Goal: Task Accomplishment & Management: Manage account settings

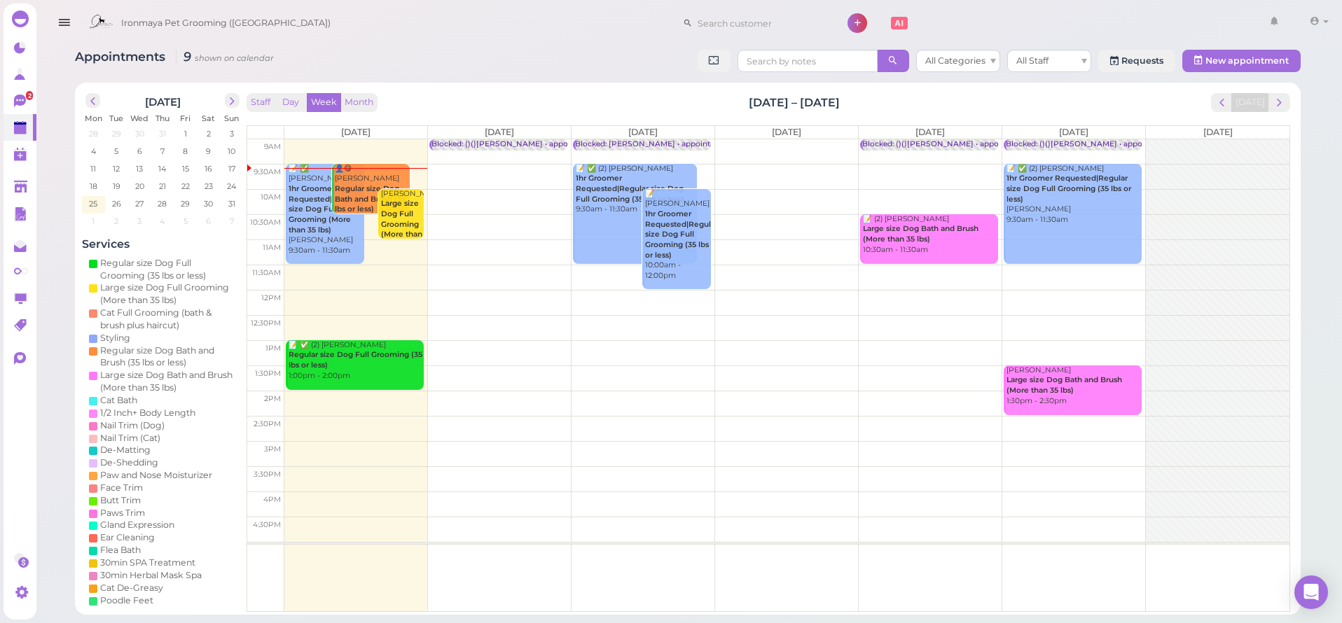
click at [18, 100] on icon at bounding box center [20, 100] width 8 height 2
click at [18, 100] on div "Dashboard Reports Customers Conversations 2 AI Receptionist" at bounding box center [671, 307] width 1342 height 615
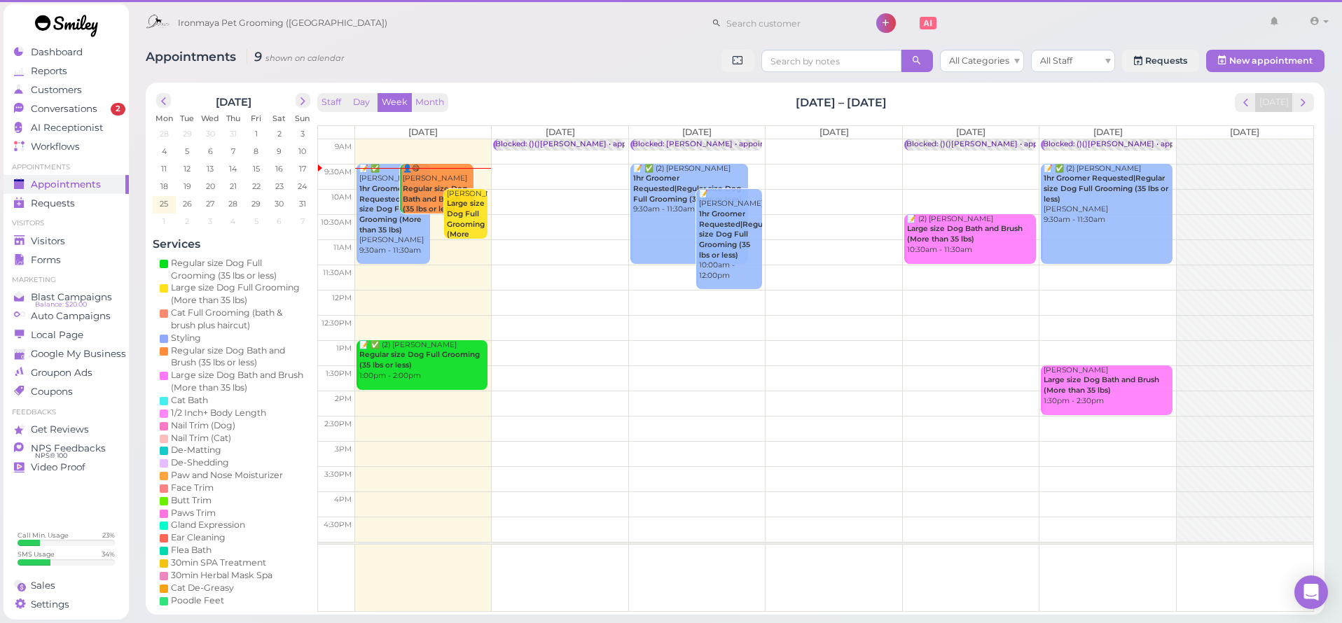
click at [18, 100] on link "Conversations 2" at bounding box center [66, 108] width 125 height 19
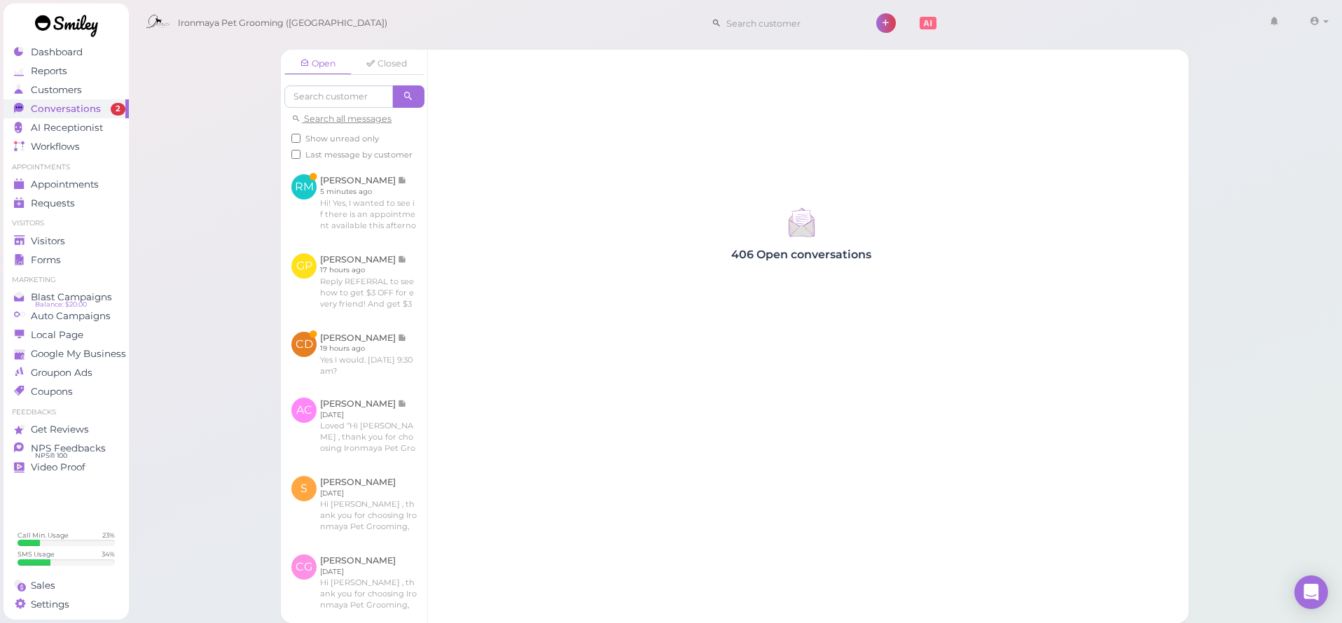
click at [380, 209] on link at bounding box center [354, 203] width 146 height 78
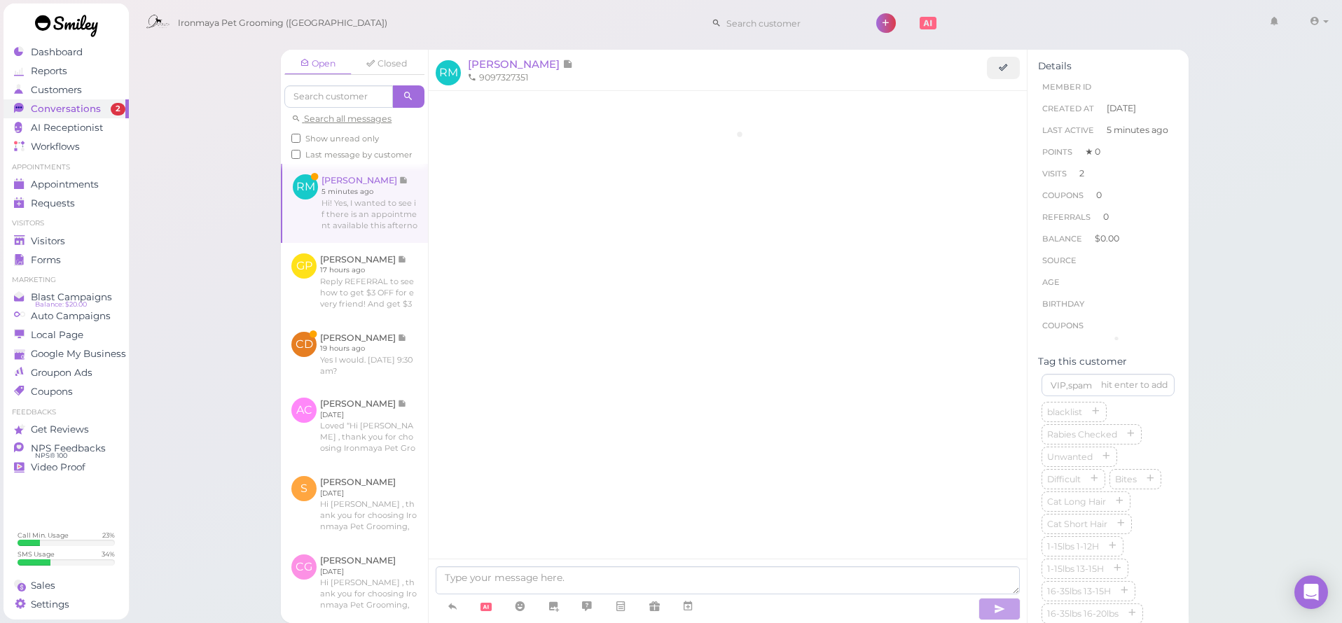
click at [380, 209] on link at bounding box center [355, 203] width 146 height 78
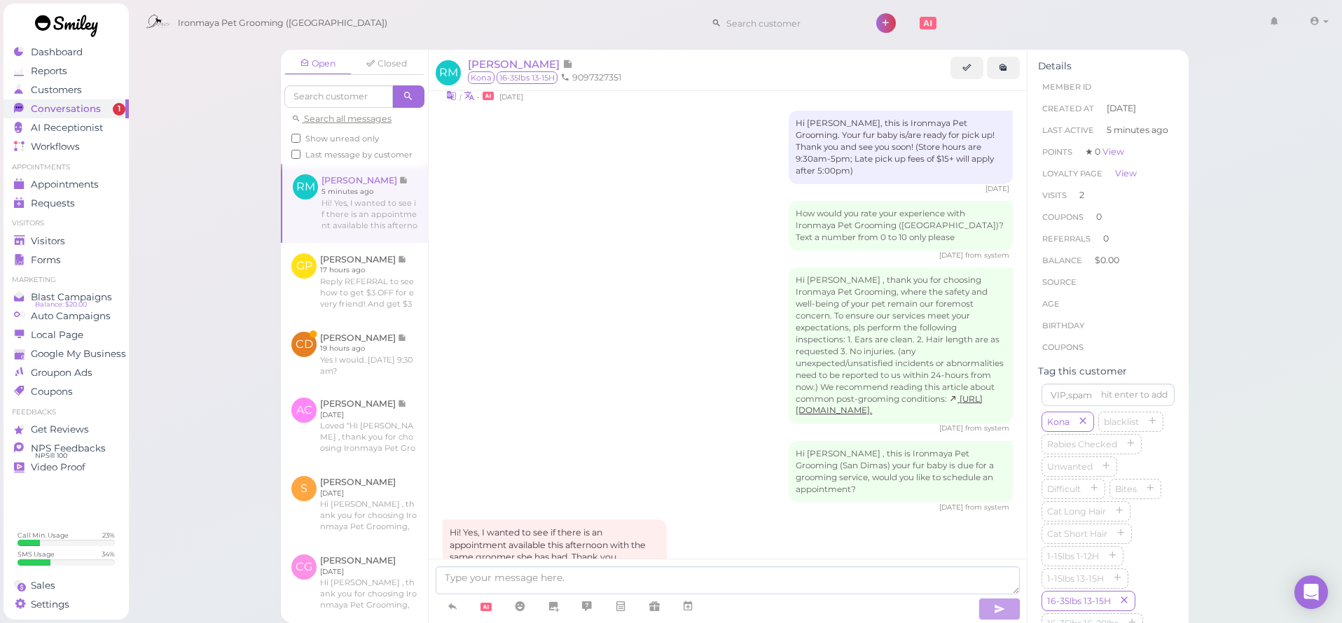
click at [514, 61] on span "[PERSON_NAME]" at bounding box center [515, 63] width 95 height 13
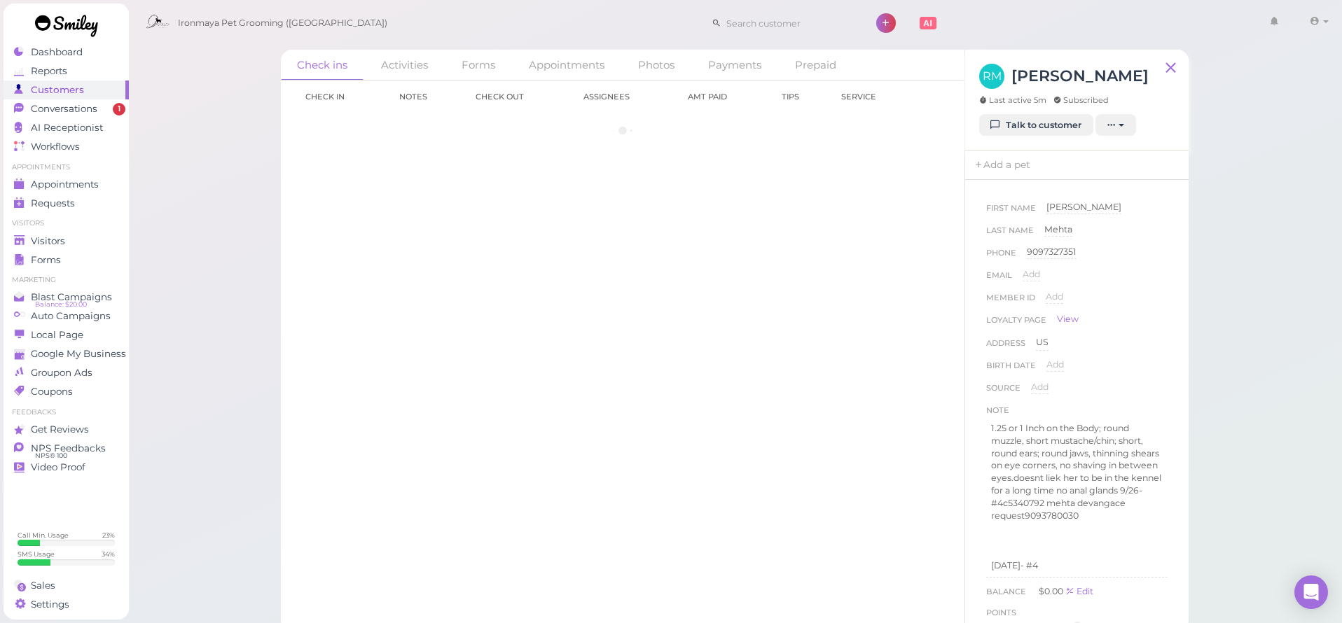
click at [514, 61] on link "Appointments" at bounding box center [567, 65] width 108 height 30
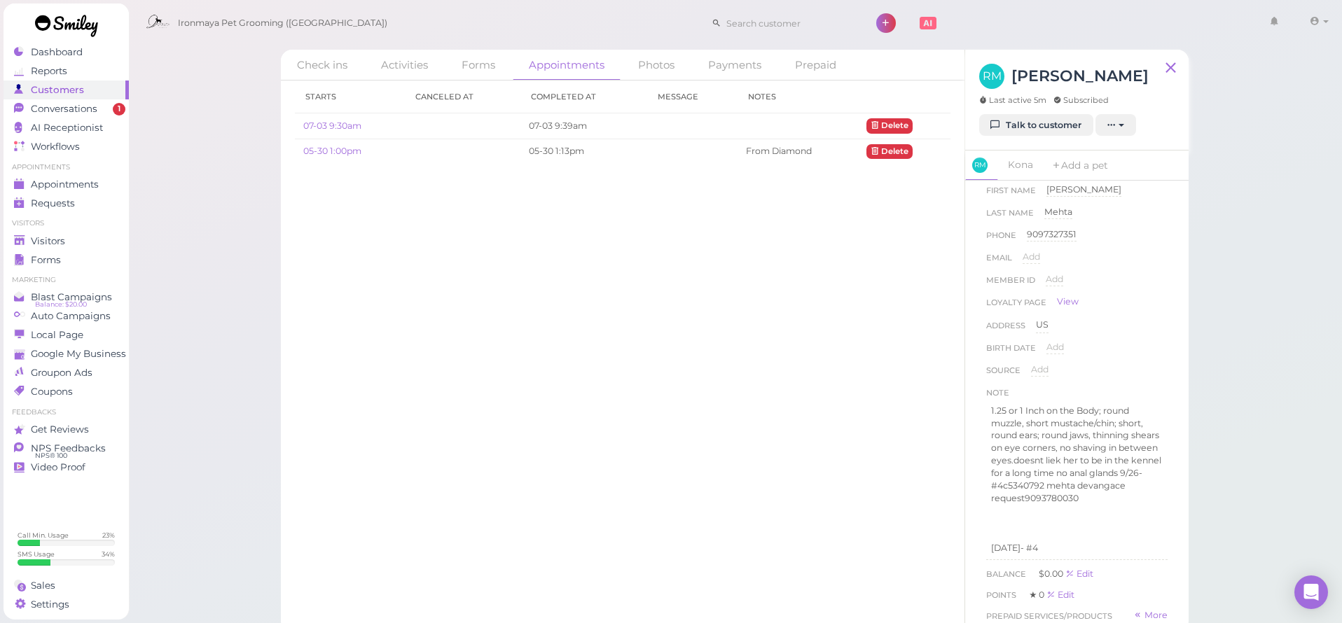
scroll to position [293, 0]
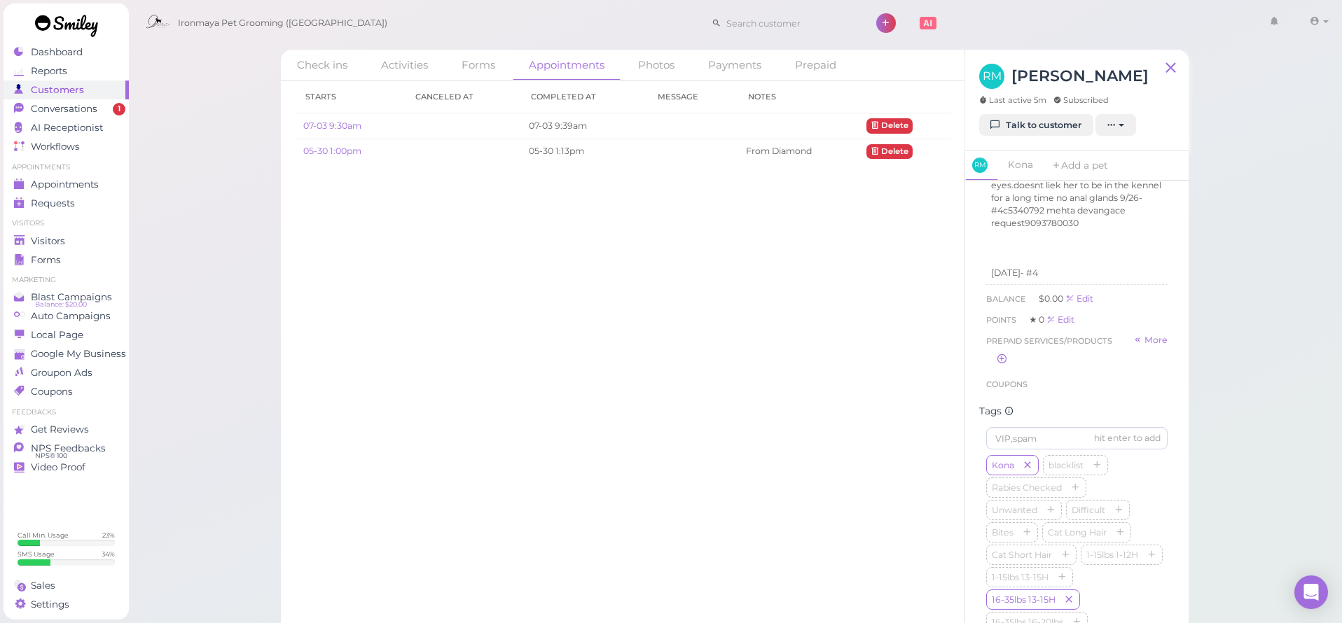
click at [331, 67] on link "Check ins" at bounding box center [322, 65] width 83 height 30
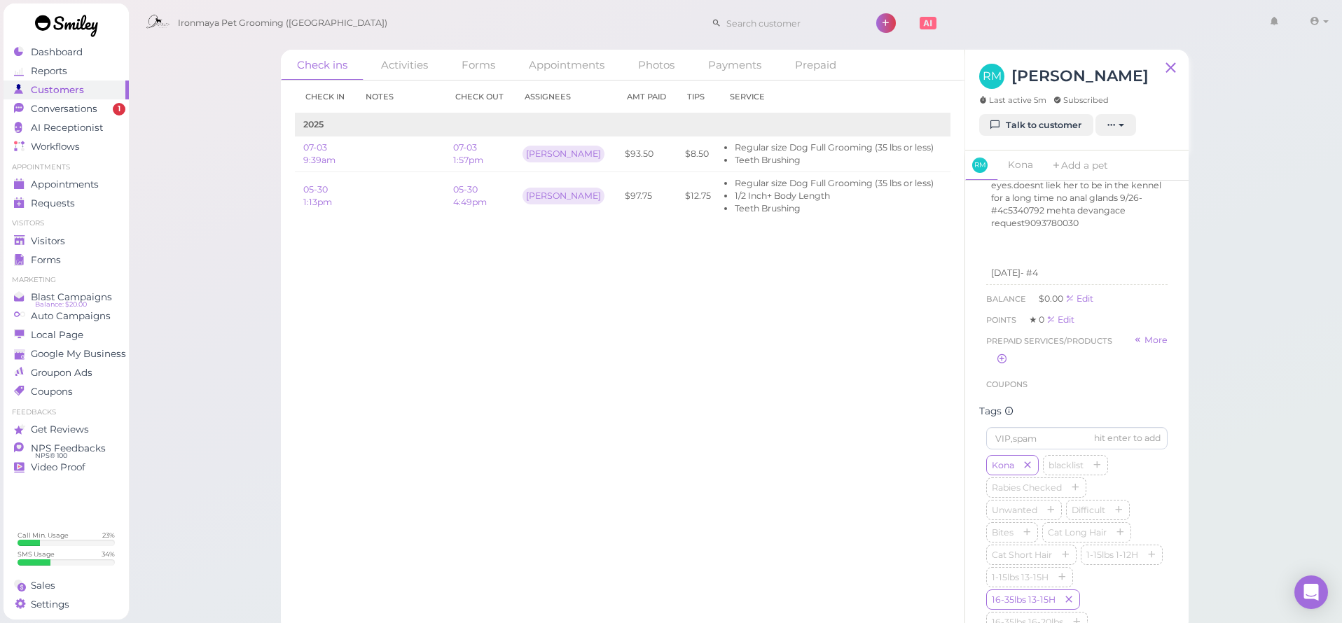
click at [1025, 126] on link "Talk to customer" at bounding box center [1036, 125] width 114 height 22
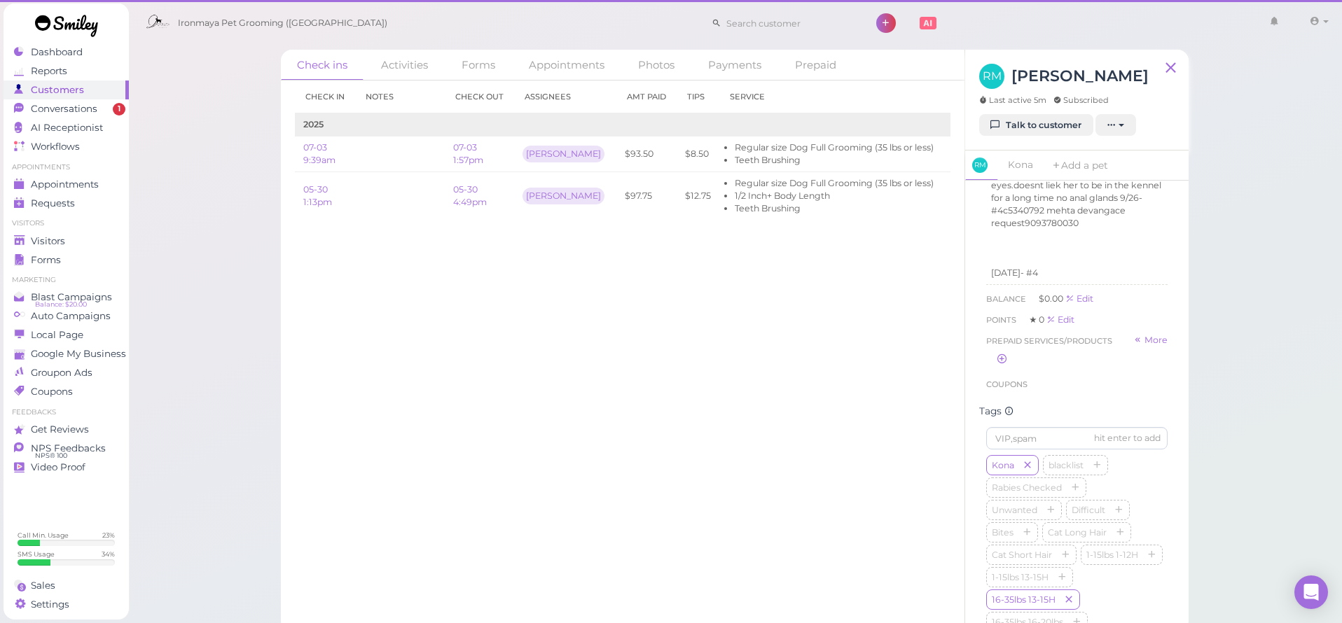
click at [1025, 126] on link "Talk to customer" at bounding box center [1036, 125] width 114 height 22
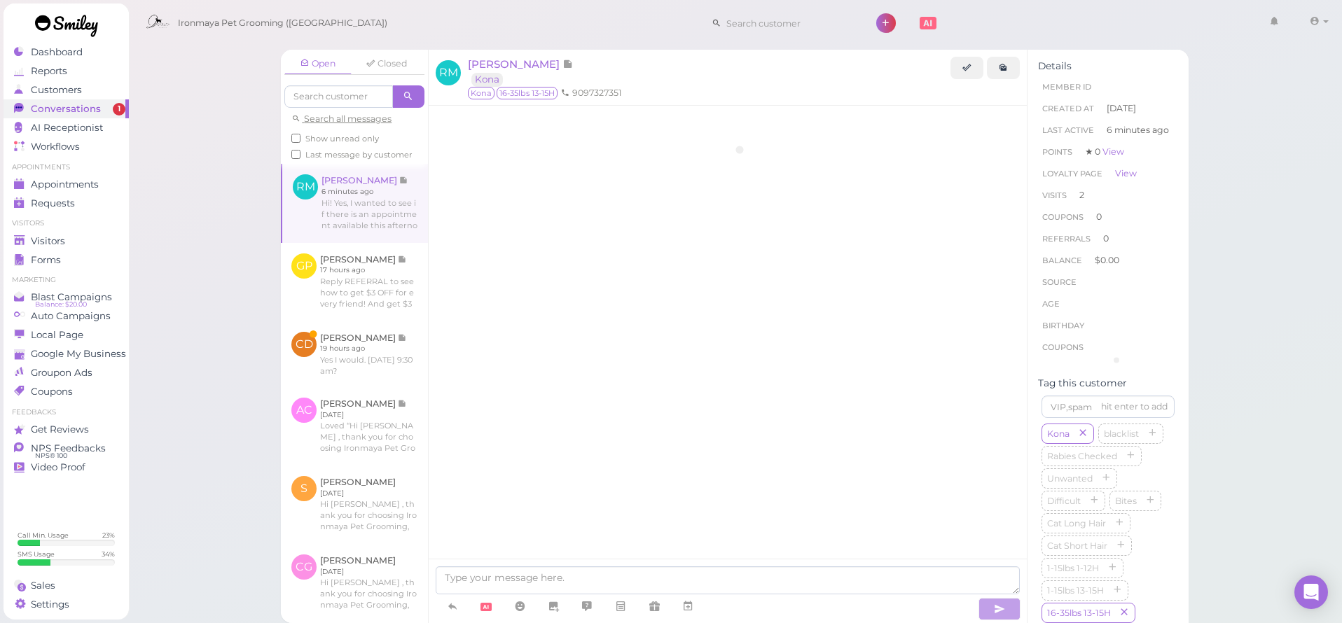
scroll to position [1311, 0]
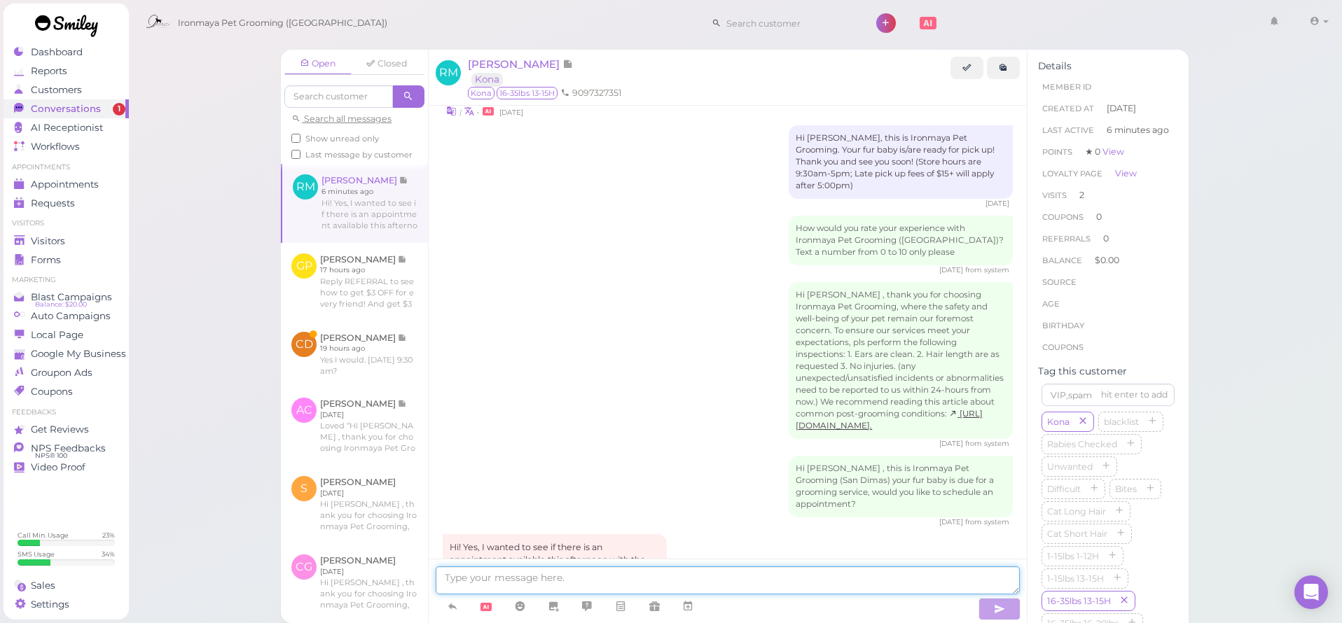
click at [576, 581] on textarea at bounding box center [728, 581] width 584 height 28
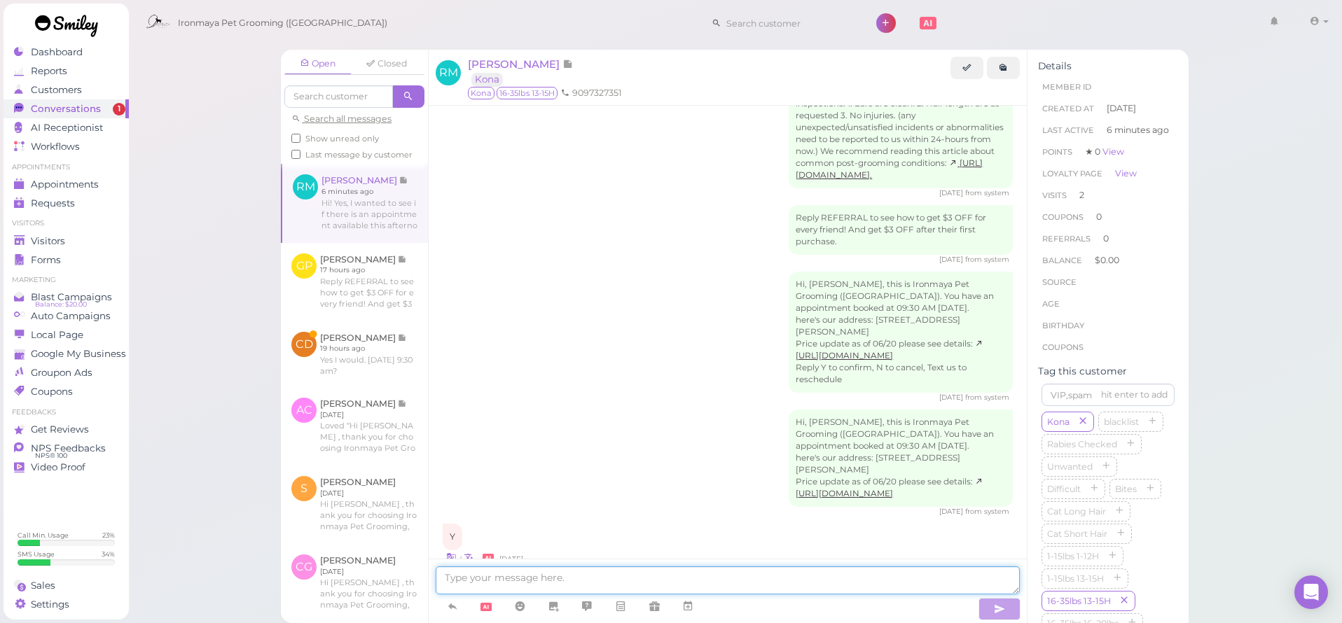
scroll to position [1165, 0]
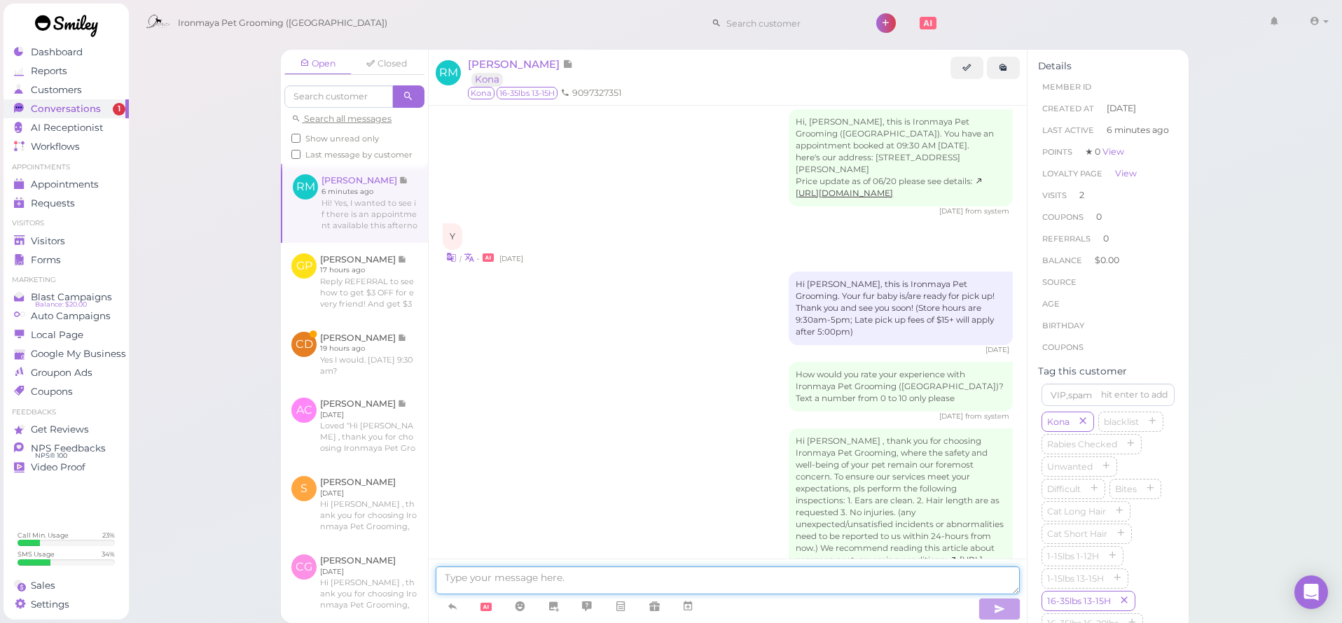
click at [506, 571] on textarea at bounding box center [728, 581] width 584 height 28
click at [501, 578] on textarea at bounding box center [728, 581] width 584 height 28
drag, startPoint x: 0, startPoint y: 0, endPoint x: 501, endPoint y: 578, distance: 765.0
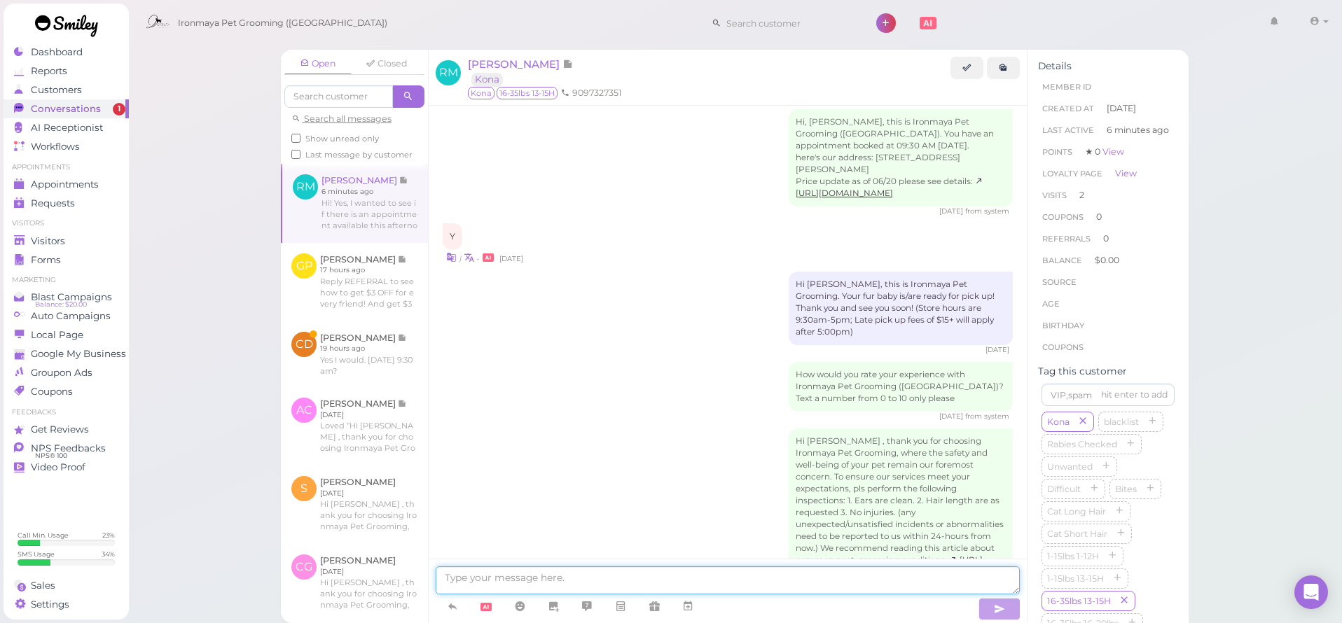
click at [501, 578] on textarea at bounding box center [728, 581] width 584 height 28
click at [501, 577] on textarea at bounding box center [728, 581] width 584 height 28
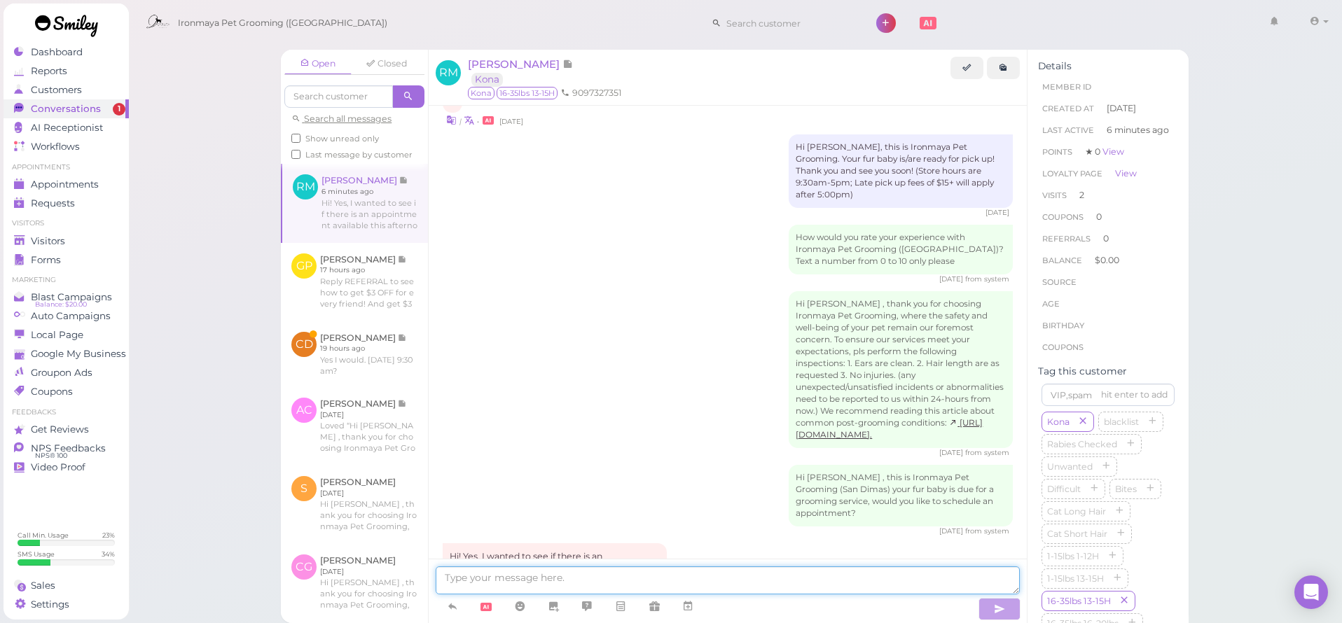
scroll to position [1311, 0]
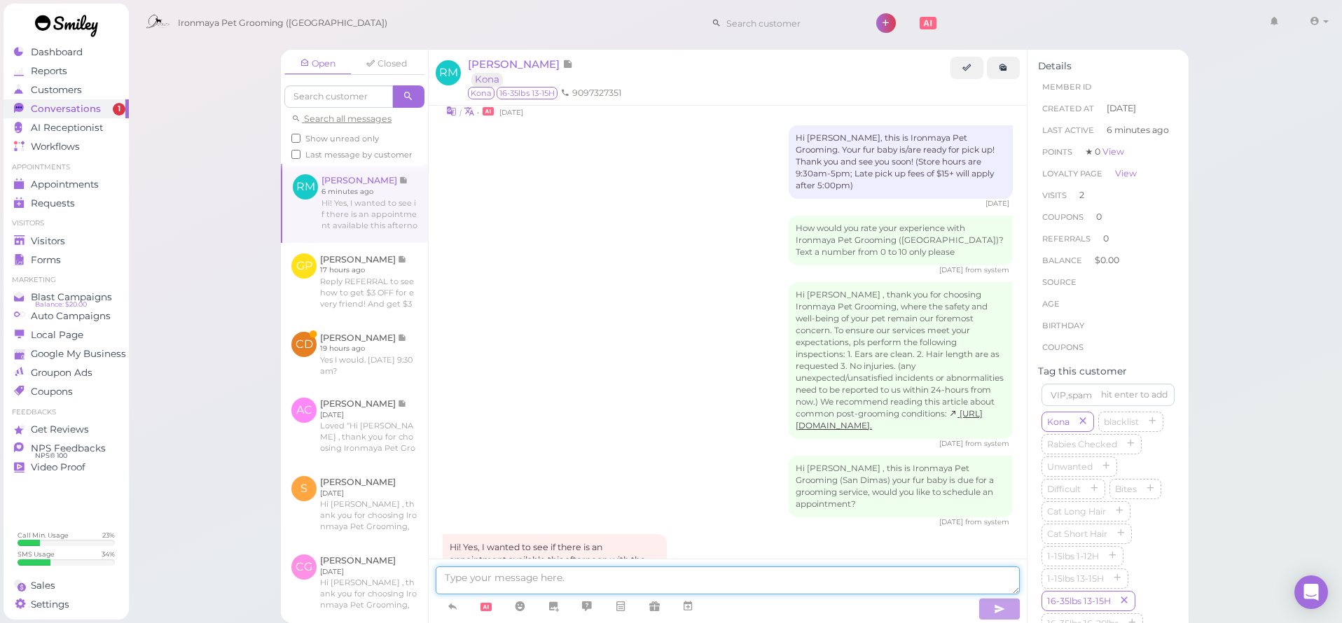
click at [497, 578] on textarea at bounding box center [728, 581] width 584 height 28
click at [347, 362] on link at bounding box center [354, 354] width 147 height 66
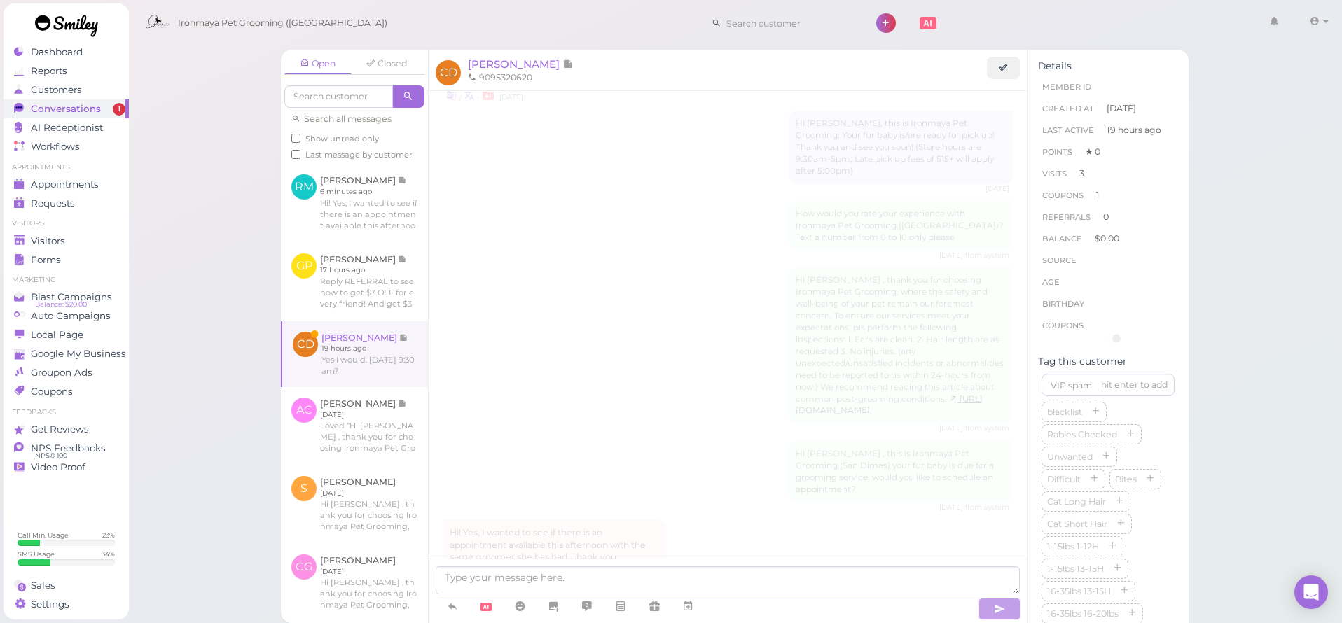
drag, startPoint x: 501, startPoint y: 577, endPoint x: 348, endPoint y: 361, distance: 264.7
click at [348, 361] on link at bounding box center [355, 354] width 146 height 66
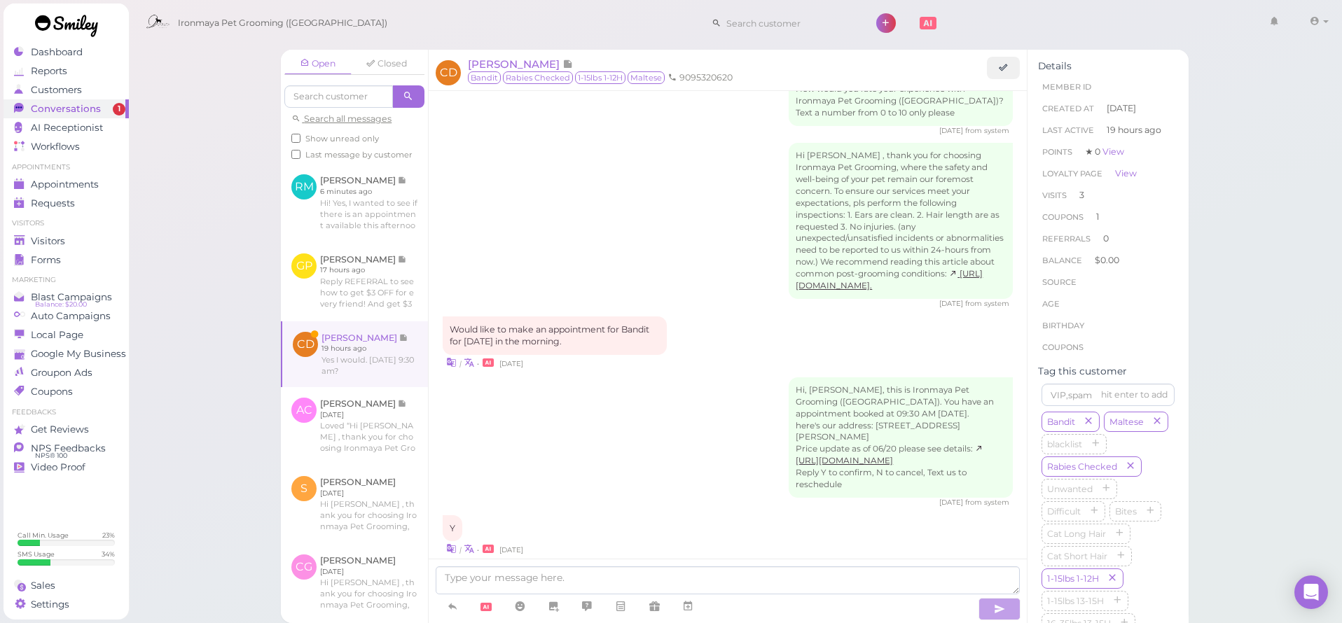
scroll to position [1957, 0]
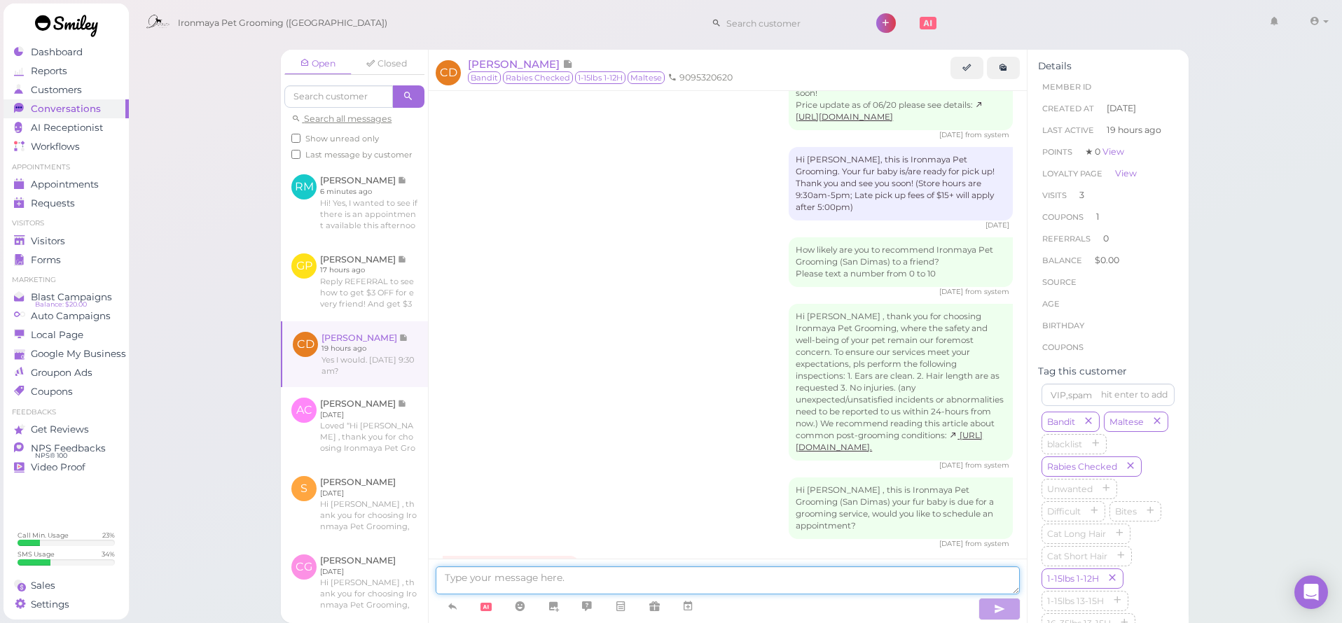
click at [497, 582] on textarea at bounding box center [728, 581] width 584 height 28
drag, startPoint x: 348, startPoint y: 361, endPoint x: 497, endPoint y: 582, distance: 266.3
click at [497, 582] on textarea at bounding box center [728, 581] width 584 height 28
click at [565, 586] on textarea at bounding box center [728, 581] width 584 height 28
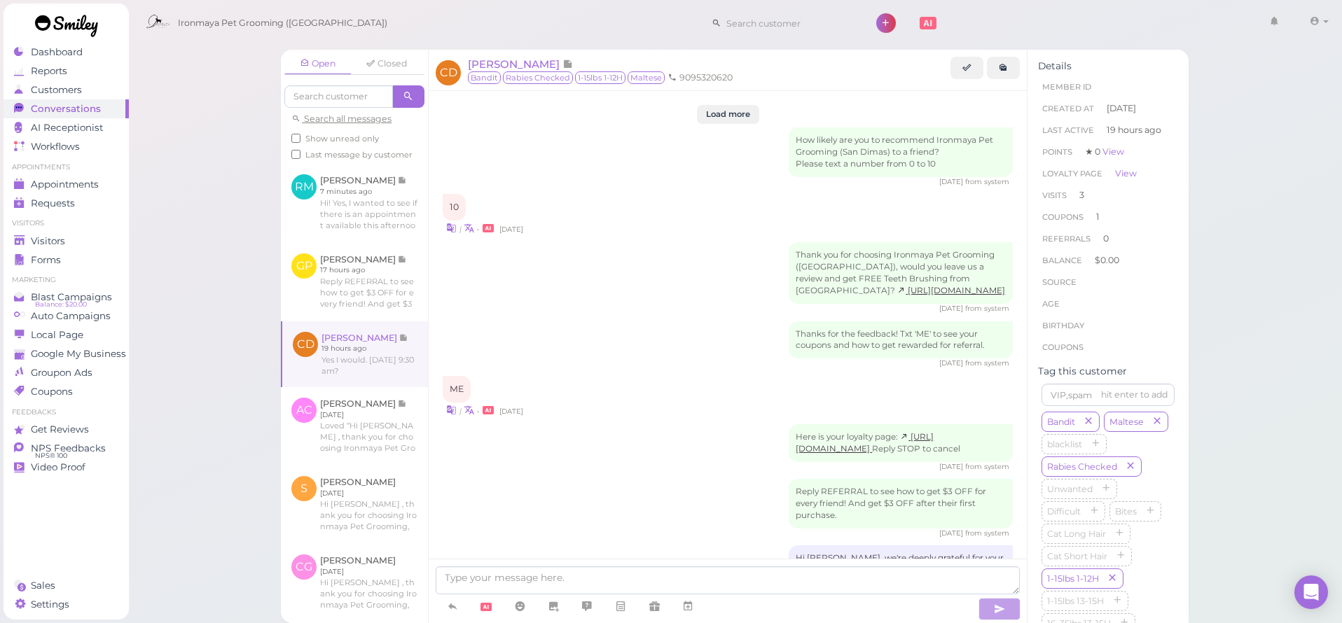
scroll to position [1957, 0]
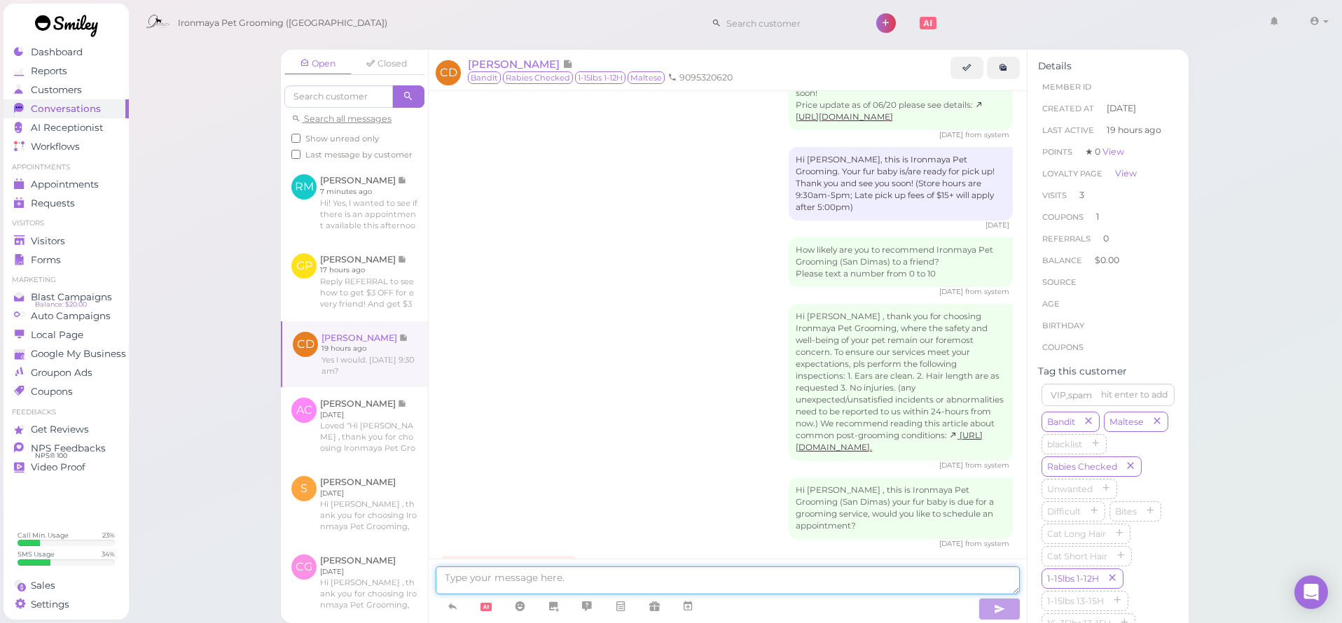
click at [509, 579] on textarea at bounding box center [728, 581] width 584 height 28
drag, startPoint x: 0, startPoint y: 0, endPoint x: 509, endPoint y: 579, distance: 771.1
click at [509, 579] on textarea at bounding box center [728, 581] width 584 height 28
click at [509, 578] on textarea at bounding box center [728, 581] width 584 height 28
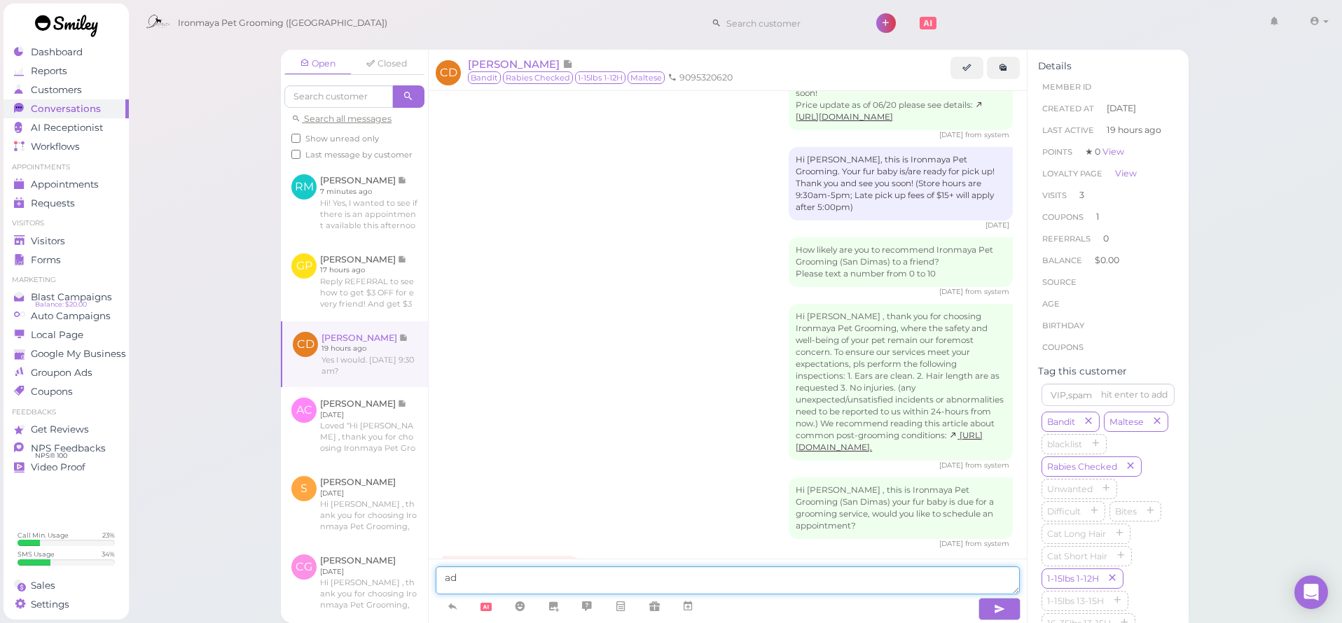
type textarea "a"
type textarea "A"
type textarea "g"
click at [691, 604] on icon at bounding box center [687, 606] width 11 height 14
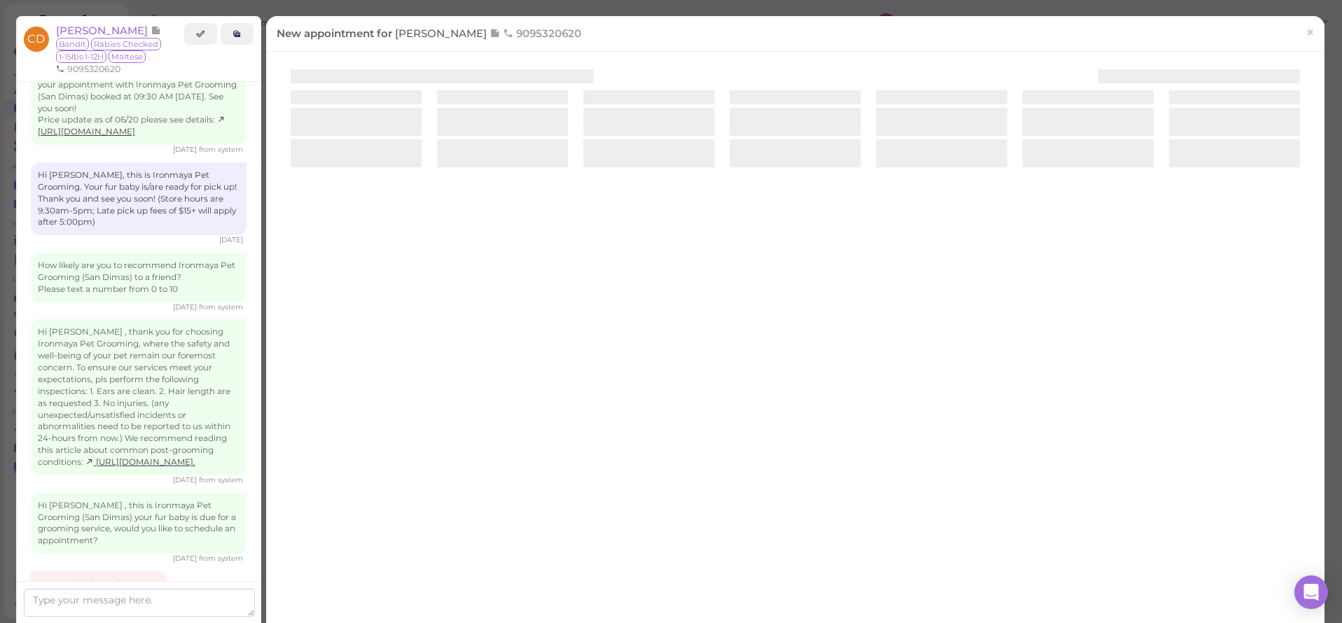
scroll to position [1945, 0]
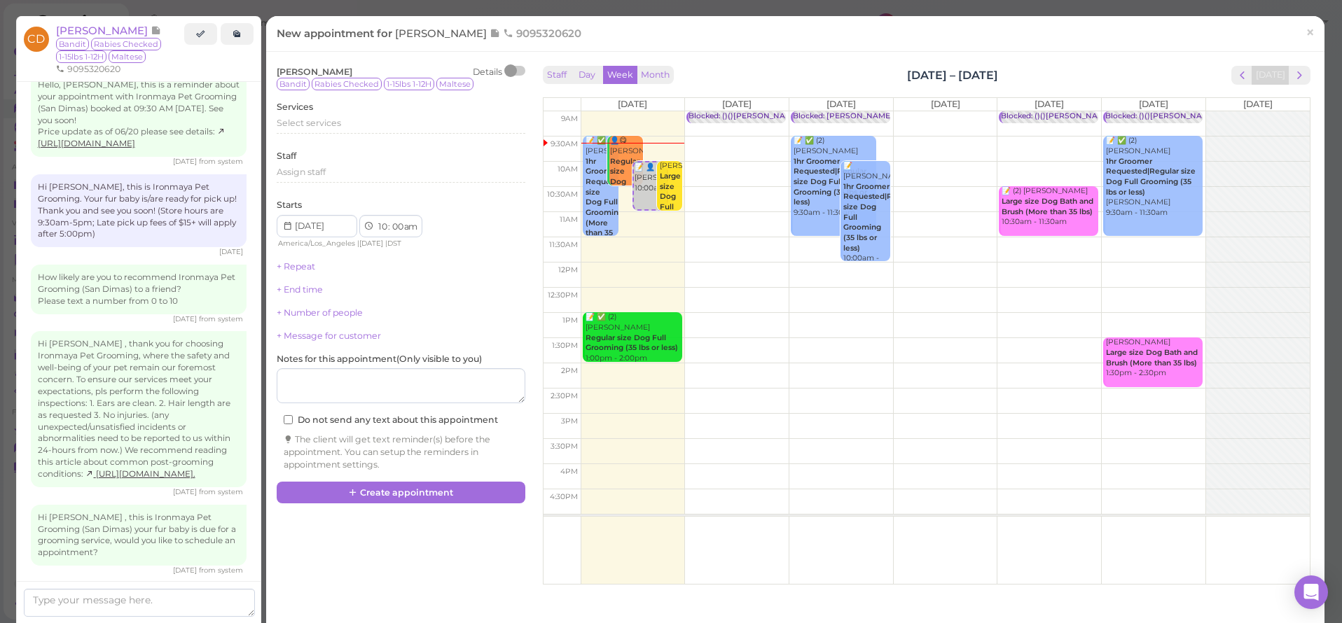
click at [293, 124] on span "Select services" at bounding box center [309, 123] width 64 height 11
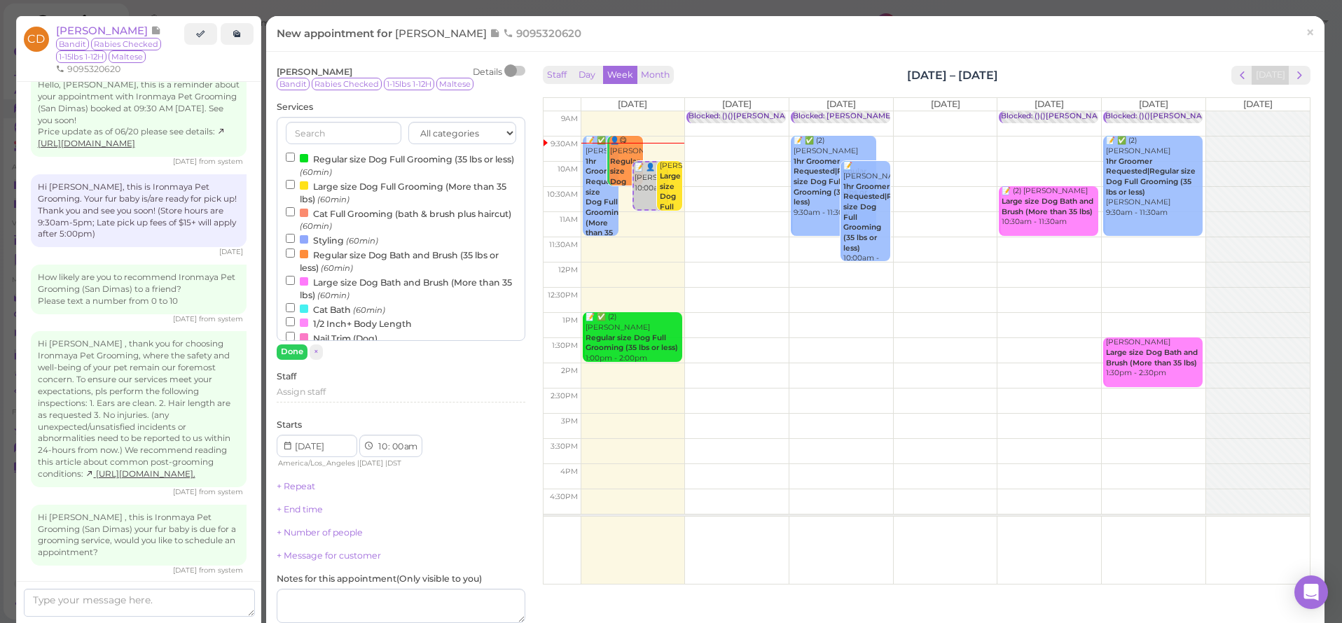
click at [293, 124] on input "text" at bounding box center [344, 133] width 116 height 22
click at [304, 154] on div at bounding box center [304, 158] width 8 height 8
click at [295, 154] on input "Regular size Dog Full Grooming (35 lbs or less) (60min)" at bounding box center [290, 157] width 9 height 9
click at [289, 351] on button "Done" at bounding box center [292, 352] width 31 height 15
click at [289, 566] on link "+ Number of people" at bounding box center [320, 571] width 86 height 11
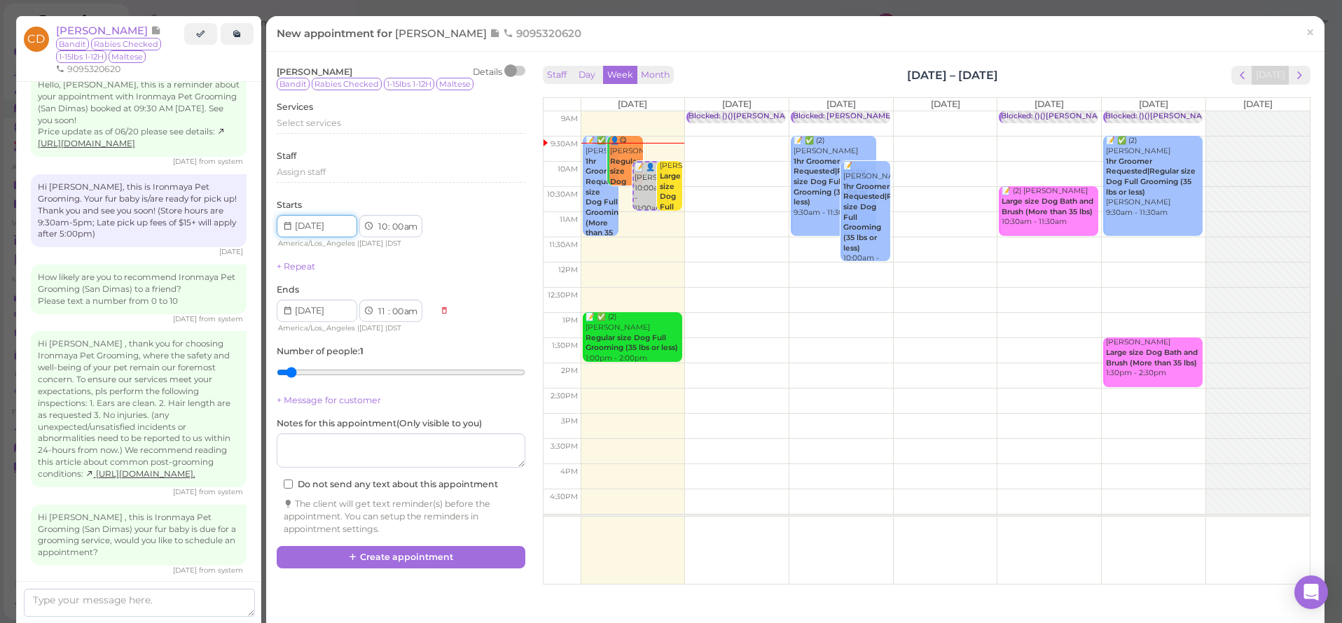
click at [344, 226] on input at bounding box center [317, 226] width 81 height 22
drag, startPoint x: 509, startPoint y: 579, endPoint x: 344, endPoint y: 226, distance: 389.7
click at [344, 226] on input at bounding box center [317, 226] width 81 height 22
type input "[DATE]"
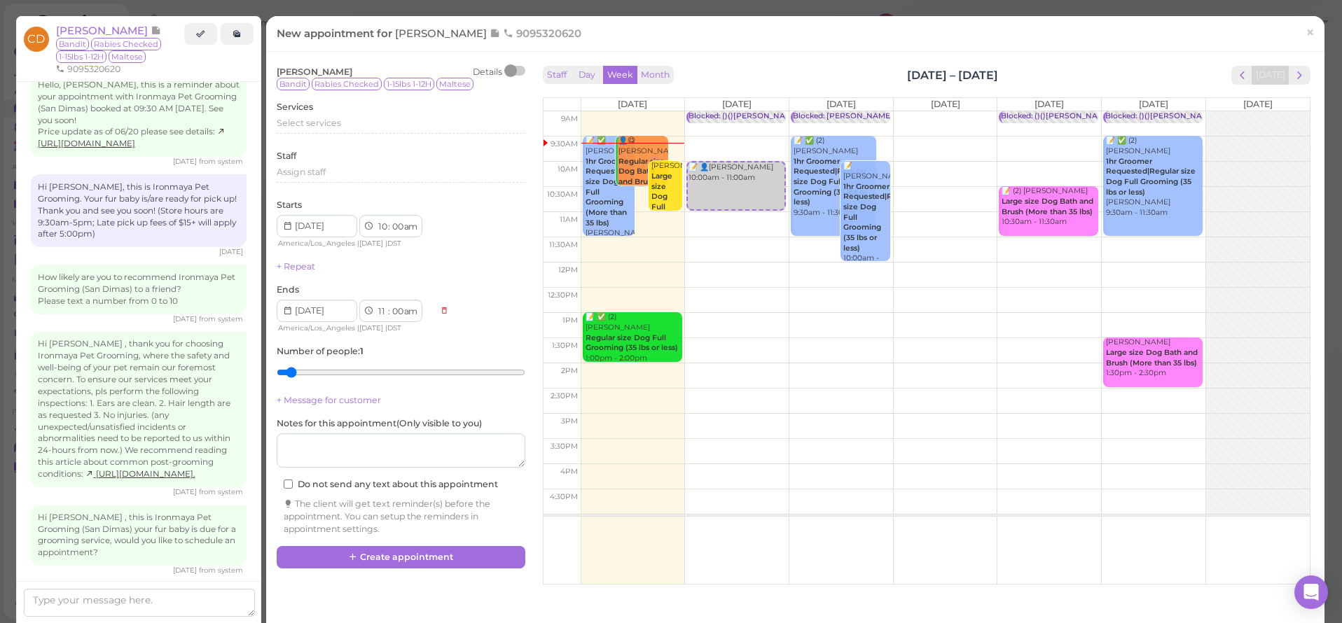
click at [384, 222] on select "1 2 3 4 5 6 7 8 9 10 11 12" at bounding box center [382, 227] width 12 height 15
select select "9"
click at [401, 224] on select "00 05 10 15 20 25 30 35 40 45 50 55" at bounding box center [397, 227] width 14 height 15
select select "30"
click at [297, 120] on span "Select services" at bounding box center [309, 123] width 64 height 11
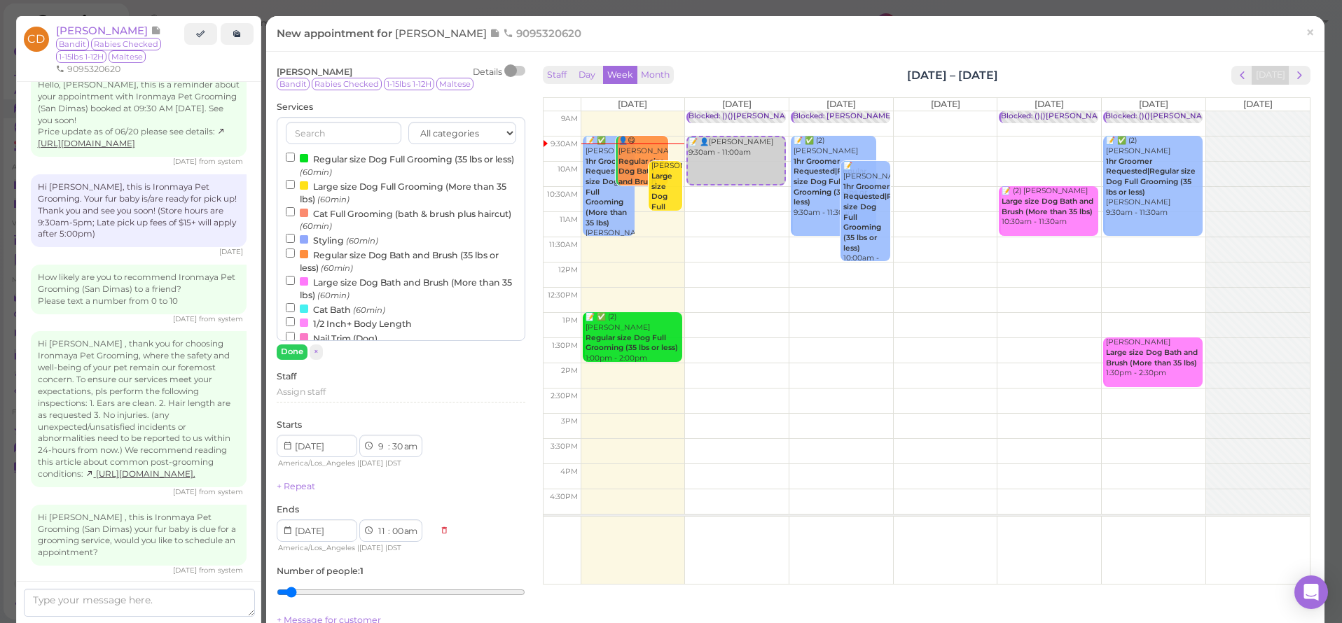
click at [291, 157] on input "Regular size Dog Full Grooming (35 lbs or less) (60min)" at bounding box center [290, 157] width 9 height 9
type input "[DATE]"
select select "10"
select select "30"
click at [291, 157] on input "Regular size Dog Full Grooming (35 lbs or less) (60min)" at bounding box center [290, 157] width 9 height 9
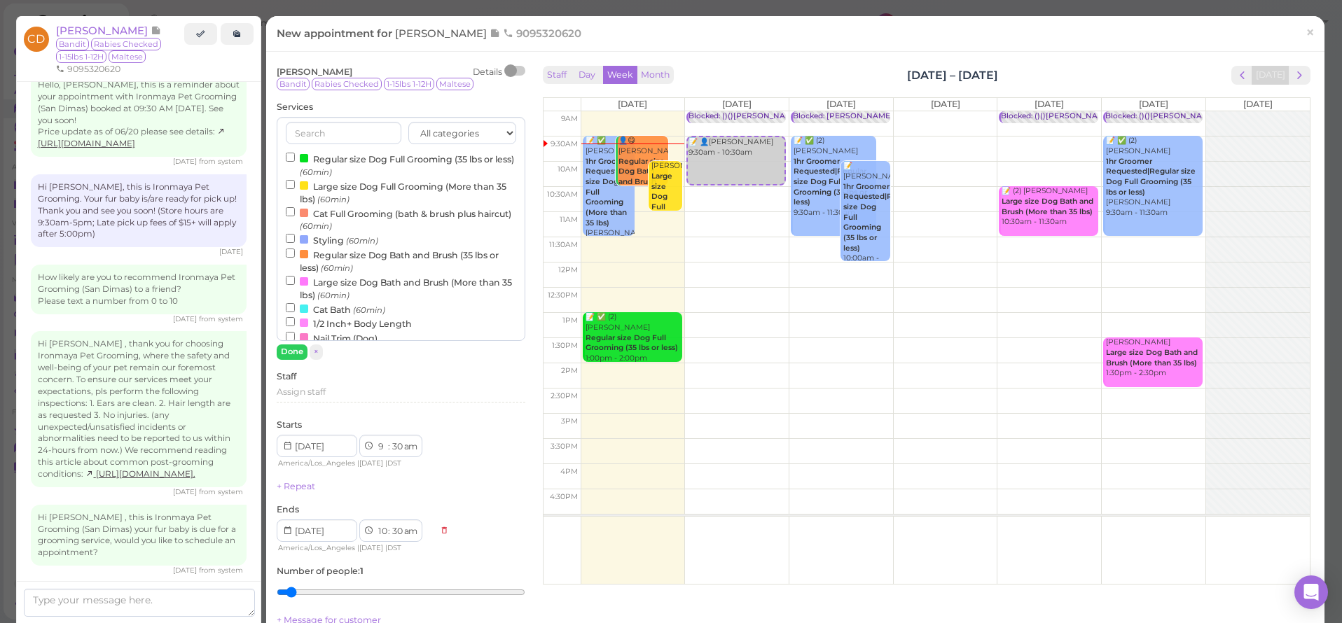
click at [290, 157] on input "Regular size Dog Full Grooming (35 lbs or less) (60min)" at bounding box center [290, 157] width 9 height 9
click at [292, 159] on input "Regular size Dog Full Grooming (35 lbs or less) (60min)" at bounding box center [290, 157] width 9 height 9
click at [292, 158] on input "Regular size Dog Full Grooming (35 lbs or less) (60min)" at bounding box center [290, 157] width 9 height 9
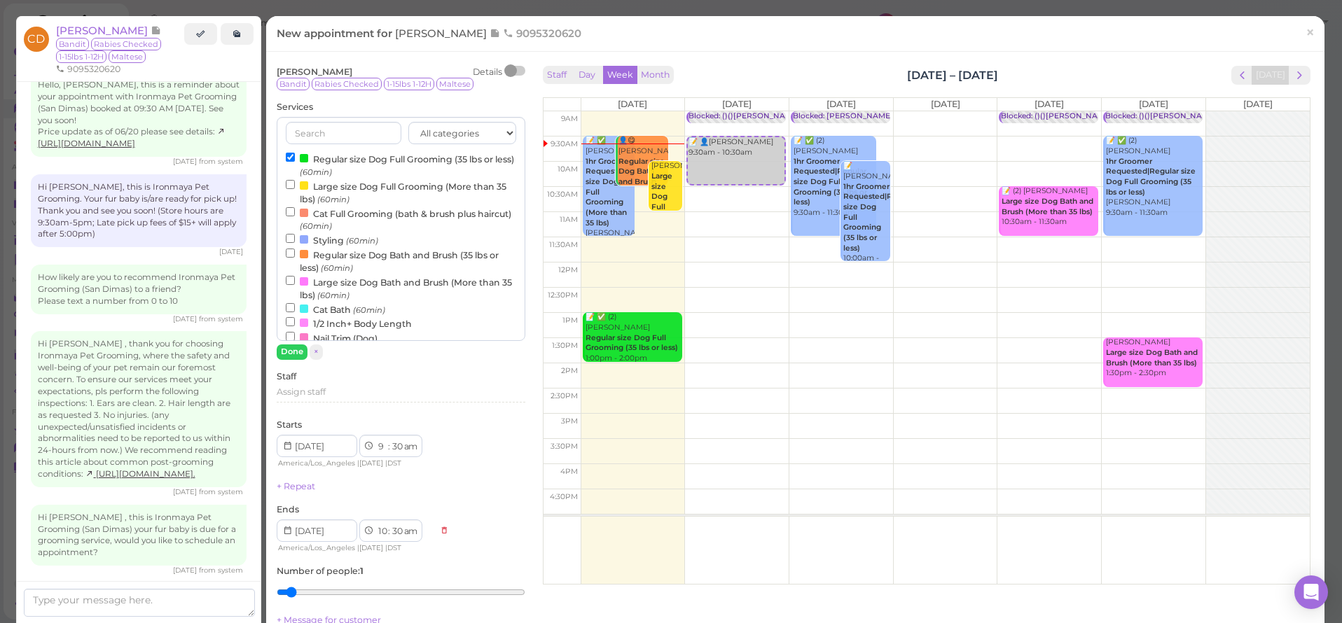
click at [292, 158] on input "Regular size Dog Full Grooming (35 lbs or less) (60min)" at bounding box center [290, 157] width 9 height 9
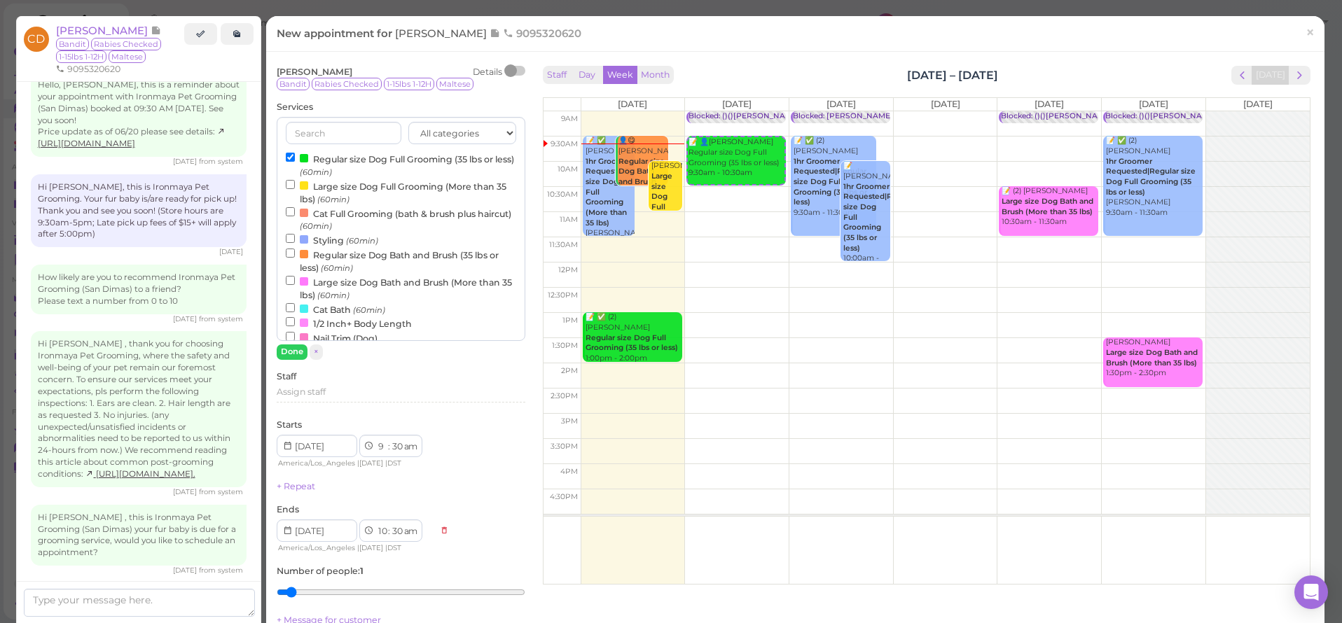
click at [284, 350] on button "Done" at bounding box center [292, 352] width 31 height 15
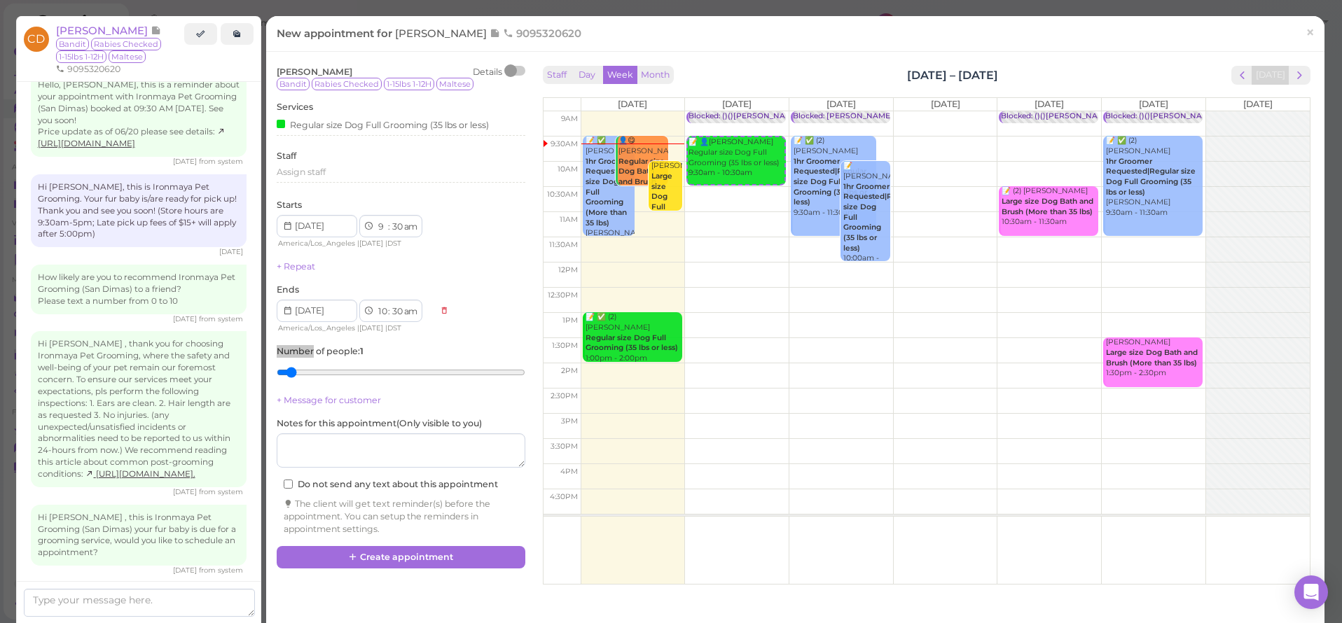
click at [284, 350] on label "Number of people : 1" at bounding box center [320, 351] width 87 height 13
click at [410, 548] on button "Create appointment" at bounding box center [401, 557] width 249 height 22
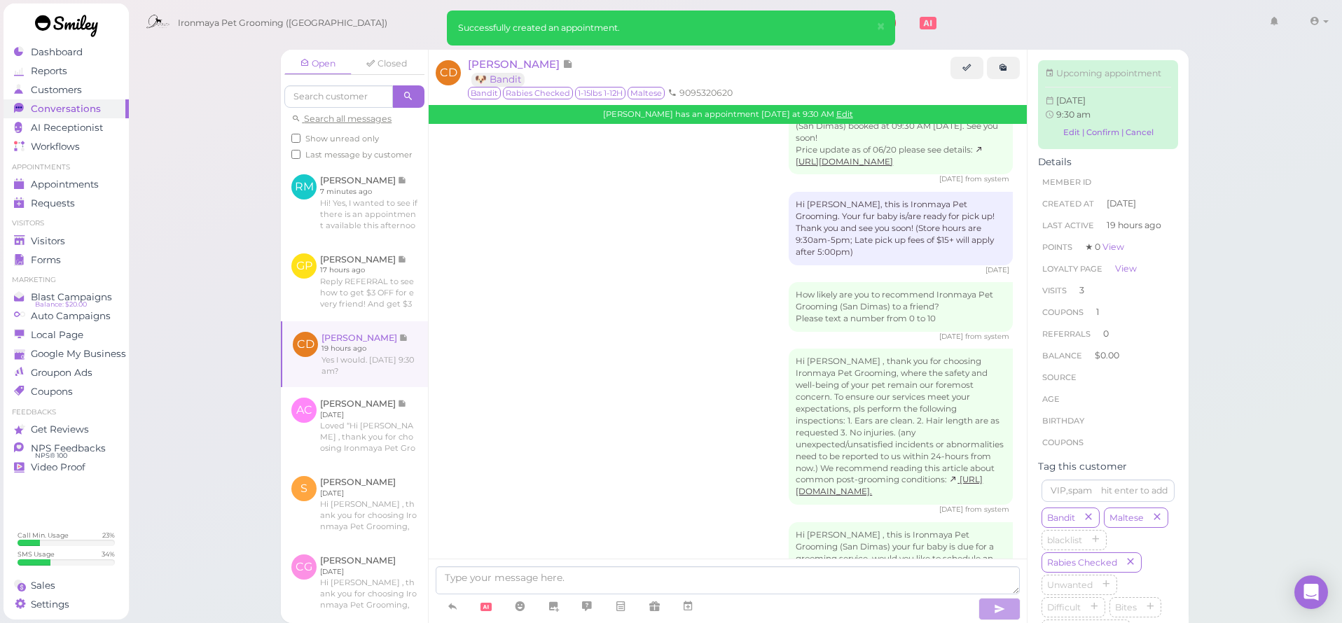
click at [378, 205] on link at bounding box center [354, 203] width 147 height 78
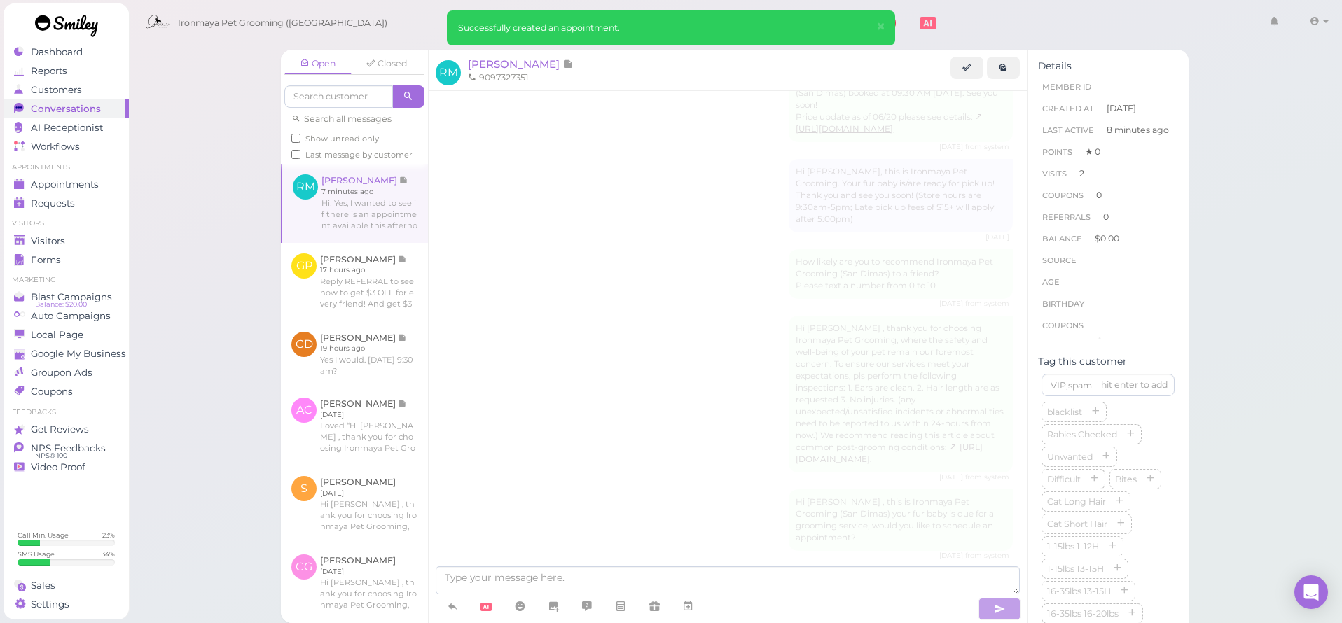
drag, startPoint x: 344, startPoint y: 226, endPoint x: 378, endPoint y: 205, distance: 40.2
click at [378, 205] on link at bounding box center [355, 203] width 146 height 78
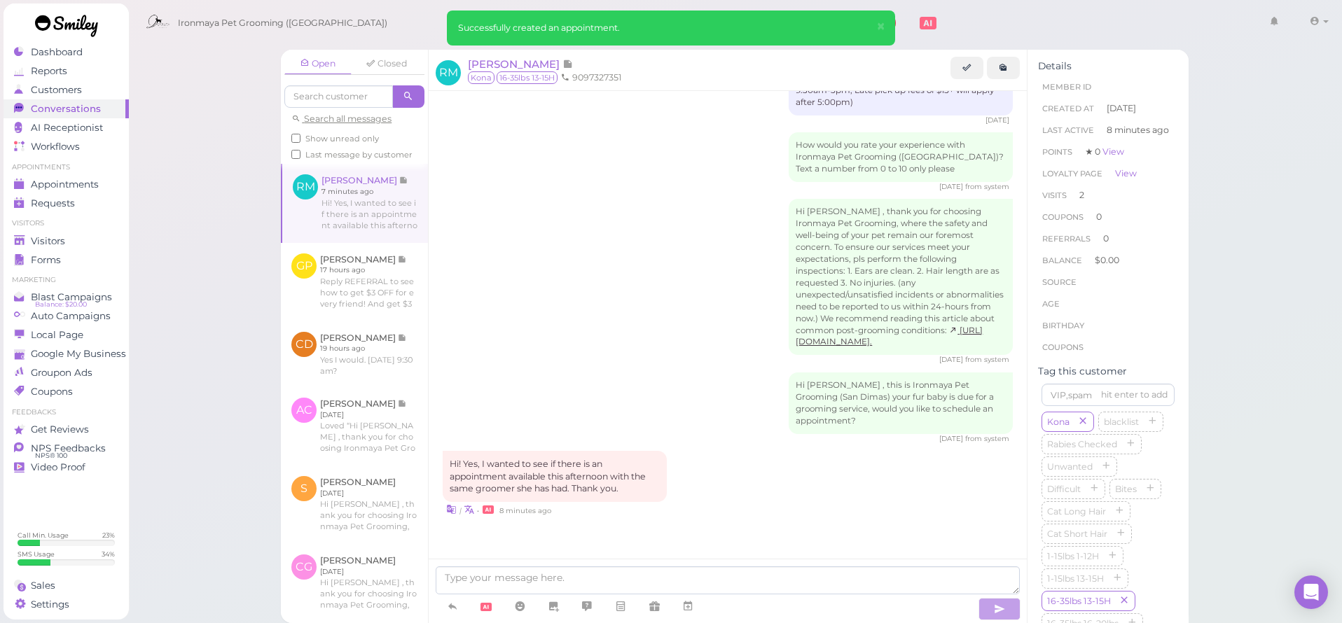
scroll to position [1311, 0]
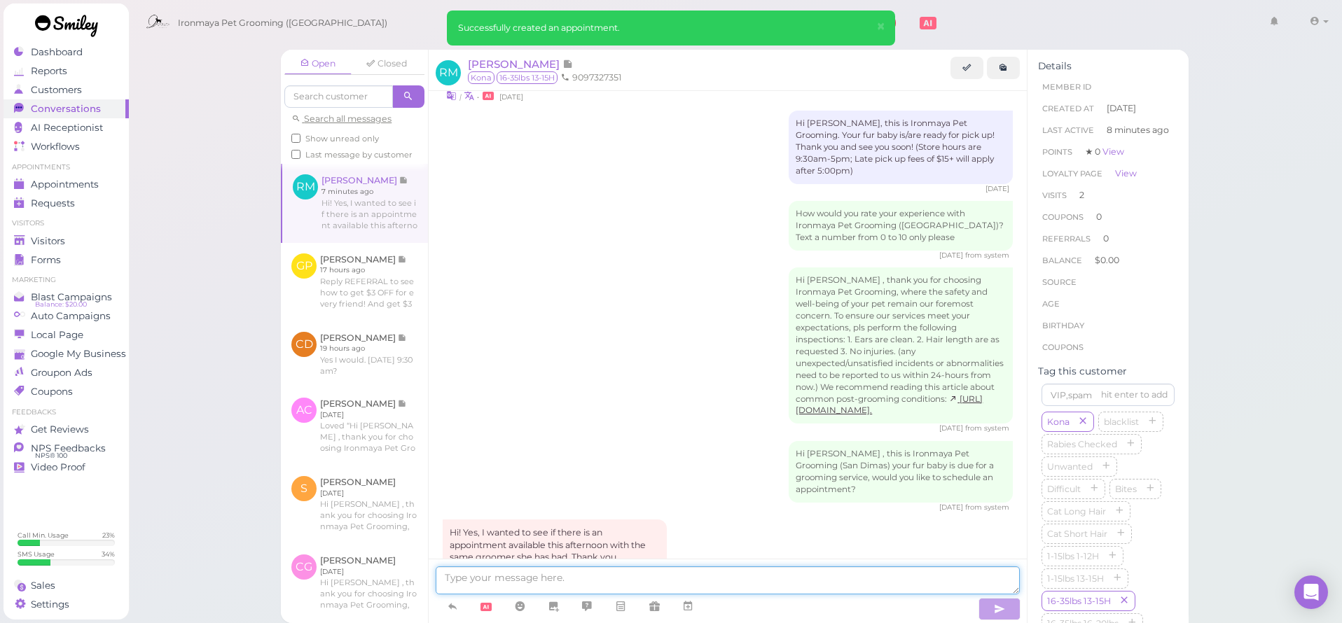
click at [518, 582] on textarea at bounding box center [728, 581] width 584 height 28
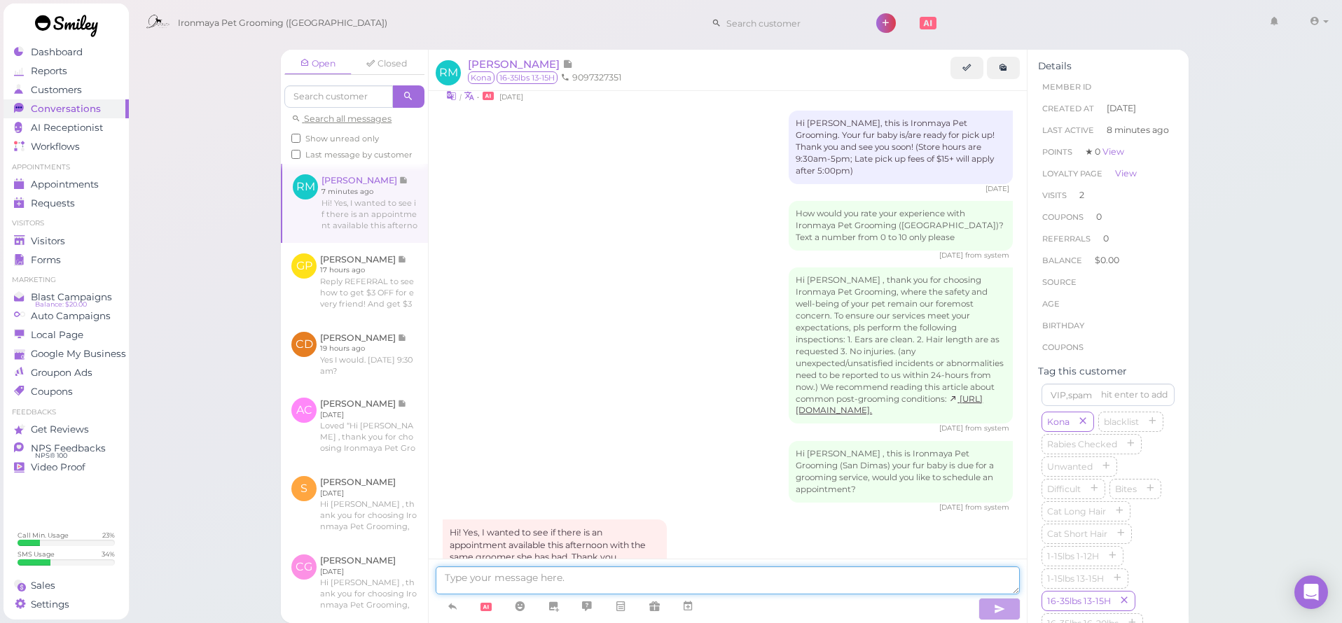
click at [520, 578] on textarea at bounding box center [728, 581] width 584 height 28
drag, startPoint x: 378, startPoint y: 205, endPoint x: 519, endPoint y: 578, distance: 398.3
click at [519, 578] on textarea at bounding box center [728, 581] width 584 height 28
click at [521, 574] on textarea at bounding box center [728, 581] width 584 height 28
click at [520, 574] on textarea at bounding box center [728, 581] width 584 height 28
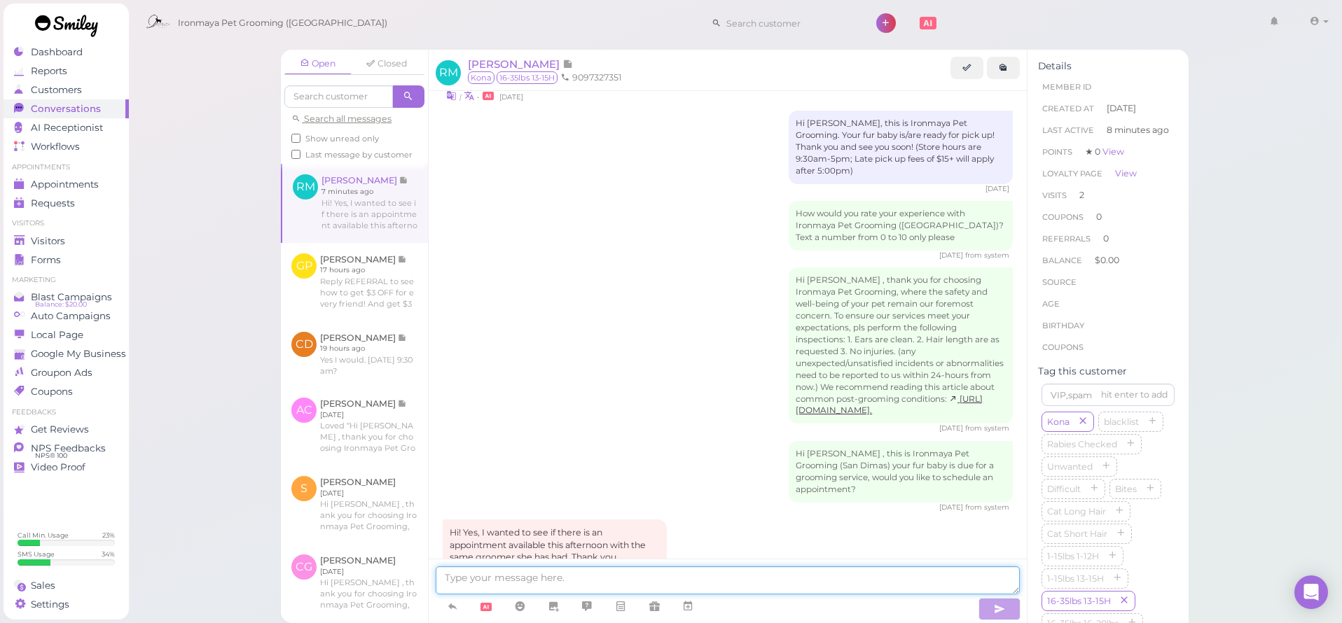
click at [521, 577] on textarea at bounding box center [728, 581] width 584 height 28
click at [521, 578] on textarea at bounding box center [728, 581] width 584 height 28
click at [520, 581] on textarea at bounding box center [728, 581] width 584 height 28
click at [520, 580] on textarea at bounding box center [728, 581] width 584 height 28
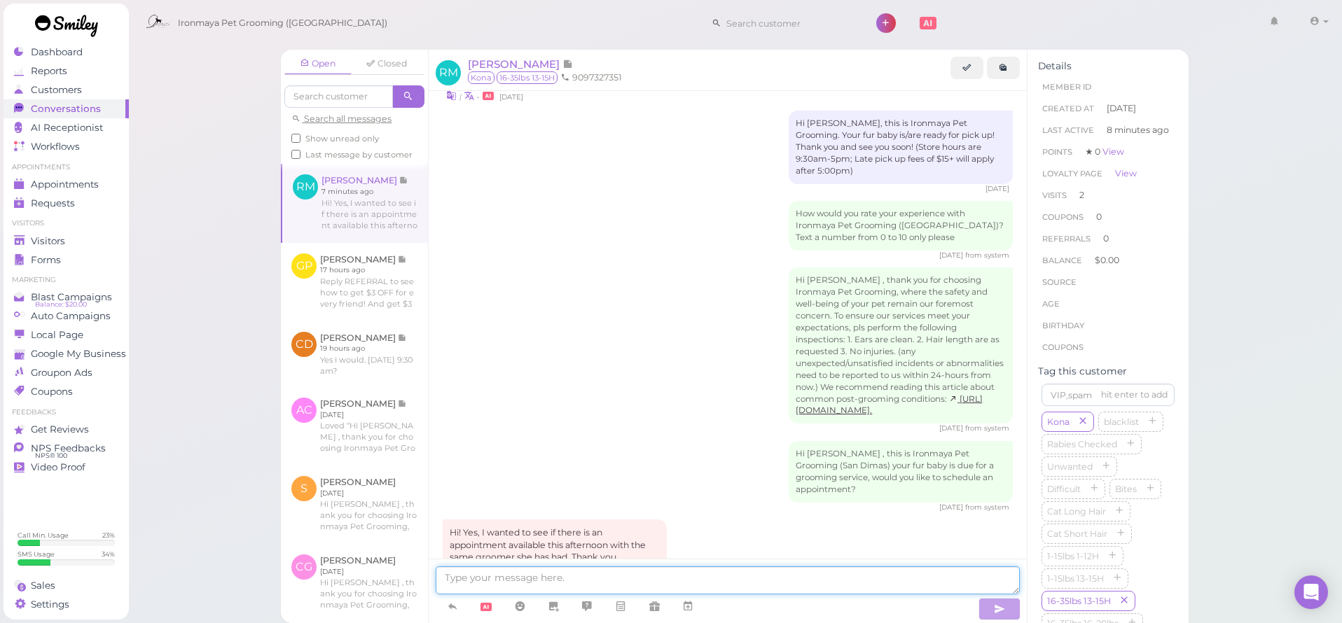
click at [520, 580] on textarea at bounding box center [728, 581] width 584 height 28
click at [478, 580] on textarea at bounding box center [728, 581] width 584 height 28
click at [480, 581] on textarea at bounding box center [728, 581] width 584 height 28
drag, startPoint x: 521, startPoint y: 578, endPoint x: 480, endPoint y: 581, distance: 40.7
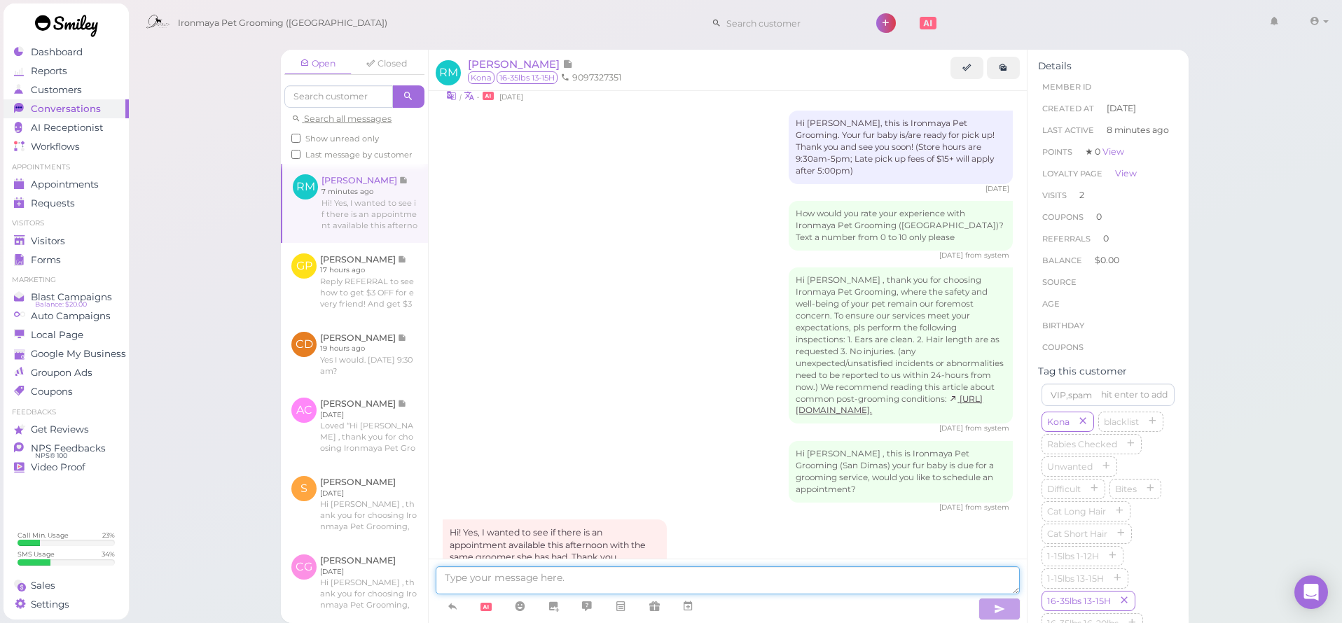
click at [480, 581] on textarea at bounding box center [728, 581] width 584 height 28
click at [537, 583] on textarea at bounding box center [728, 581] width 584 height 28
drag, startPoint x: 480, startPoint y: 581, endPoint x: 537, endPoint y: 583, distance: 56.8
click at [537, 583] on textarea at bounding box center [728, 581] width 584 height 28
click at [536, 583] on textarea at bounding box center [728, 581] width 584 height 28
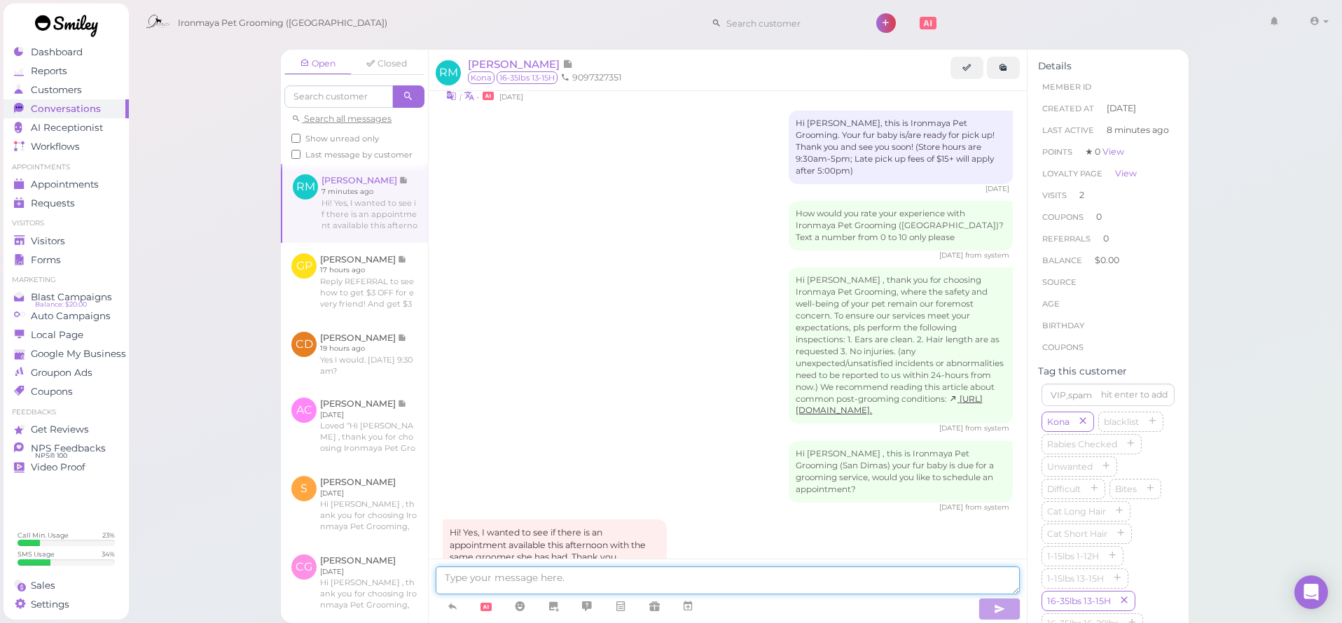
click at [536, 583] on textarea at bounding box center [728, 581] width 584 height 28
click at [539, 576] on textarea at bounding box center [728, 581] width 584 height 28
drag, startPoint x: 536, startPoint y: 583, endPoint x: 539, endPoint y: 576, distance: 8.2
click at [539, 576] on textarea at bounding box center [728, 581] width 584 height 28
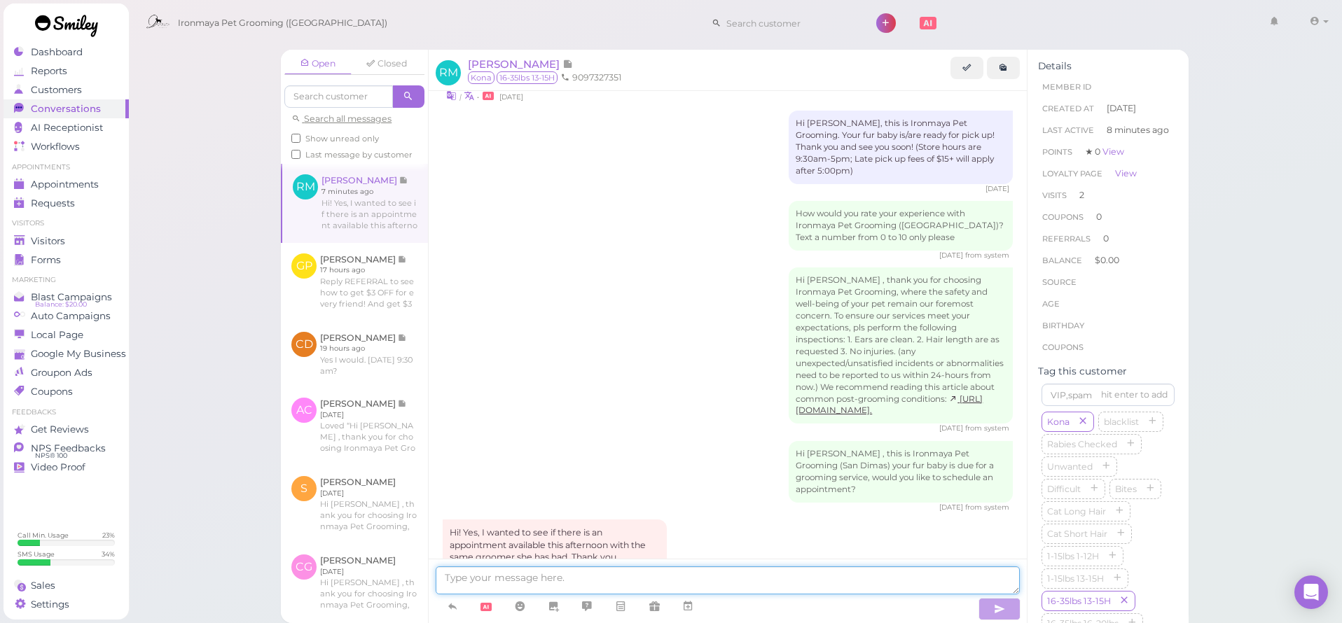
click at [539, 575] on textarea at bounding box center [728, 581] width 584 height 28
click at [539, 576] on textarea at bounding box center [728, 581] width 584 height 28
click at [522, 580] on textarea at bounding box center [728, 581] width 584 height 28
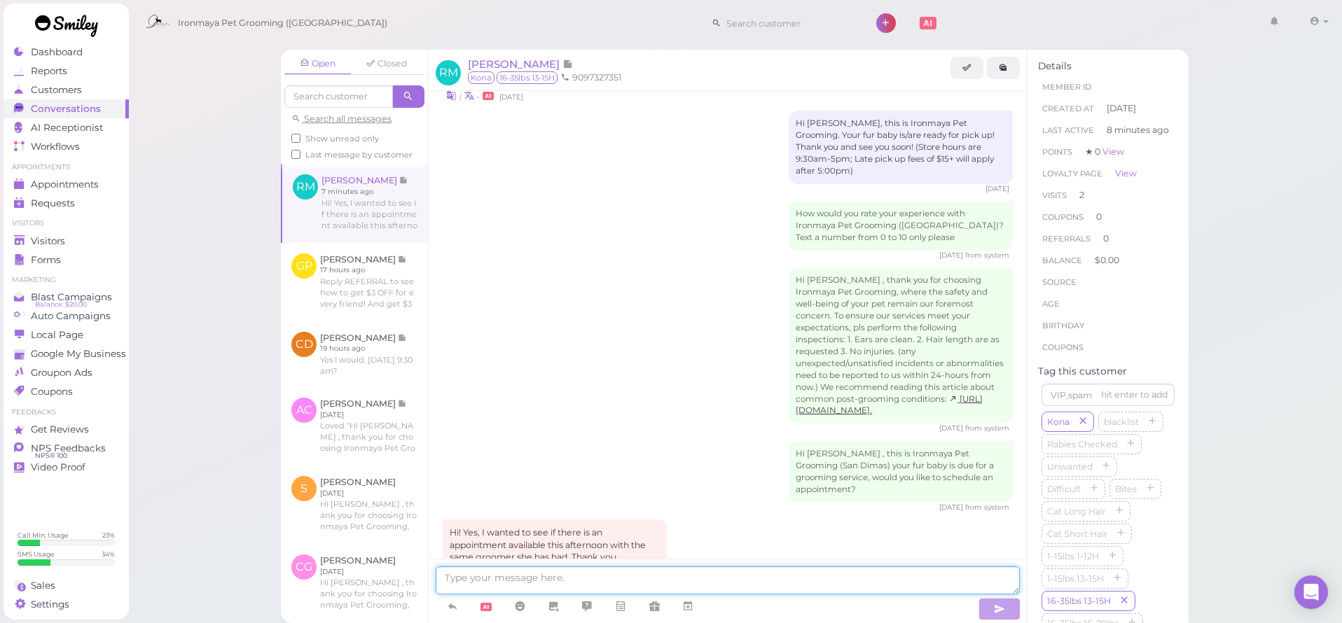
click at [522, 580] on textarea at bounding box center [728, 581] width 584 height 28
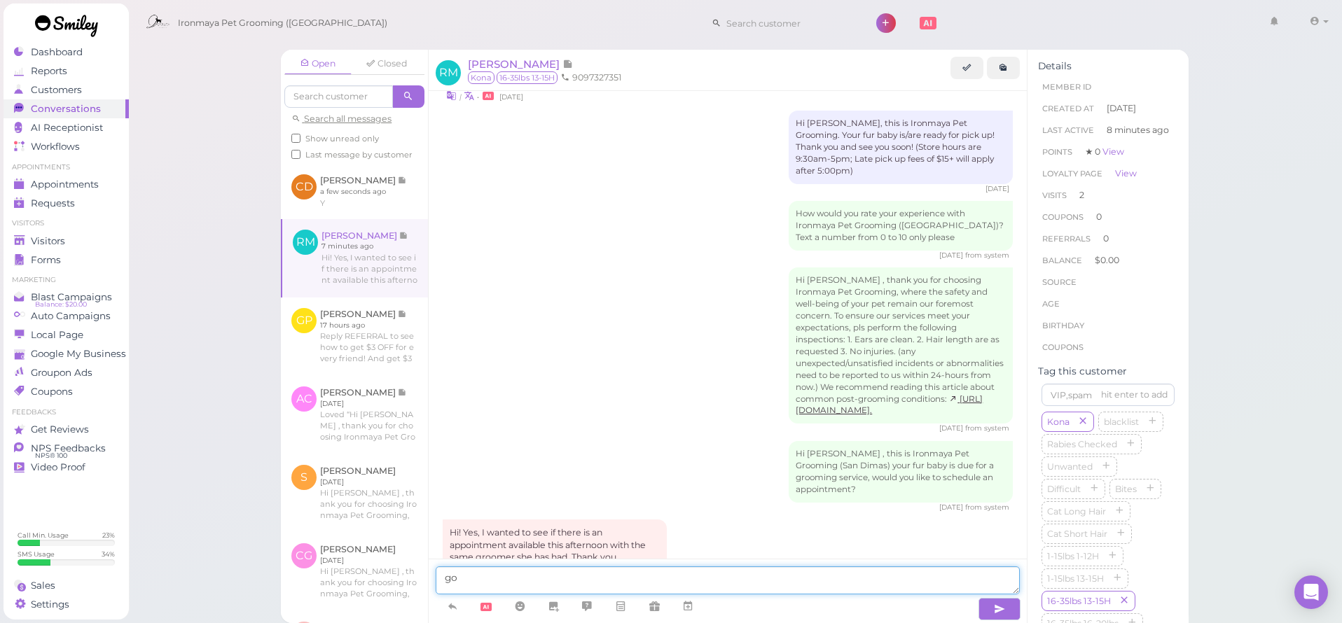
type textarea "g"
click at [526, 578] on textarea "Good morning" at bounding box center [728, 581] width 584 height 28
drag, startPoint x: 539, startPoint y: 576, endPoint x: 527, endPoint y: 578, distance: 12.1
click at [527, 578] on textarea "Good morning" at bounding box center [728, 581] width 584 height 28
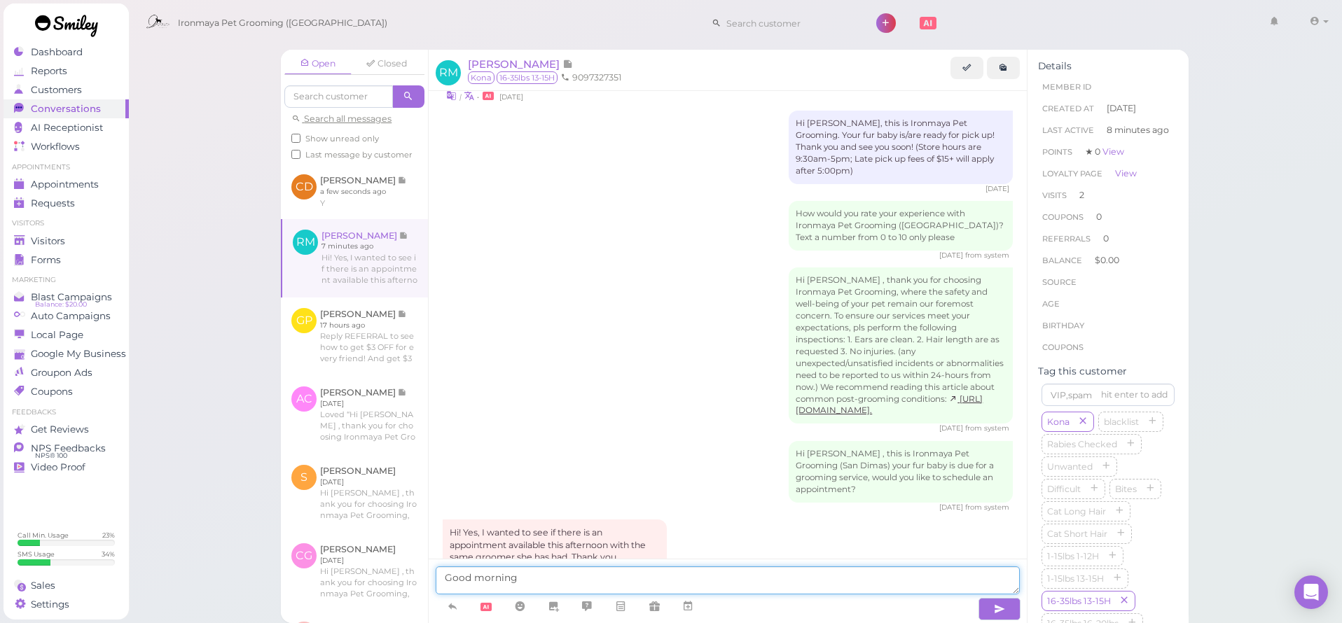
drag, startPoint x: 527, startPoint y: 578, endPoint x: 570, endPoint y: 583, distance: 42.9
click at [570, 583] on textarea "Good morning" at bounding box center [728, 581] width 584 height 28
drag, startPoint x: 570, startPoint y: 583, endPoint x: 651, endPoint y: 577, distance: 81.4
click at [651, 577] on textarea "Good morning" at bounding box center [728, 581] width 584 height 28
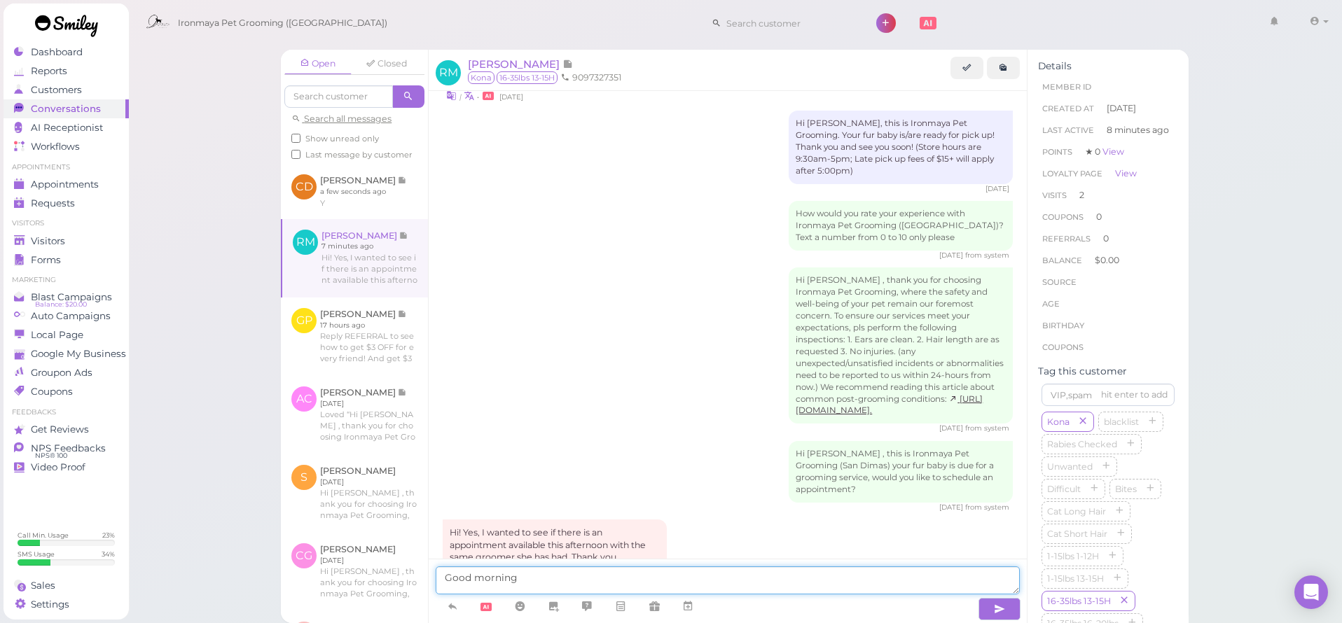
click at [651, 575] on textarea "Good morning" at bounding box center [728, 581] width 584 height 28
click at [566, 575] on textarea "Good morning" at bounding box center [728, 581] width 584 height 28
drag, startPoint x: 651, startPoint y: 575, endPoint x: 564, endPoint y: 577, distance: 86.9
click at [564, 577] on textarea "Good morning" at bounding box center [728, 581] width 584 height 28
drag, startPoint x: 564, startPoint y: 577, endPoint x: 896, endPoint y: 581, distance: 332.0
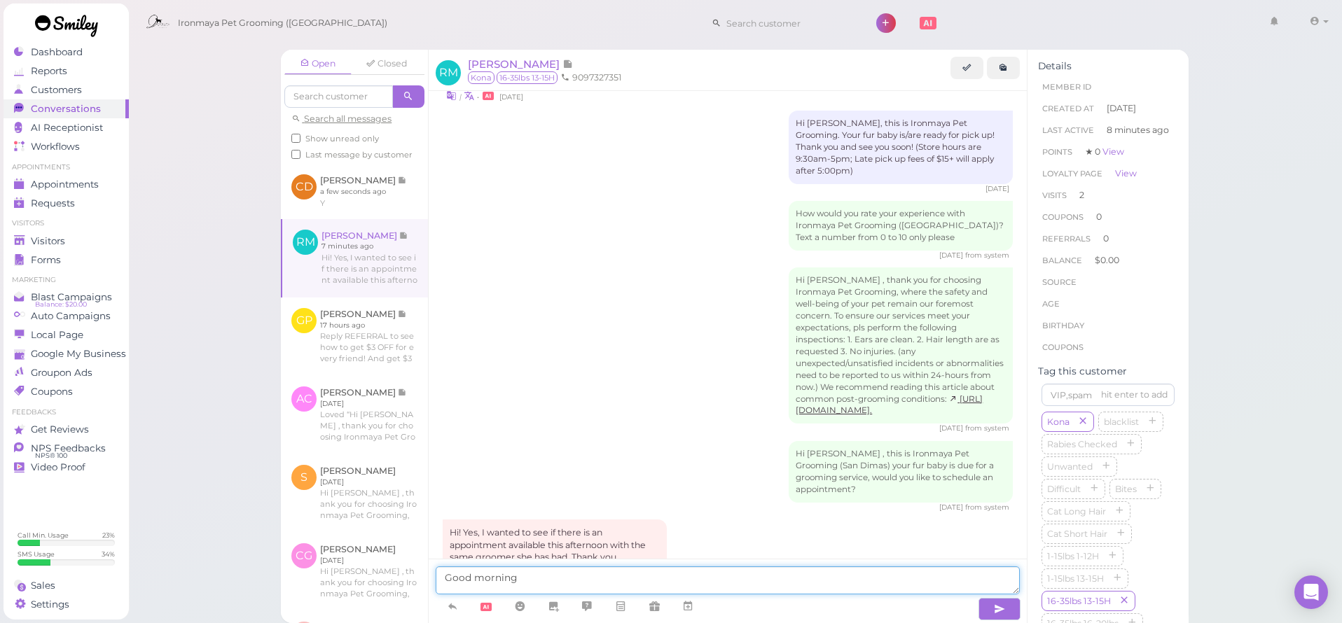
click at [896, 581] on textarea "Good morning" at bounding box center [728, 581] width 584 height 28
click at [896, 577] on textarea "Good morning" at bounding box center [728, 581] width 584 height 28
click at [887, 581] on textarea "Good morning" at bounding box center [728, 581] width 584 height 28
type textarea "Good morning, our [PERSON_NAME] would be available [DATE], would that work for …"
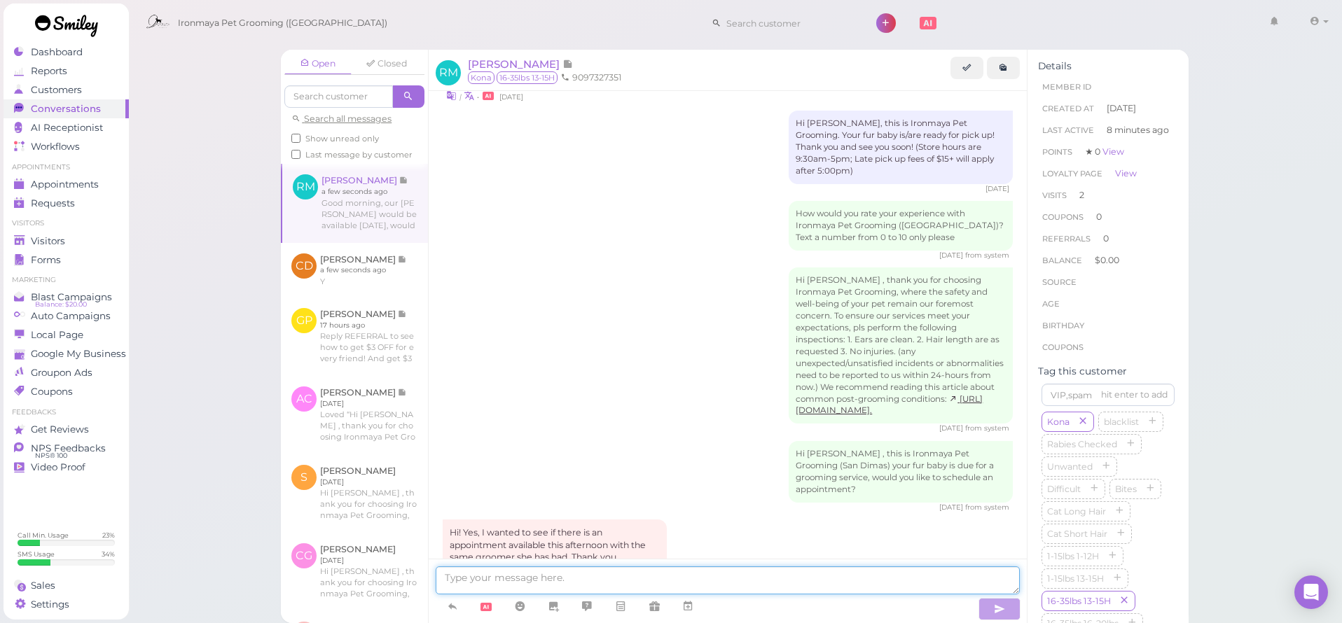
scroll to position [1354, 0]
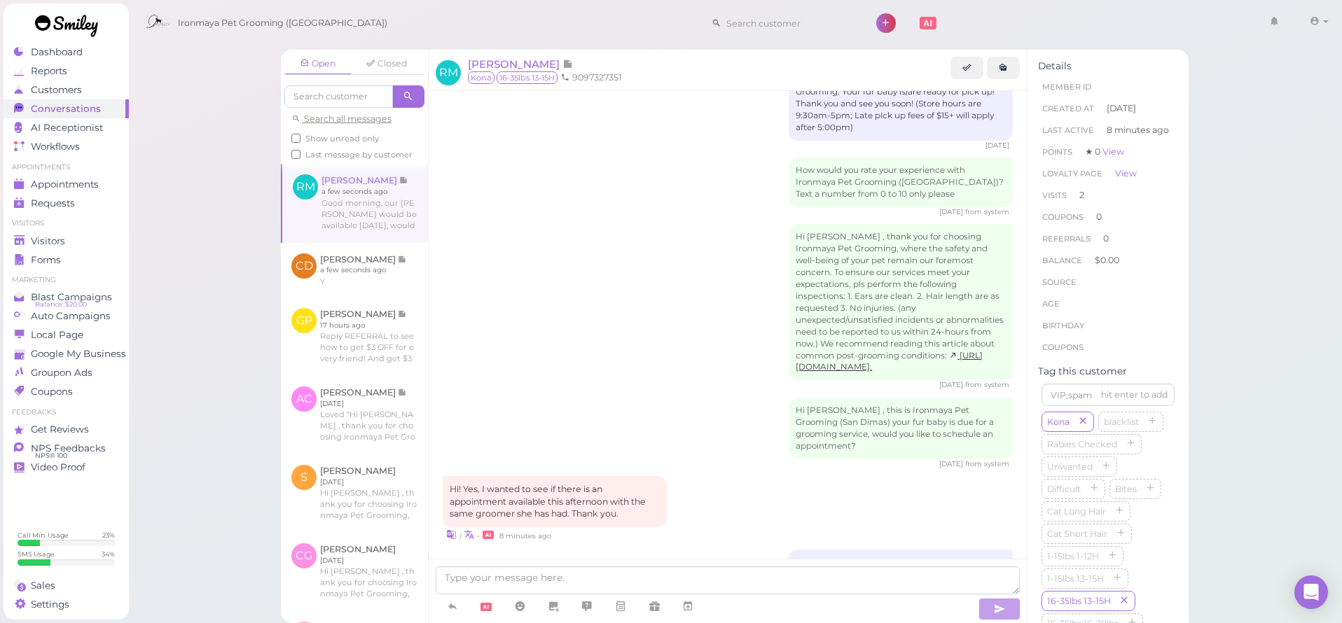
click at [60, 242] on span "Visitors" at bounding box center [48, 241] width 34 height 12
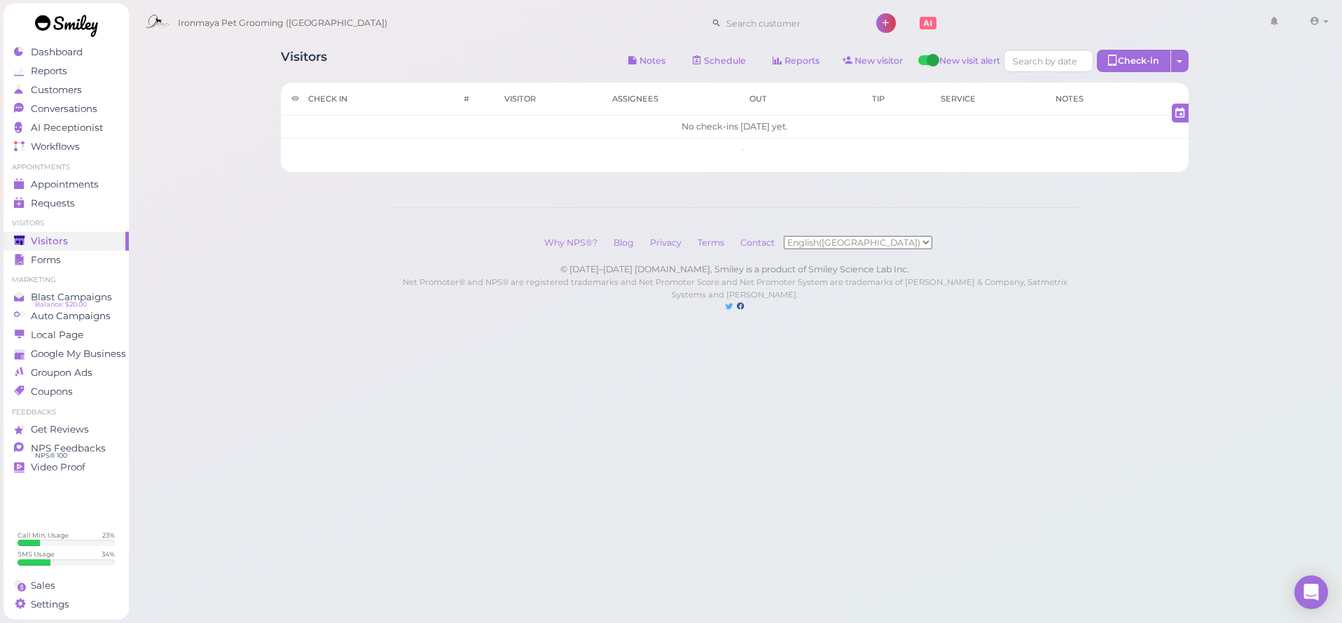
click at [60, 242] on span "Visitors" at bounding box center [49, 241] width 37 height 12
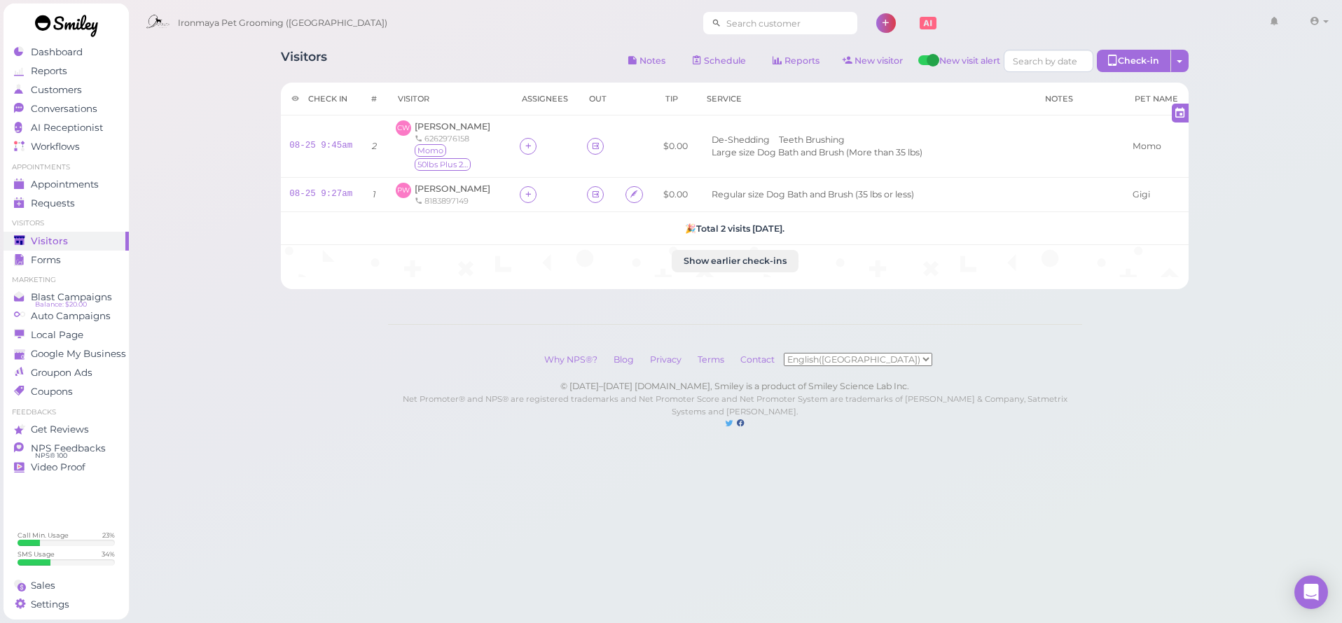
click at [725, 26] on input at bounding box center [789, 23] width 136 height 22
type input "9097327351"
click at [735, 46] on span "[PERSON_NAME]" at bounding box center [728, 48] width 78 height 11
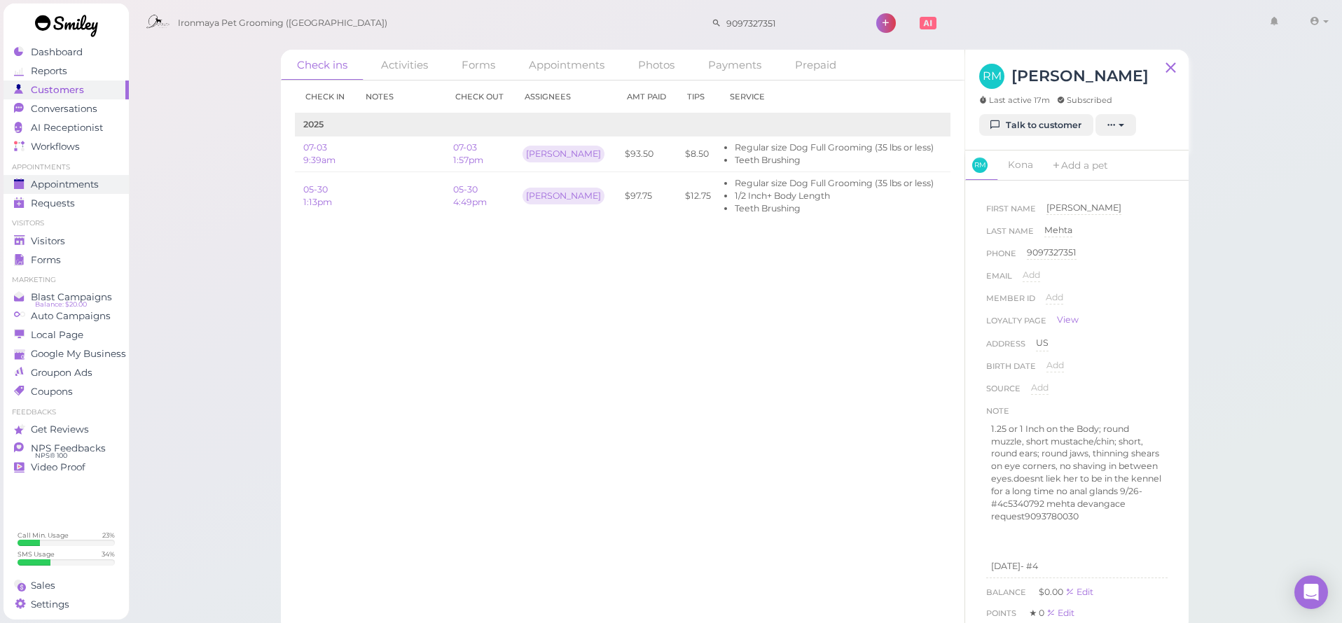
click at [102, 187] on div "Appointments" at bounding box center [64, 185] width 101 height 12
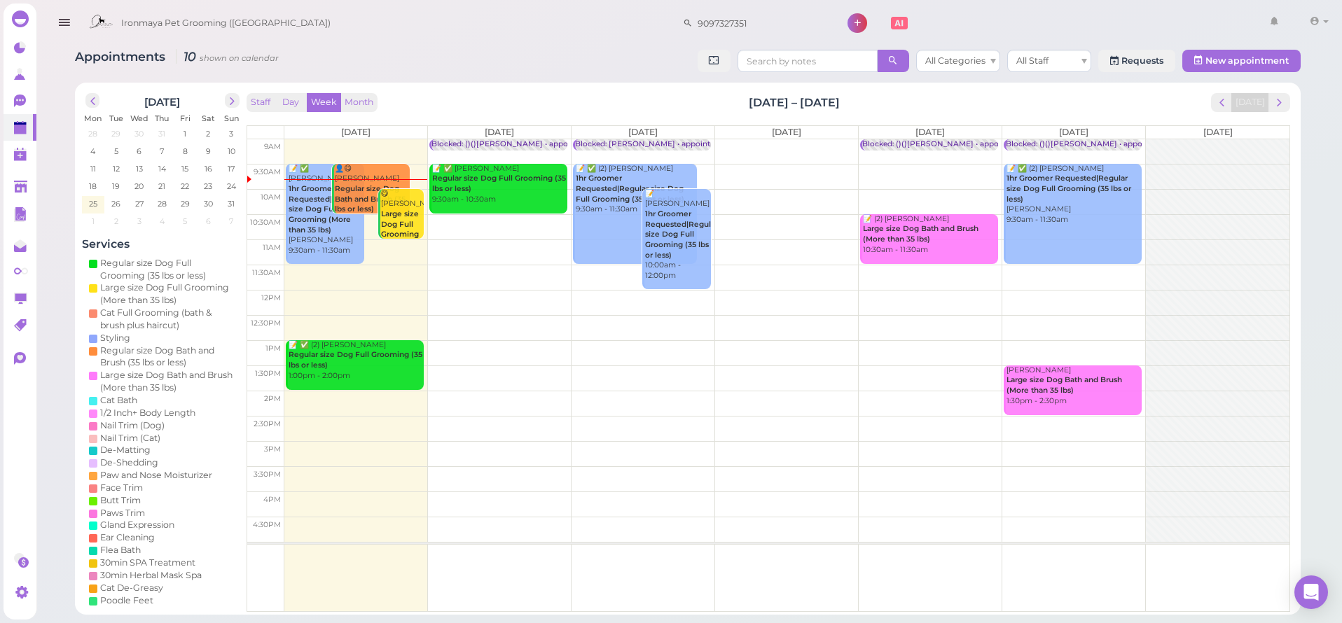
click at [473, 346] on td at bounding box center [786, 352] width 1005 height 25
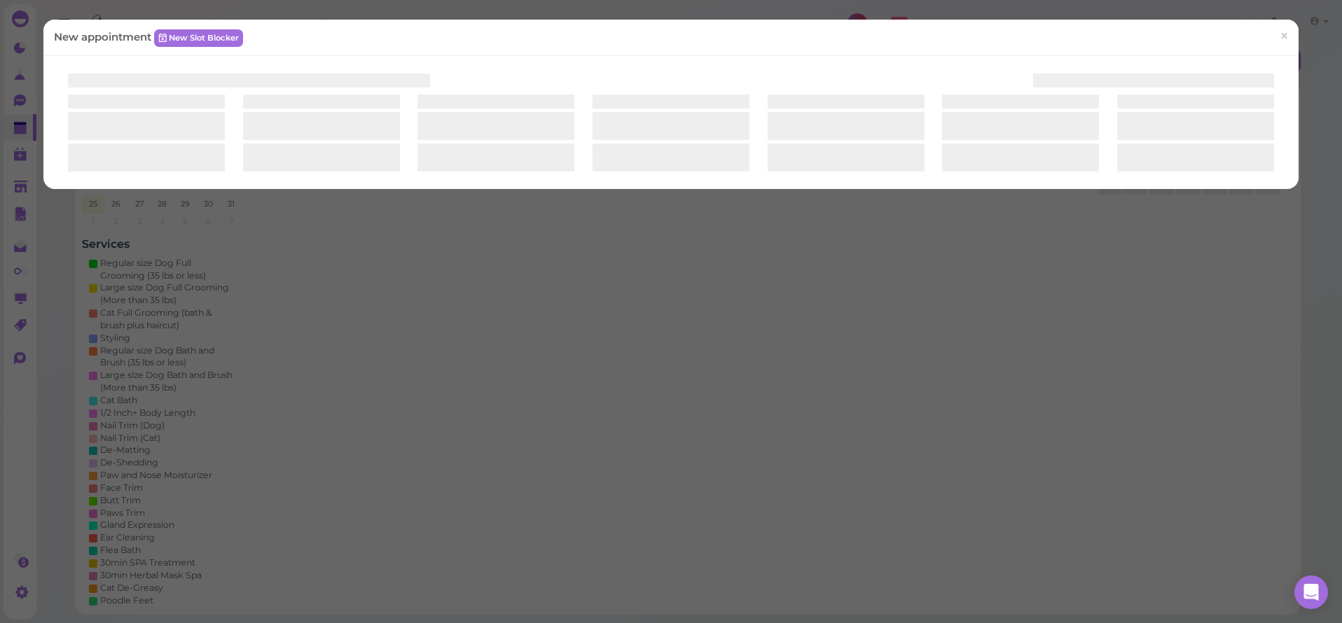
click at [473, 346] on div "New appointment New Slot Blocker ×" at bounding box center [671, 311] width 1342 height 623
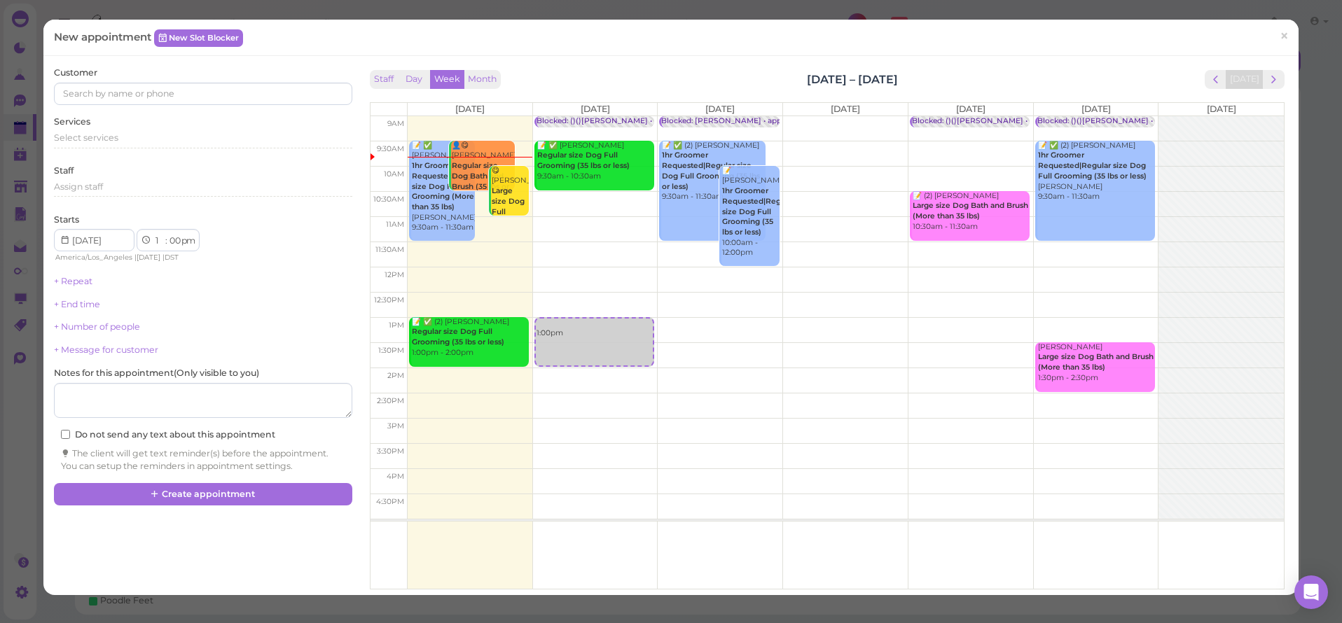
click at [179, 107] on div "Customer Services Select services Staff Assign staff Starts 1 2 3 4 5 6 7 8 9 1…" at bounding box center [203, 270] width 298 height 406
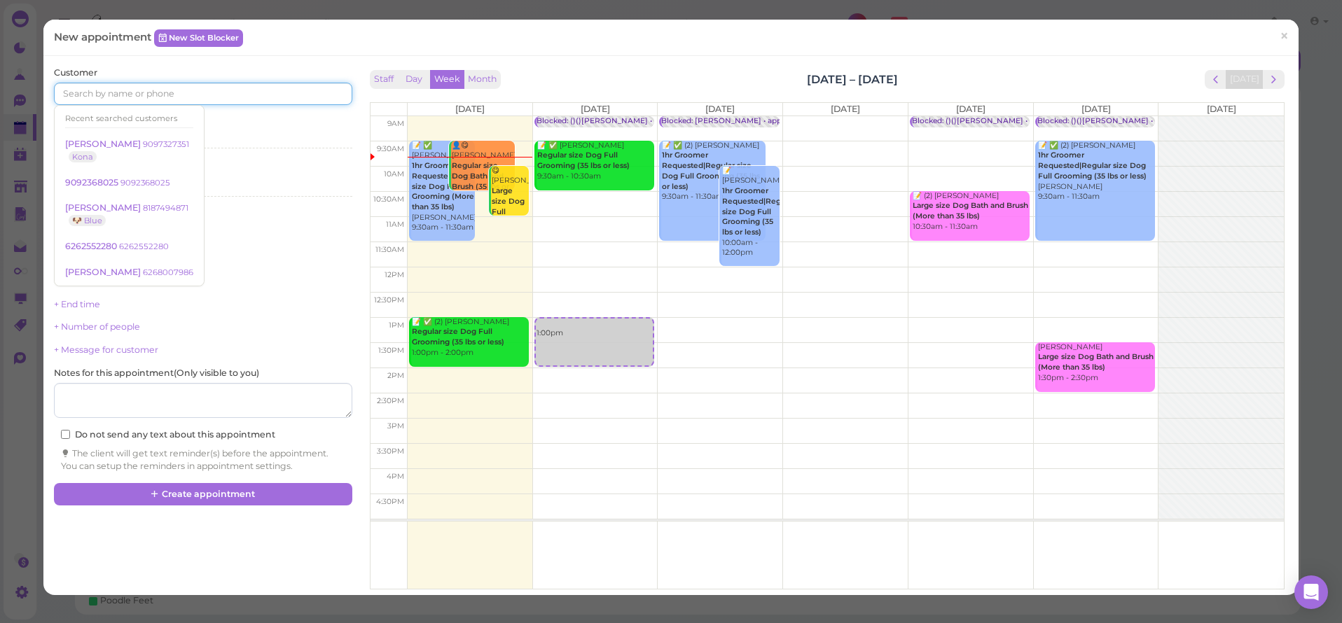
click at [190, 92] on input at bounding box center [203, 94] width 298 height 22
click at [143, 146] on small "9097327351" at bounding box center [166, 144] width 46 height 10
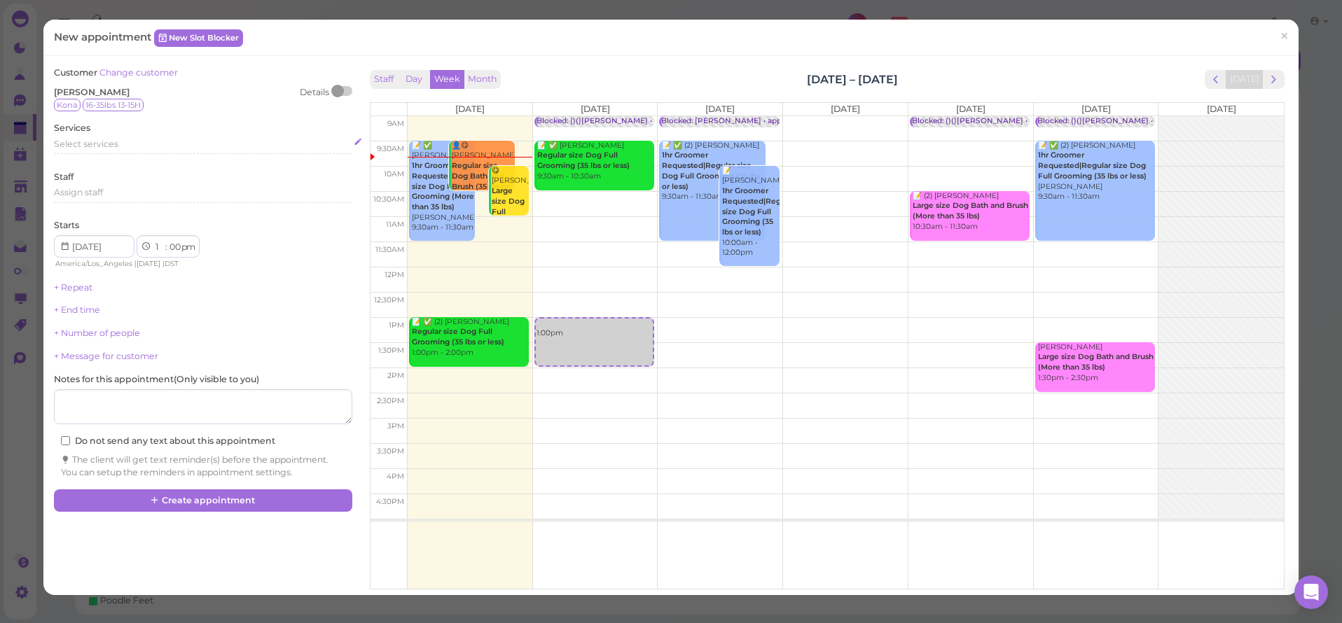
click at [109, 141] on span "Select services" at bounding box center [86, 144] width 64 height 11
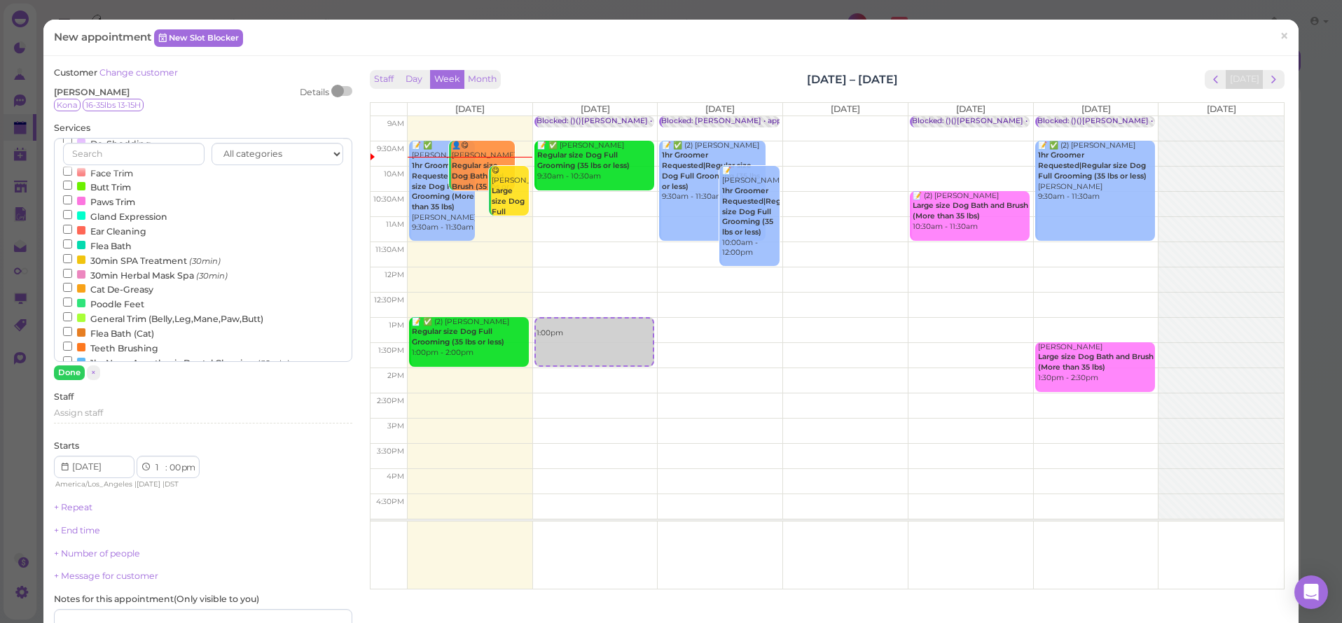
scroll to position [211, 0]
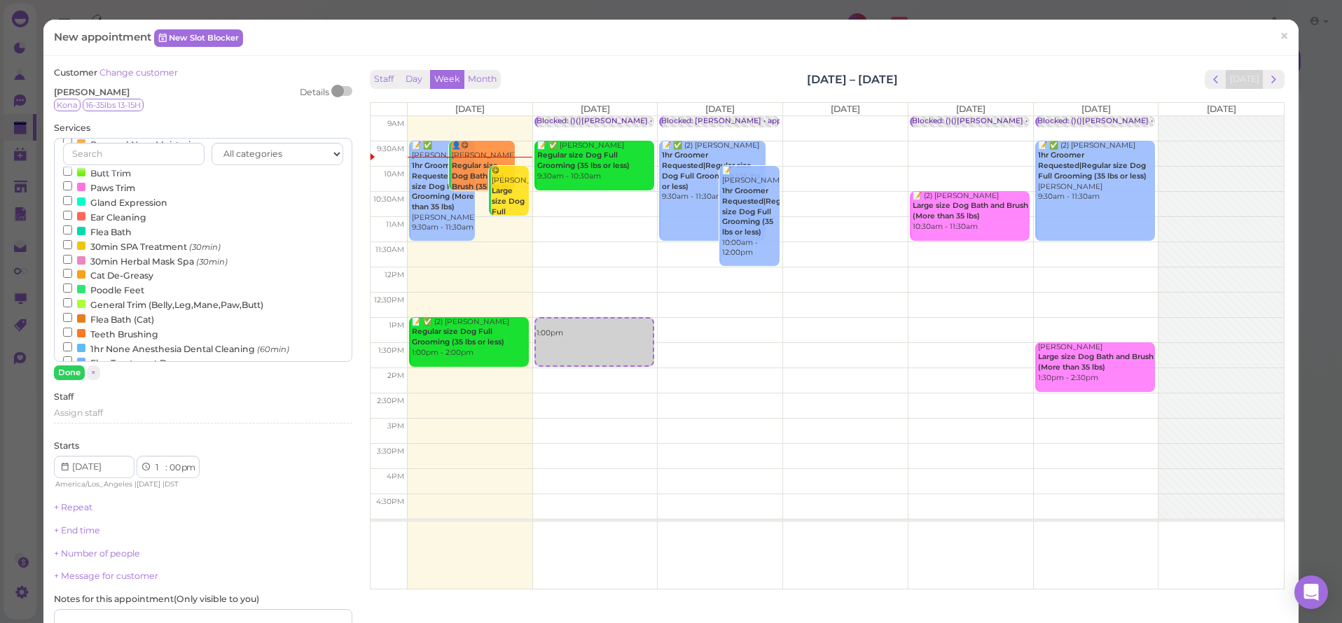
click at [115, 341] on label "1hr None Anesthesia Dental Cleaning (60min)" at bounding box center [176, 348] width 226 height 15
click at [72, 342] on input "1hr None Anesthesia Dental Cleaning (60min)" at bounding box center [67, 346] width 9 height 9
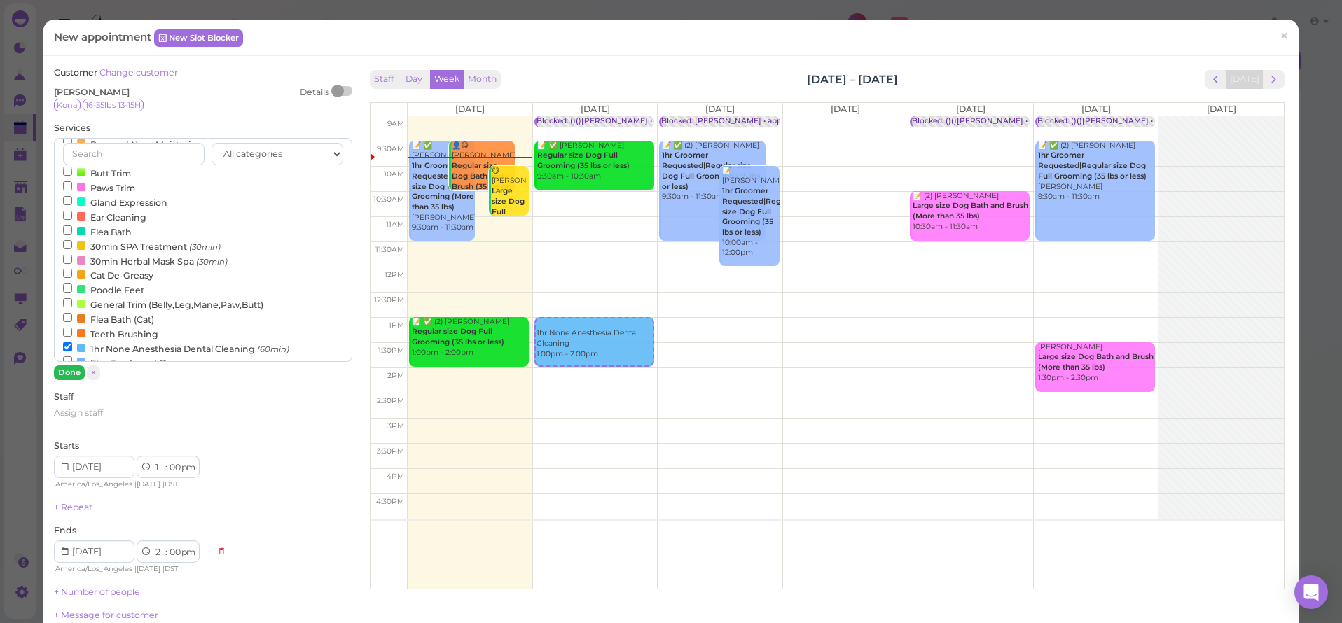
click at [78, 371] on button "Done" at bounding box center [69, 373] width 31 height 15
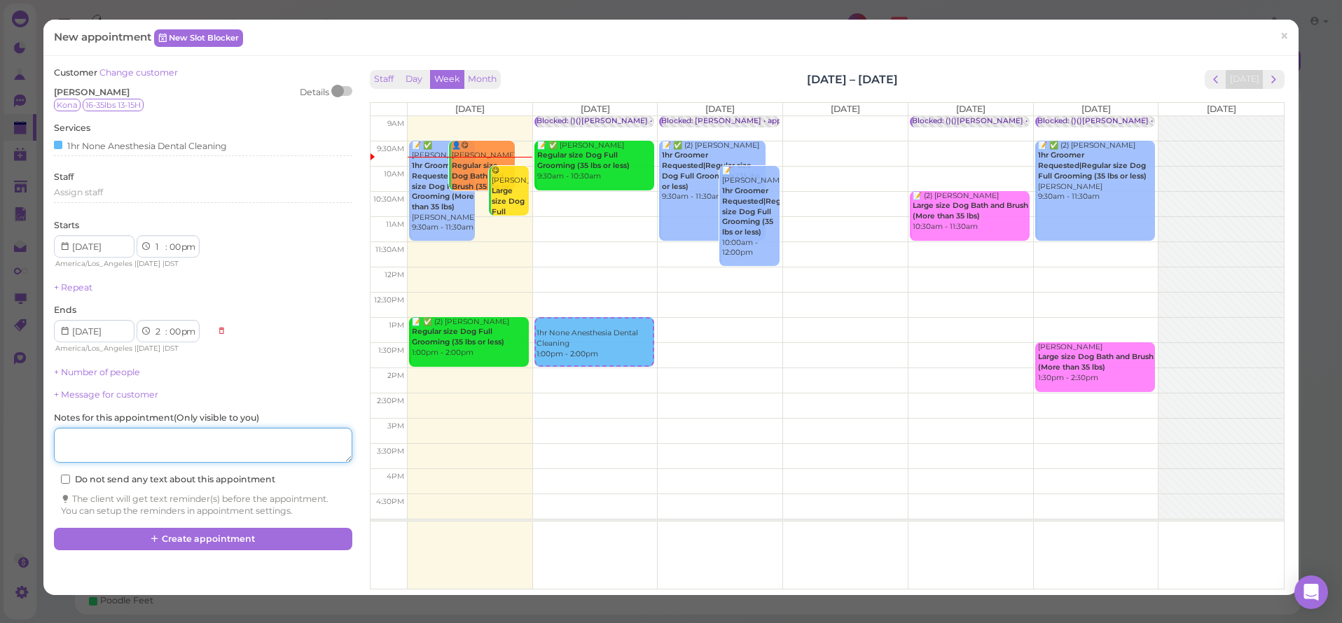
click at [101, 432] on textarea at bounding box center [203, 445] width 298 height 35
type textarea "[PERSON_NAME]"
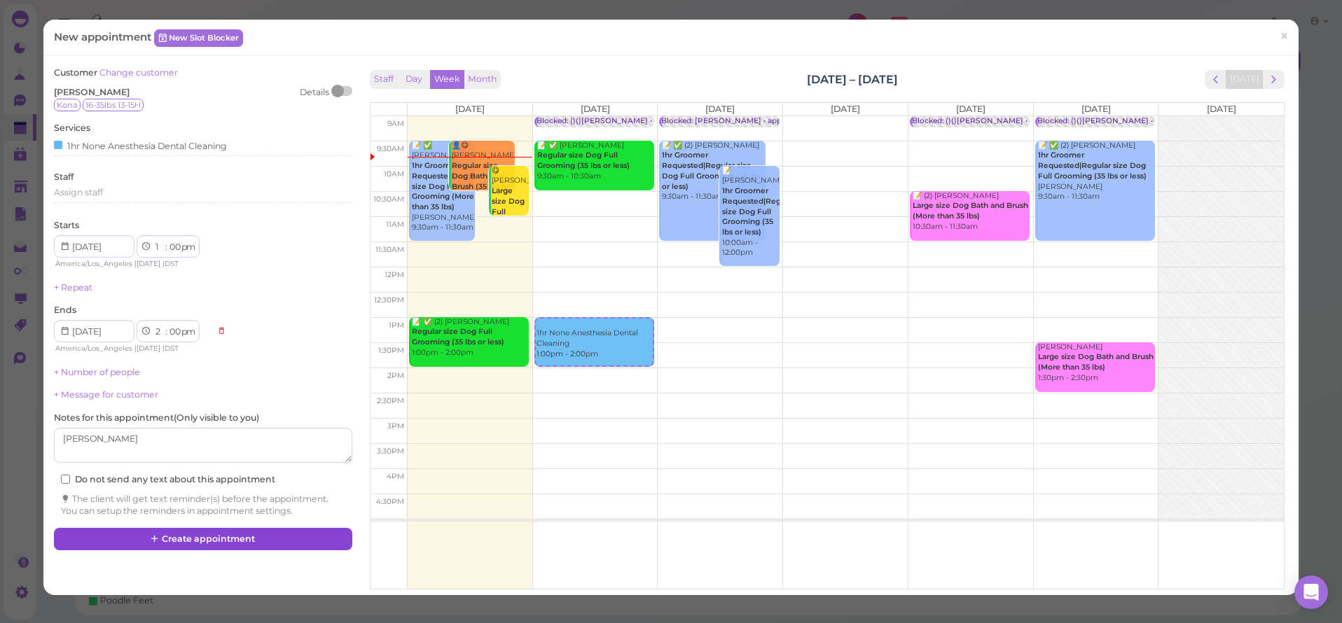
click at [163, 530] on button "Create appointment" at bounding box center [203, 539] width 298 height 22
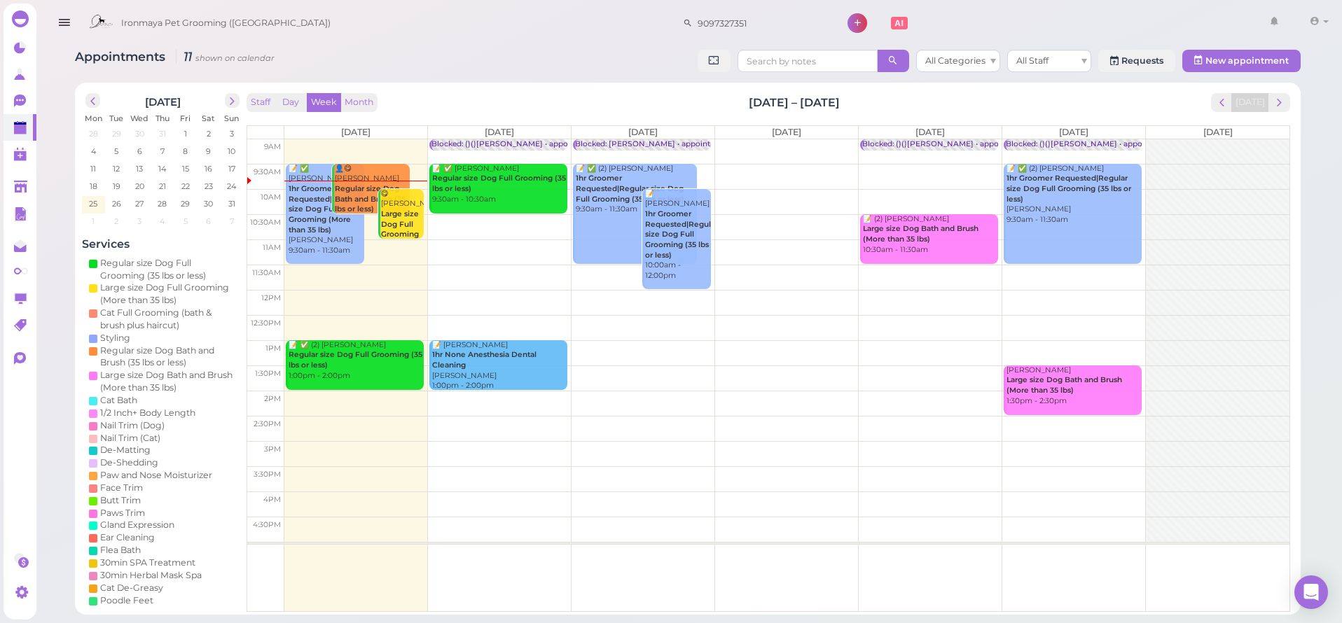
click at [61, 22] on icon "button" at bounding box center [64, 23] width 15 height 18
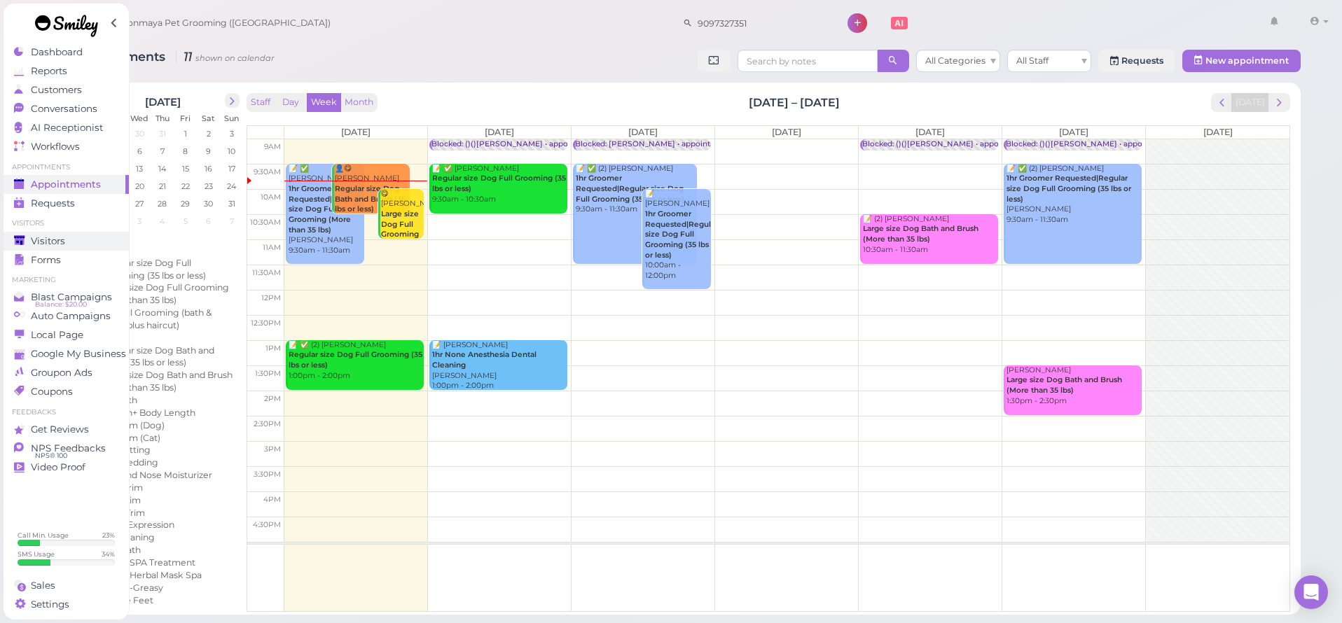
click at [61, 233] on link "Visitors" at bounding box center [66, 241] width 125 height 19
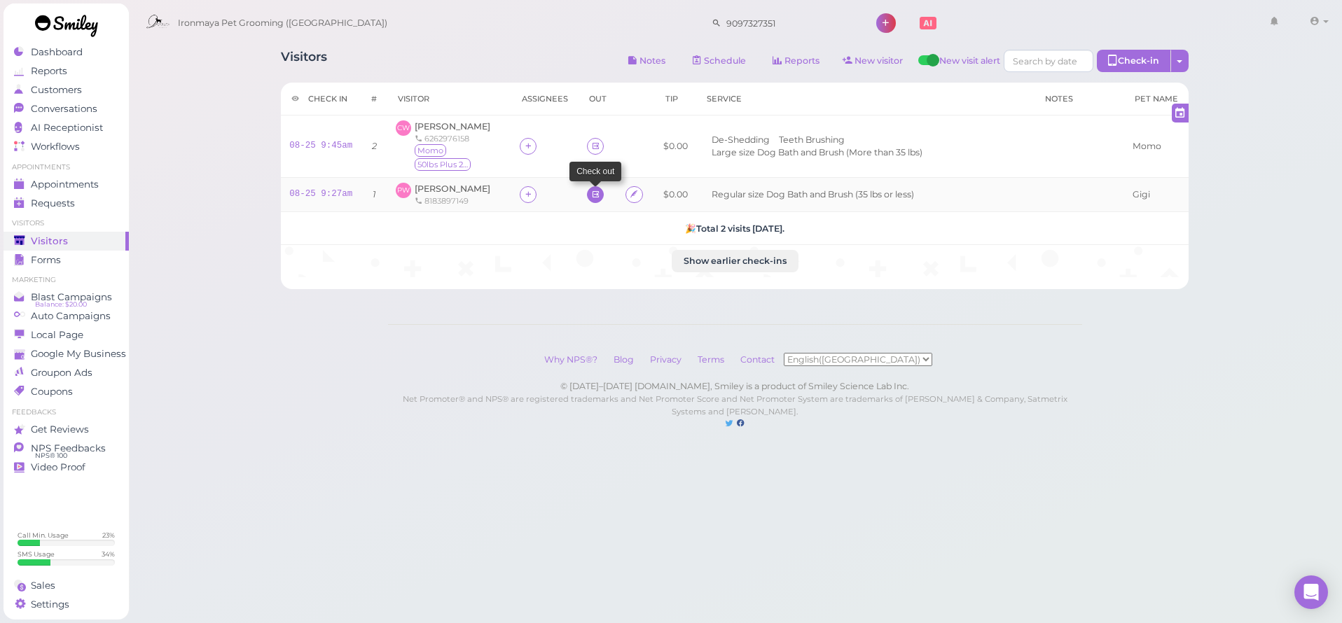
click at [591, 192] on icon at bounding box center [595, 194] width 9 height 11
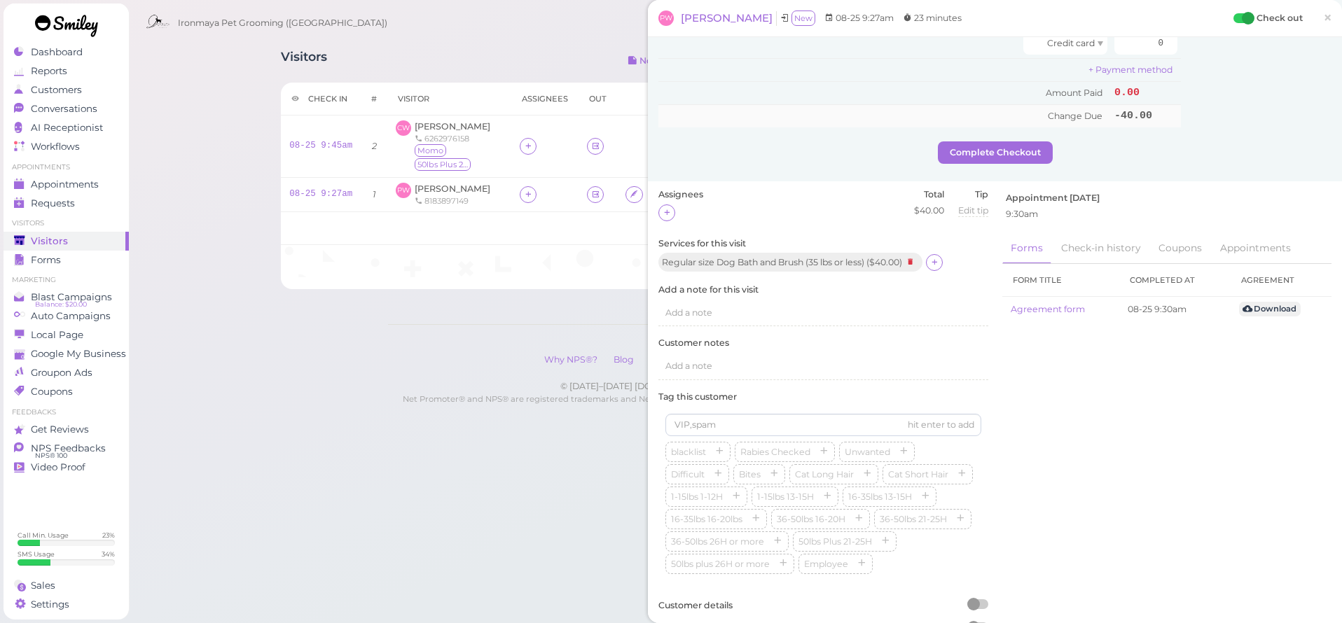
scroll to position [3, 0]
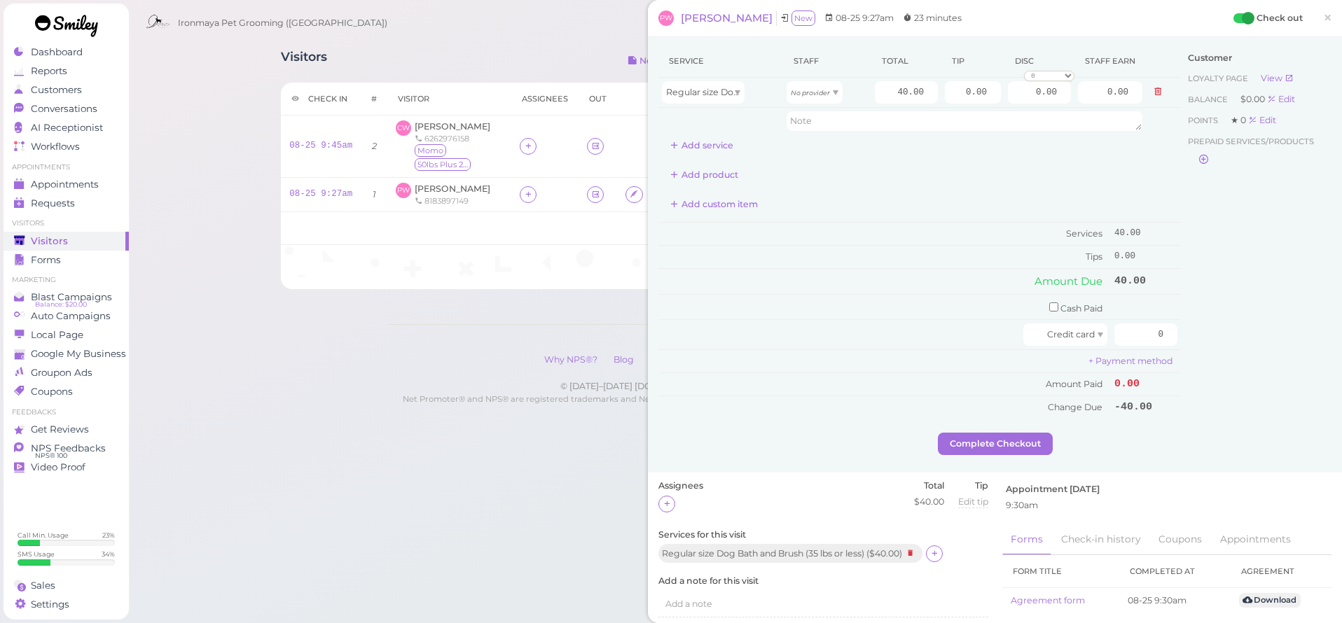
drag, startPoint x: 1326, startPoint y: 14, endPoint x: 1294, endPoint y: 17, distance: 31.6
click at [1325, 14] on span "×" at bounding box center [1327, 18] width 9 height 20
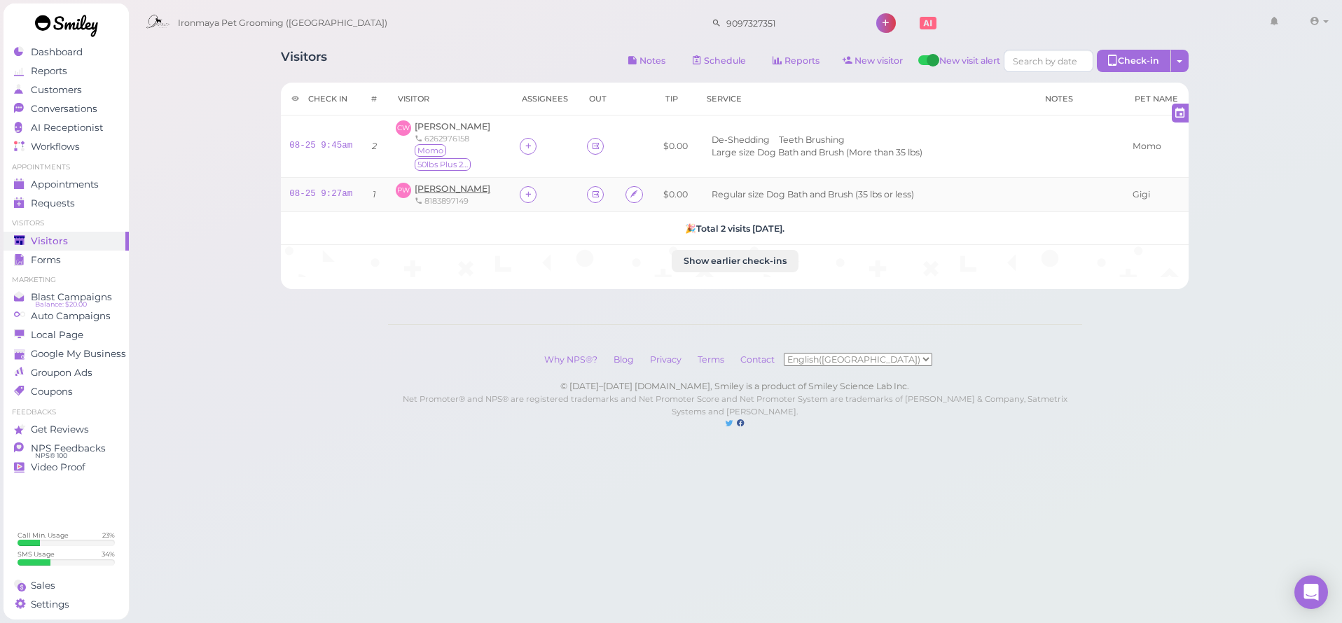
click at [473, 183] on span "[PERSON_NAME]" at bounding box center [453, 188] width 76 height 11
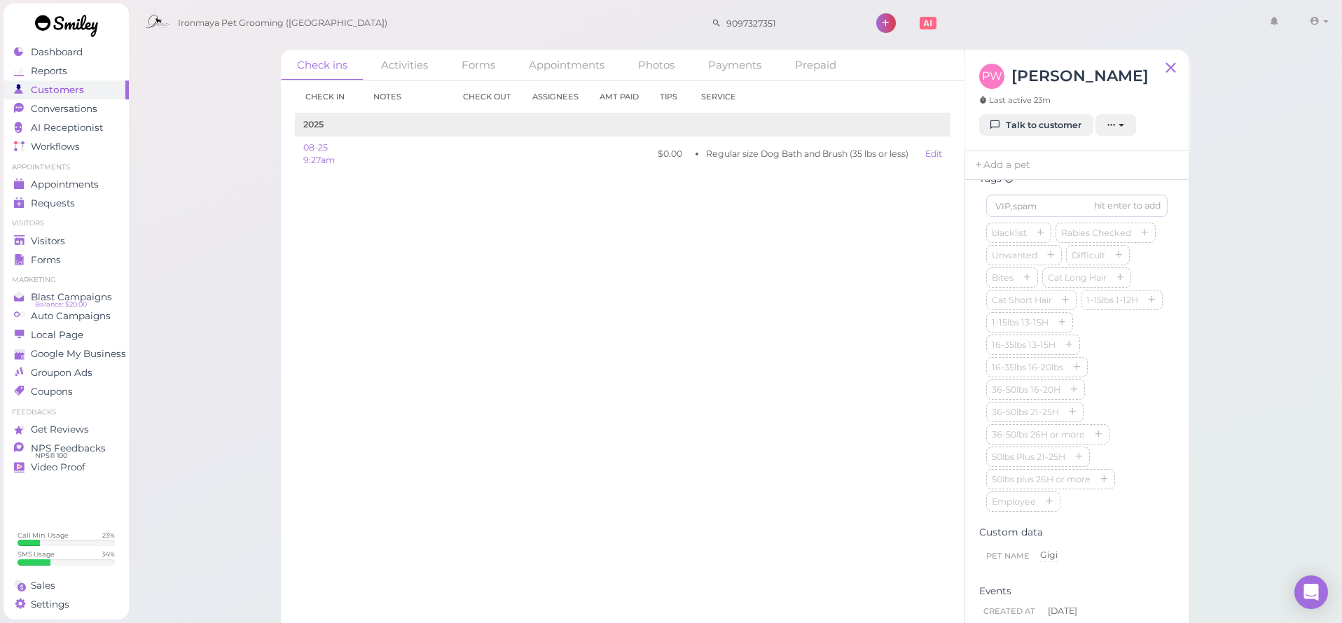
scroll to position [102, 0]
click at [1011, 492] on input at bounding box center [1076, 491] width 181 height 22
type input "Gigi"
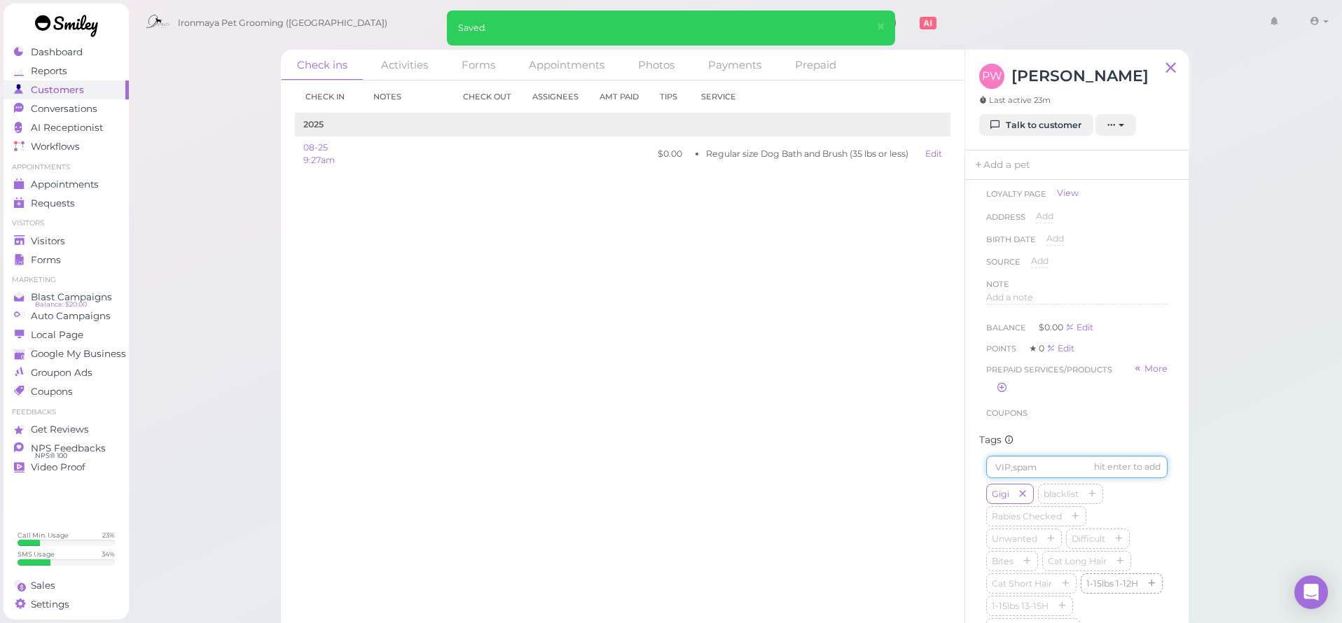
scroll to position [151, 0]
click at [1071, 601] on icon "button" at bounding box center [1068, 604] width 8 height 10
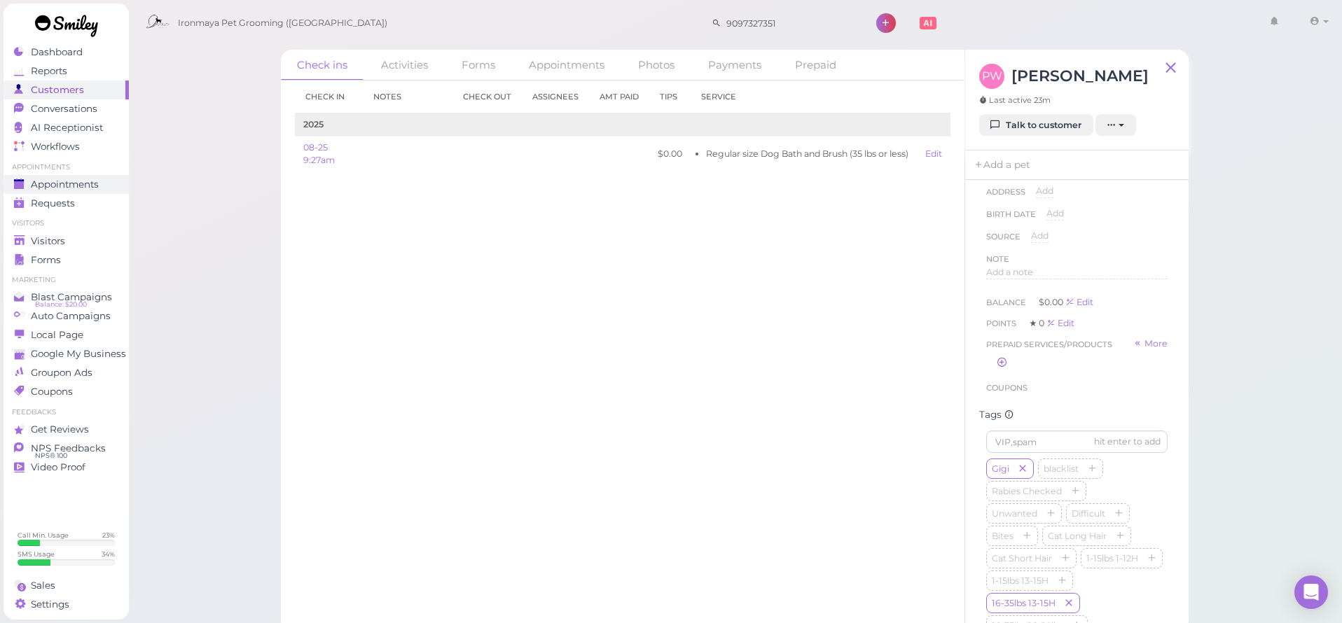
click at [77, 179] on span "Appointments" at bounding box center [65, 185] width 68 height 12
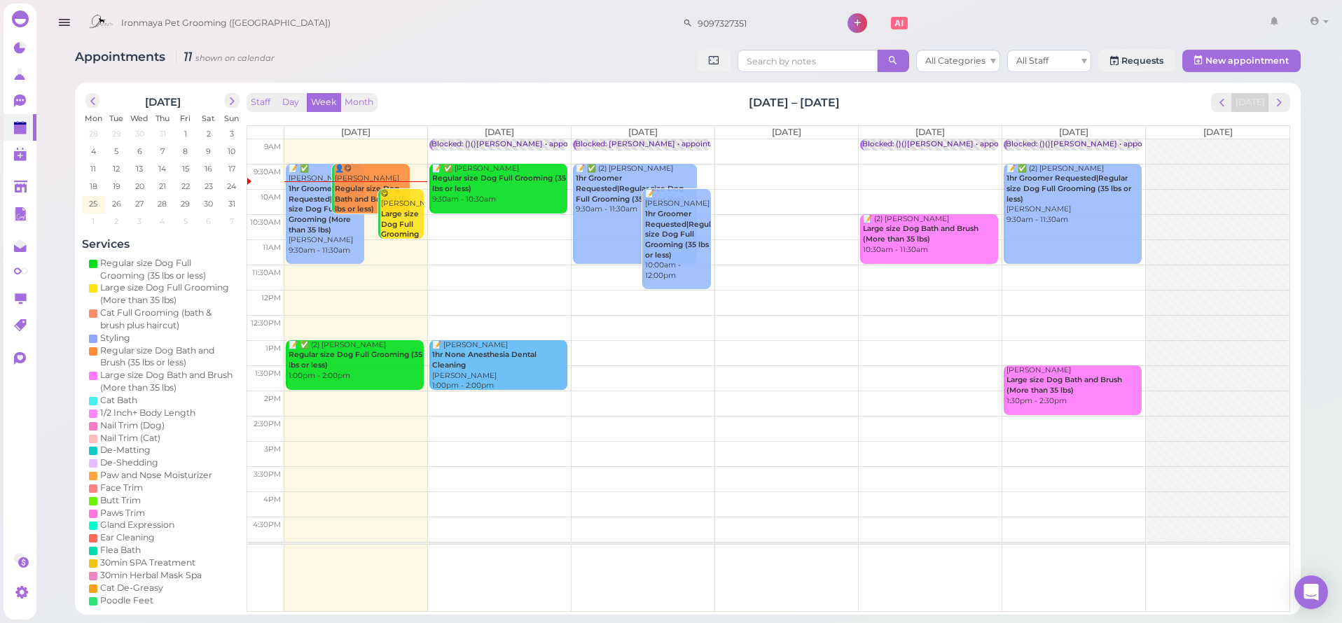
click at [412, 221] on b "Large size Dog Full Grooming (More than 35 lbs)" at bounding box center [401, 234] width 41 height 50
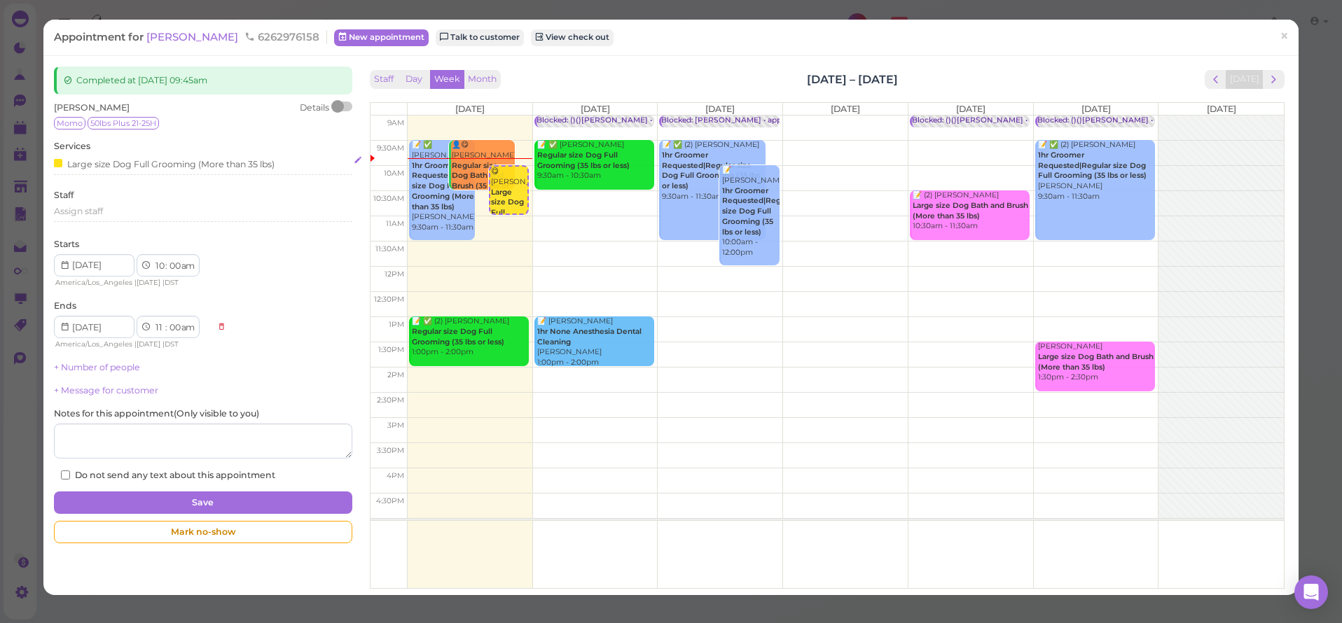
click at [288, 162] on div "Large size Dog Full Grooming (More than 35 lbs)" at bounding box center [203, 163] width 298 height 15
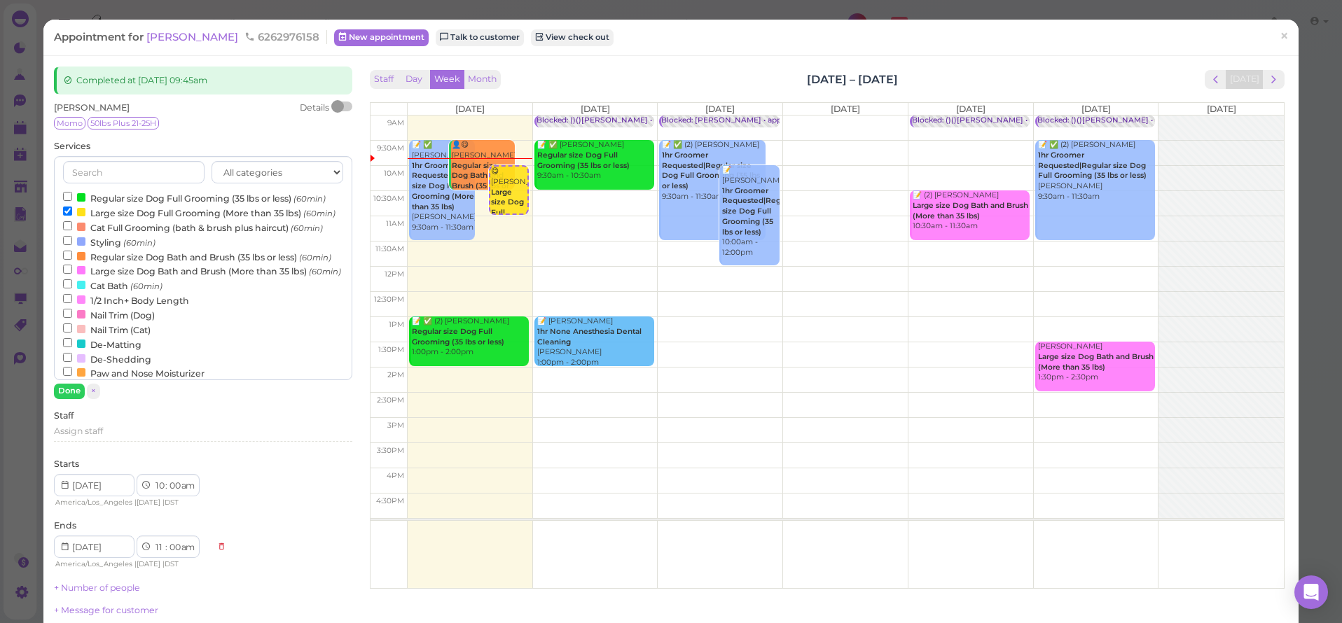
click at [108, 270] on label "Large size Dog Bath and Brush (More than 35 lbs) (60min)" at bounding box center [202, 270] width 278 height 15
click at [72, 270] on input "Large size Dog Bath and Brush (More than 35 lbs) (60min)" at bounding box center [67, 269] width 9 height 9
select select "12"
select select "pm"
click at [102, 208] on label "Large size Dog Full Grooming (More than 35 lbs) (60min)" at bounding box center [199, 212] width 272 height 15
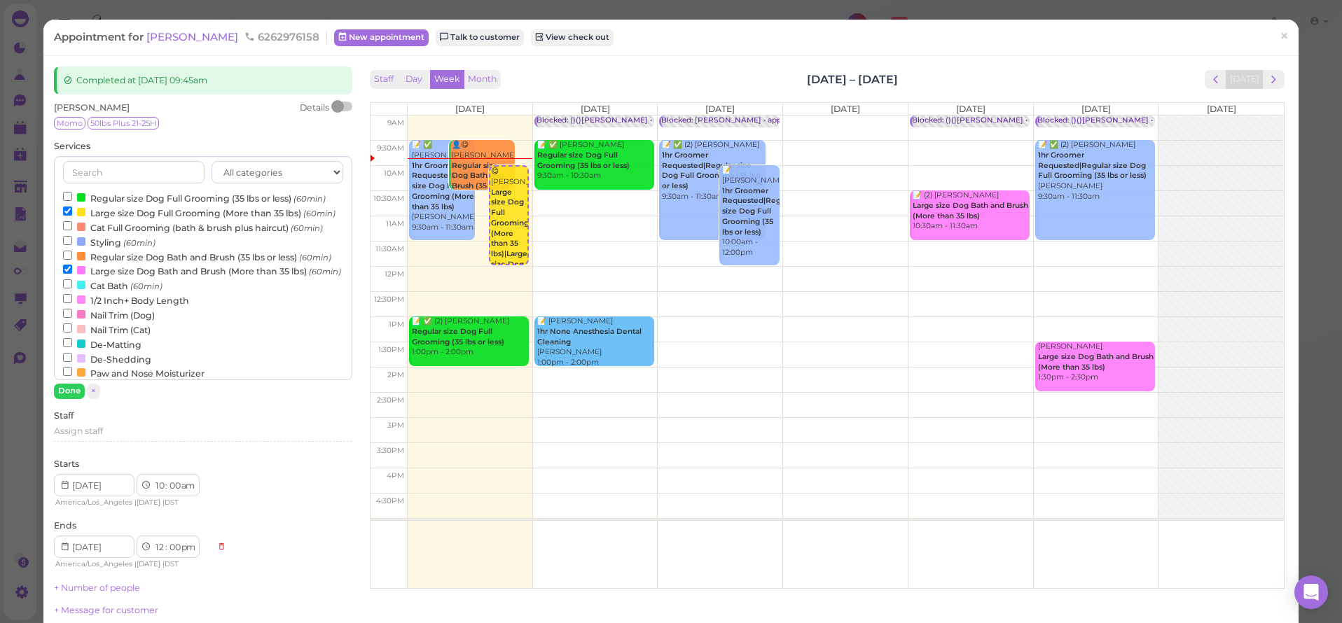
click at [72, 208] on input "Large size Dog Full Grooming (More than 35 lbs) (60min)" at bounding box center [67, 211] width 9 height 9
select select "11"
select select "am"
click at [62, 394] on button "Done" at bounding box center [69, 391] width 31 height 15
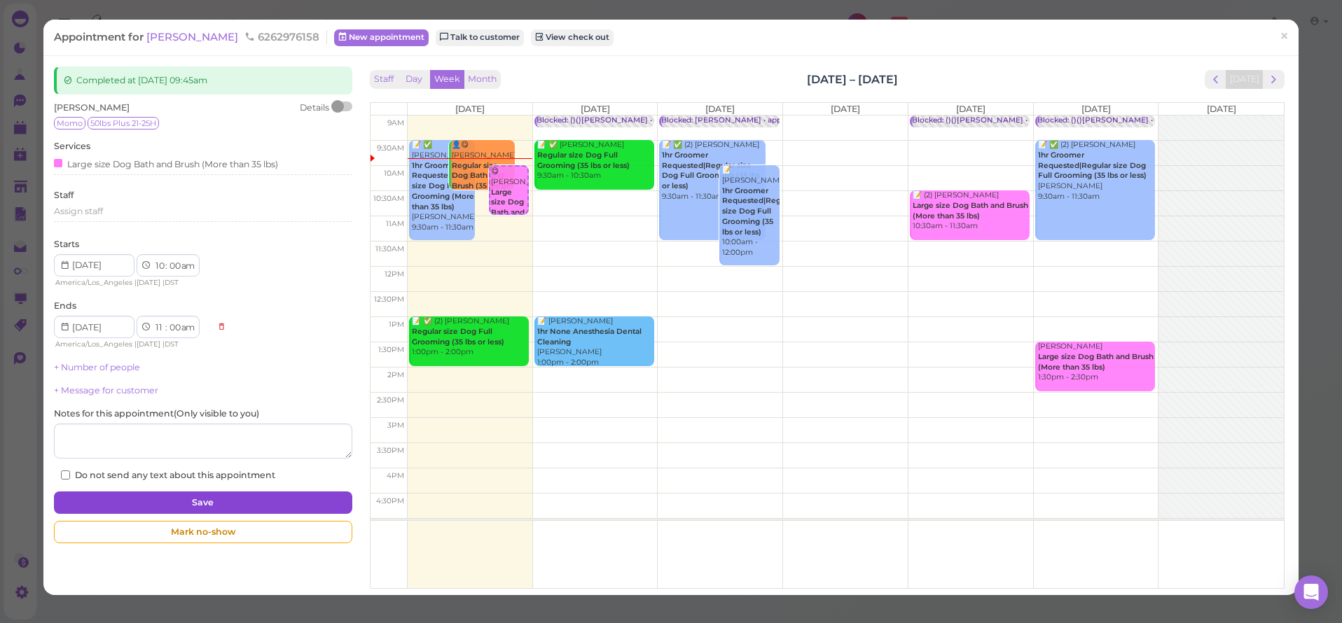
click at [219, 500] on button "Save" at bounding box center [203, 503] width 298 height 22
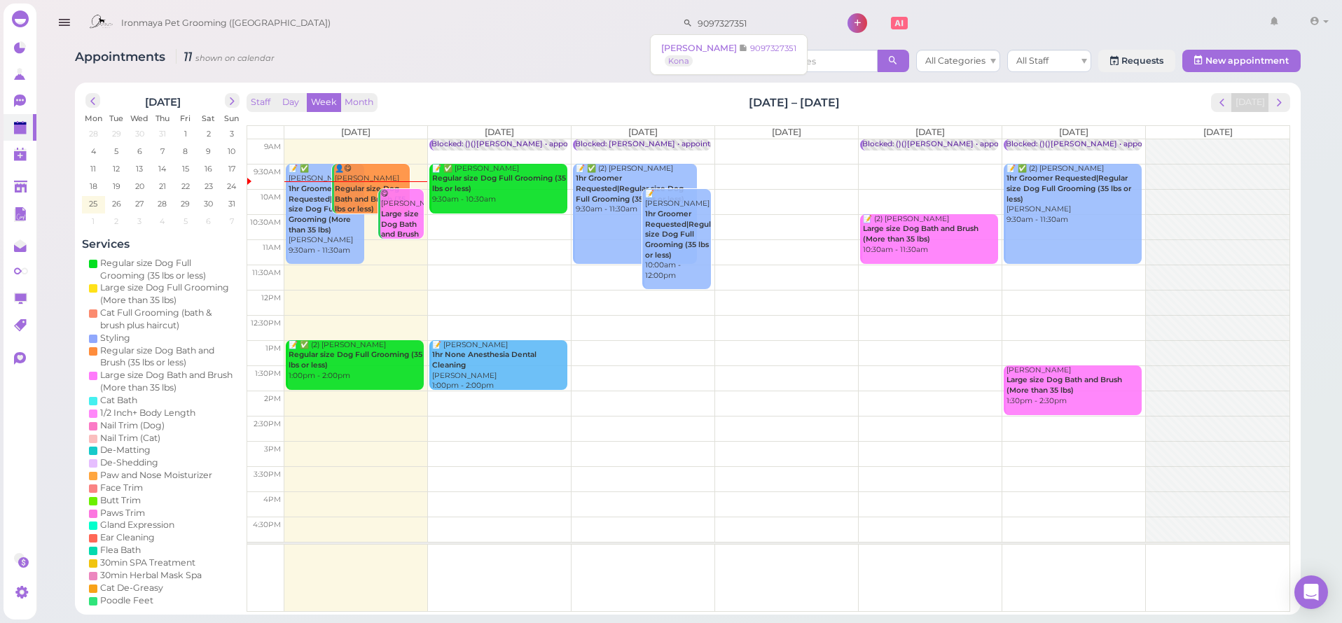
drag, startPoint x: 744, startPoint y: 24, endPoint x: 611, endPoint y: 4, distance: 133.9
click at [611, 4] on div "Ironmaya Pet Grooming ([GEOGRAPHIC_DATA]) 9097327351 1 Account" at bounding box center [707, 24] width 1251 height 40
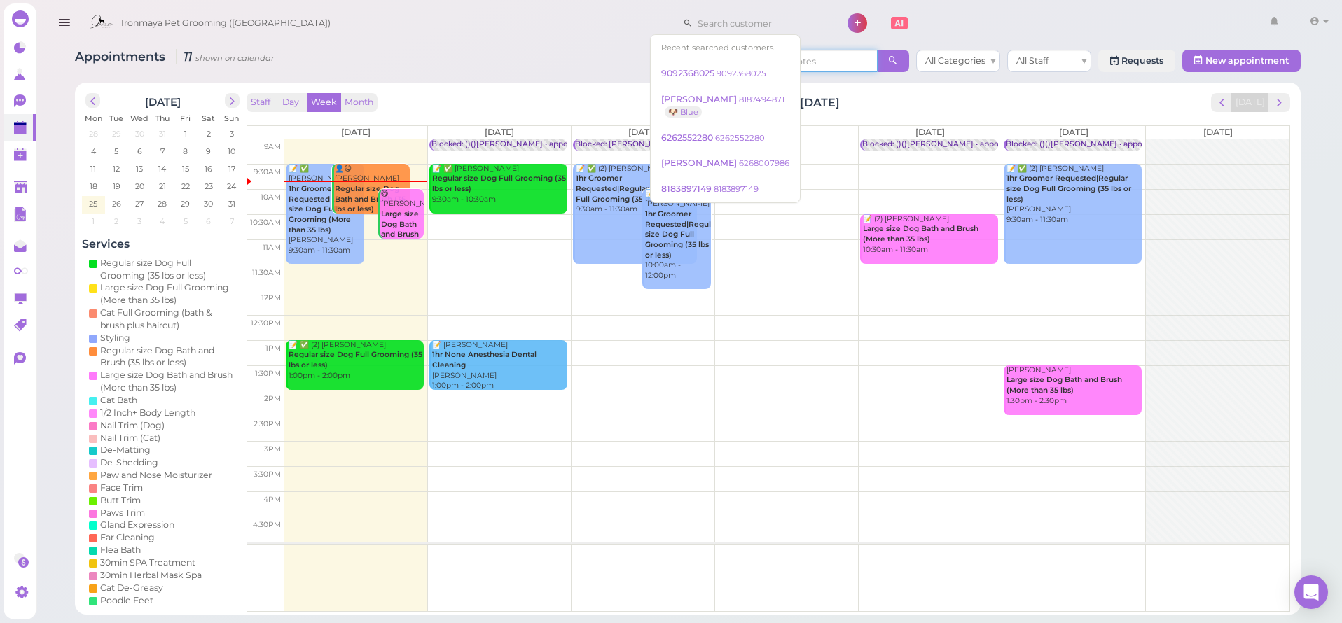
click at [815, 53] on input at bounding box center [807, 61] width 140 height 22
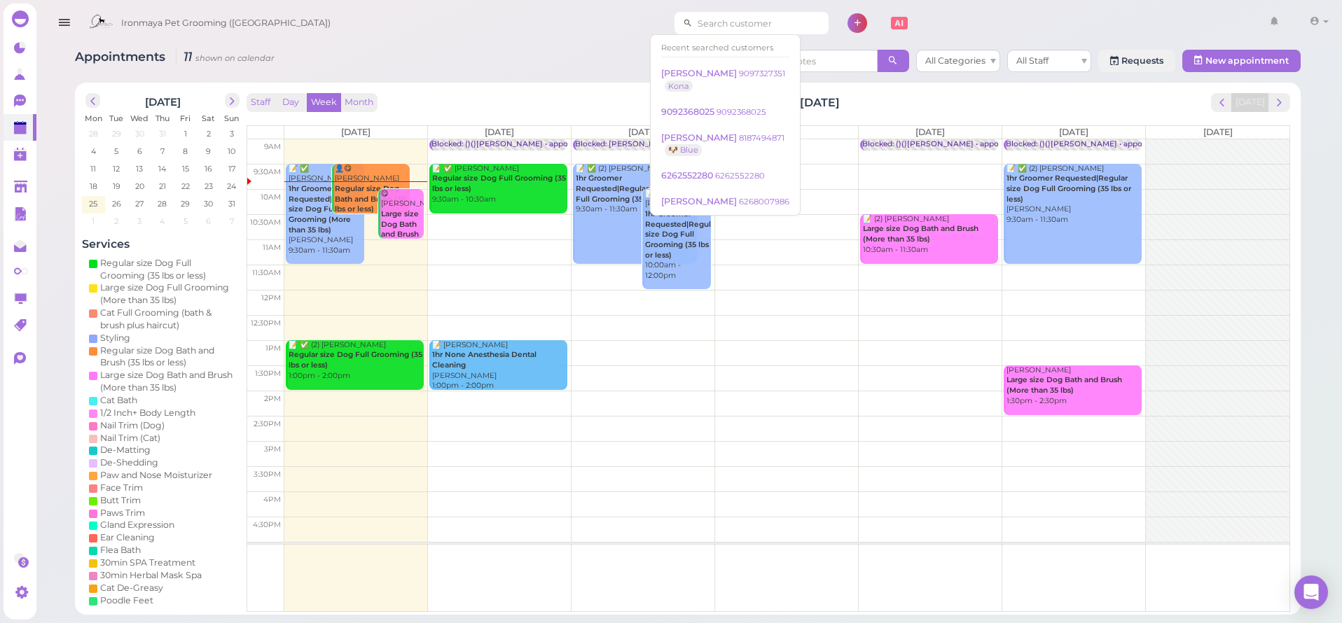
click at [718, 20] on input at bounding box center [761, 23] width 136 height 22
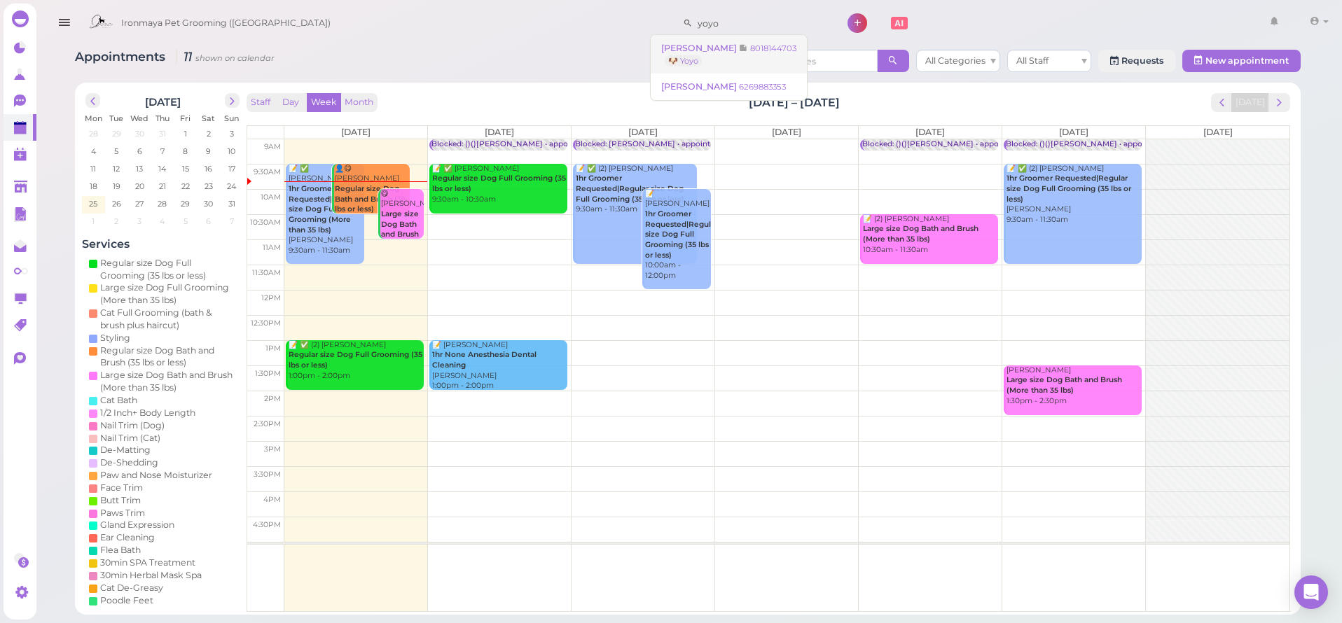
type input "yoyo"
click at [739, 46] on span at bounding box center [744, 48] width 11 height 11
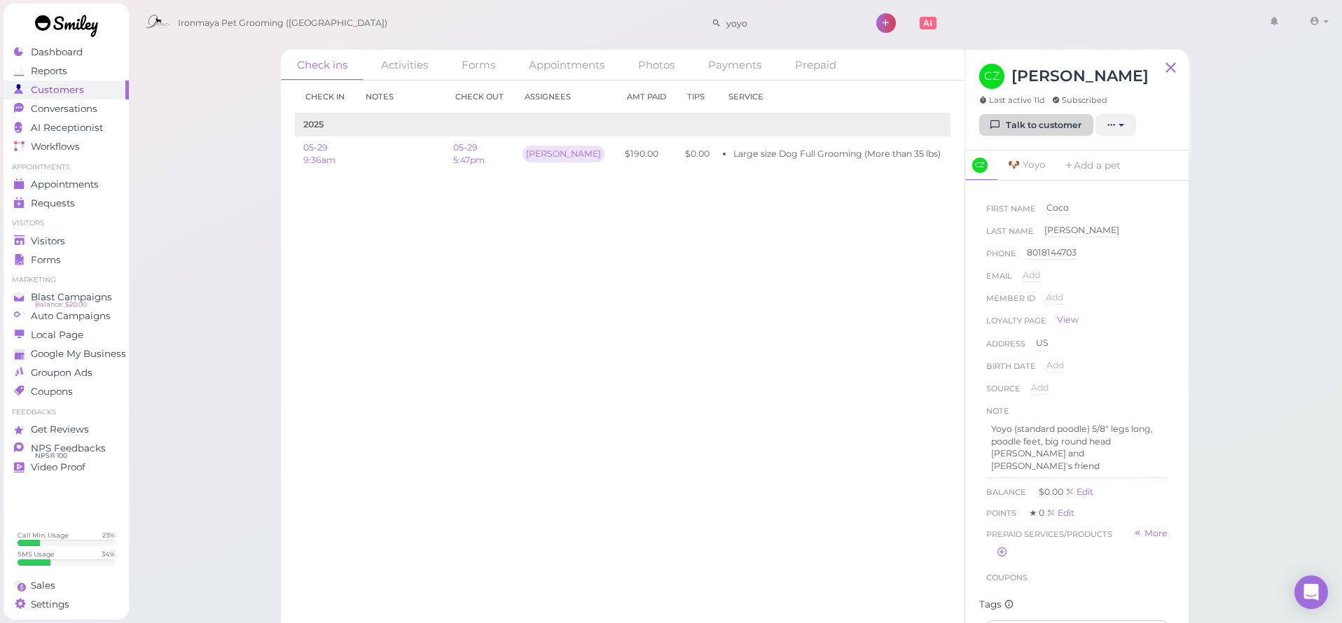
click at [1029, 127] on link "Talk to customer" at bounding box center [1036, 125] width 114 height 22
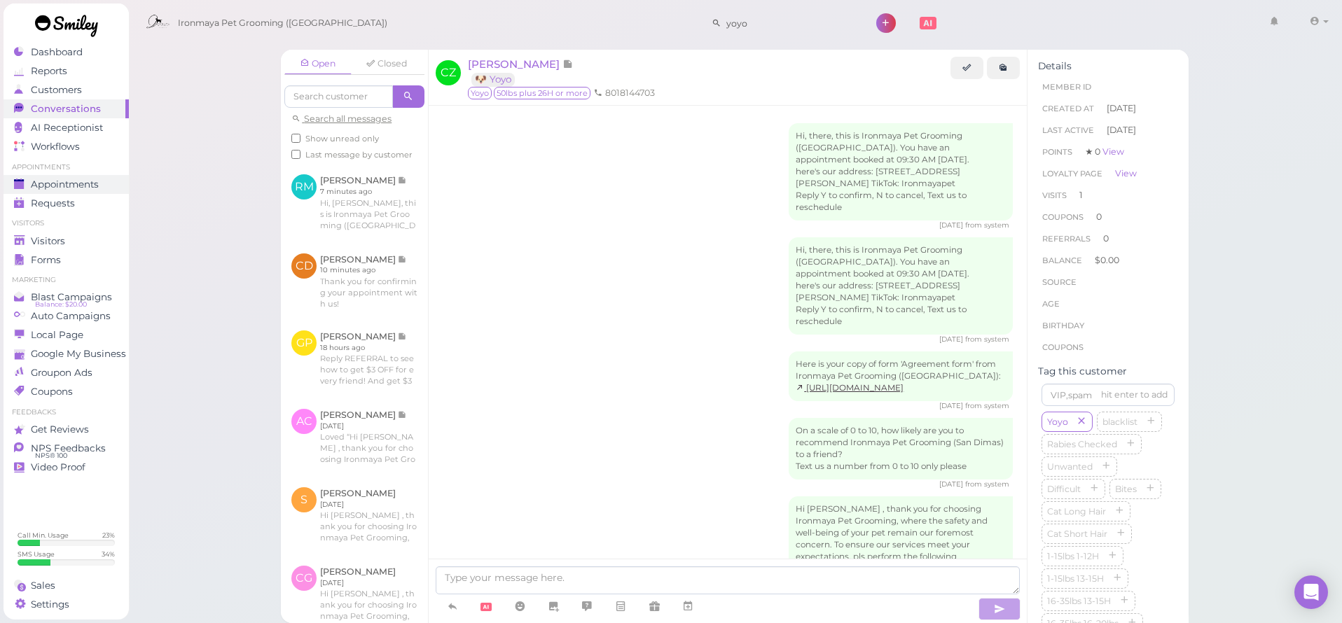
click at [92, 179] on span "Appointments" at bounding box center [65, 185] width 68 height 12
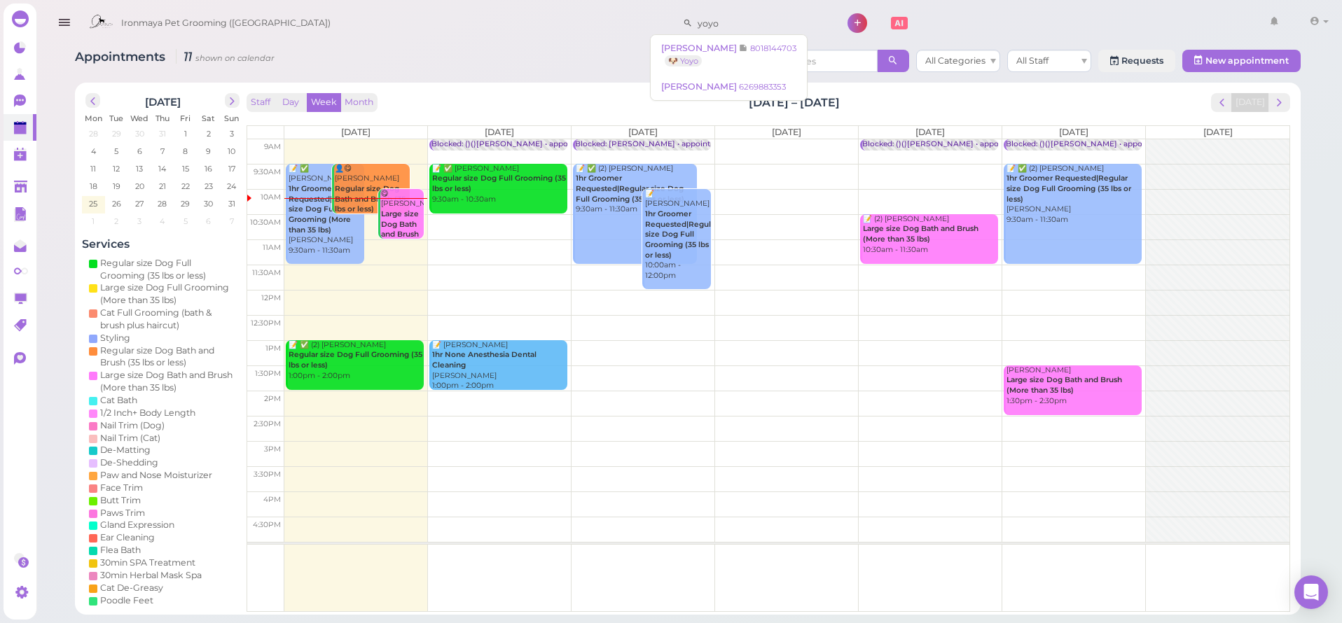
drag, startPoint x: 720, startPoint y: 20, endPoint x: 646, endPoint y: 31, distance: 75.0
click at [646, 27] on div "Ironmaya Pet Grooming ([GEOGRAPHIC_DATA]) yoyo 1 Account" at bounding box center [707, 24] width 1251 height 40
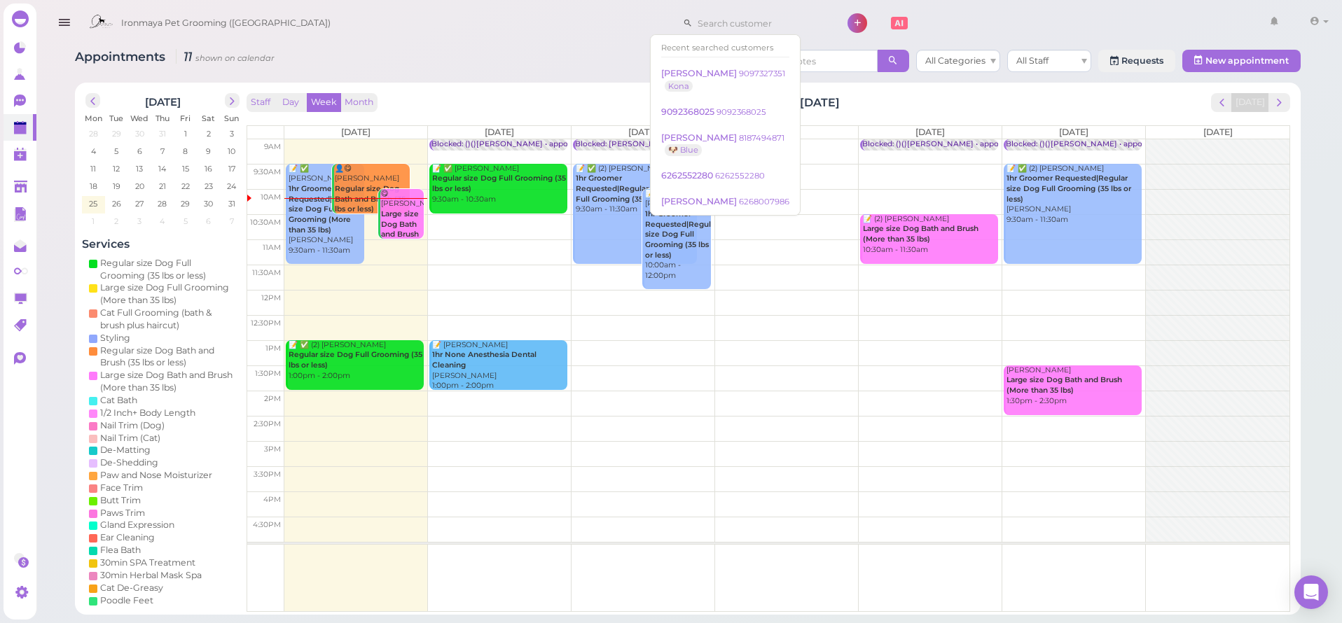
click at [602, 59] on div "Appointments 11 shown on calendar All Categories All Staff Requests New appoint…" at bounding box center [688, 63] width 1226 height 26
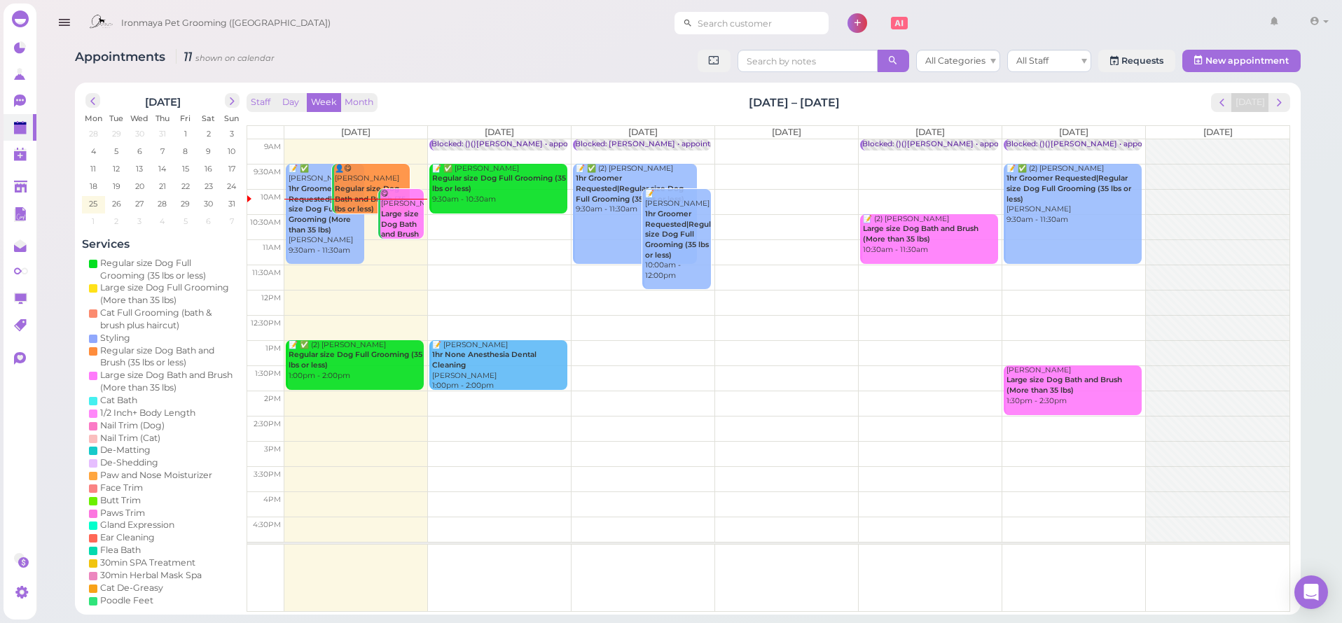
click at [779, 29] on input at bounding box center [761, 23] width 136 height 22
click at [693, 23] on input "9228" at bounding box center [761, 23] width 136 height 22
type input "9228"
click at [686, 46] on span "6263879228" at bounding box center [688, 48] width 55 height 11
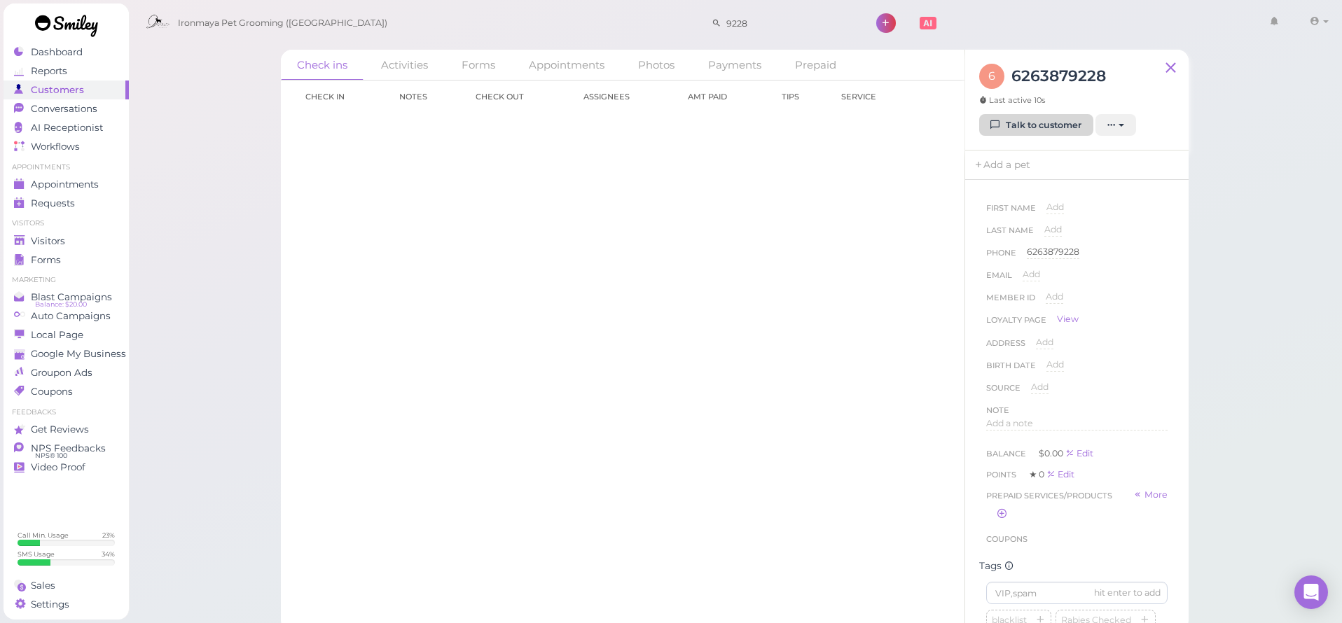
click at [995, 123] on icon at bounding box center [995, 125] width 9 height 11
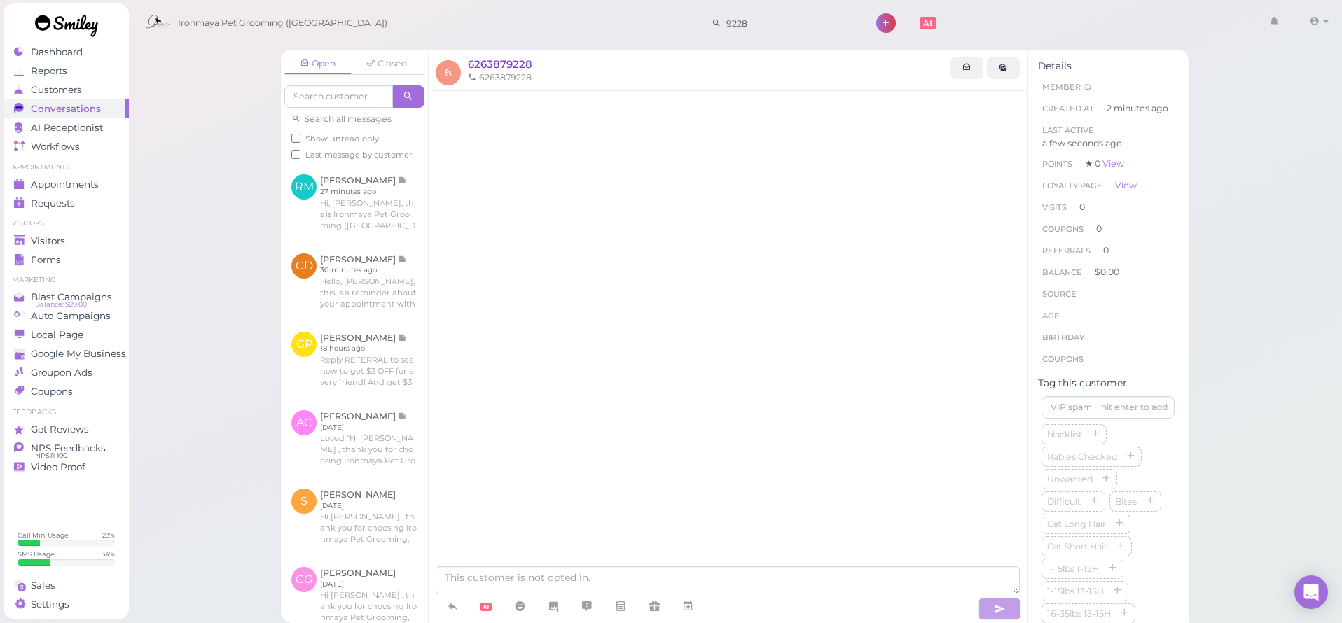
click at [494, 65] on span "6263879228" at bounding box center [500, 63] width 64 height 13
